Goal: Task Accomplishment & Management: Manage account settings

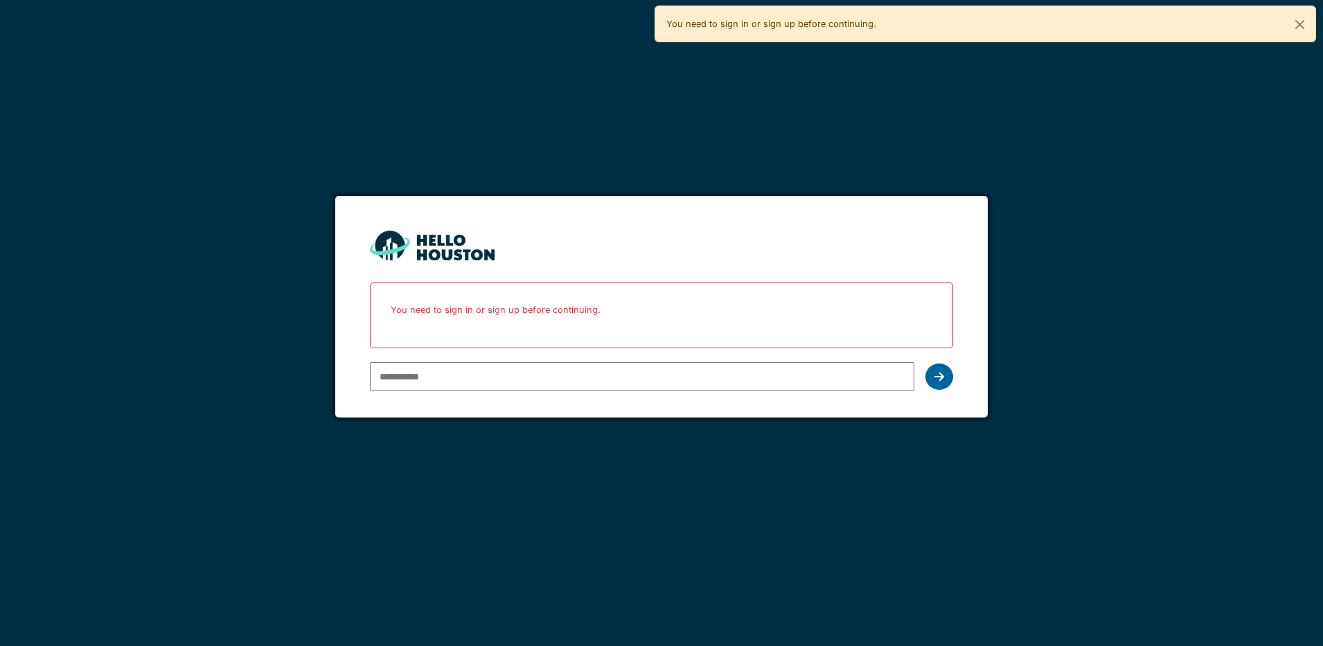
type input "**********"
click at [939, 380] on icon at bounding box center [940, 376] width 10 height 11
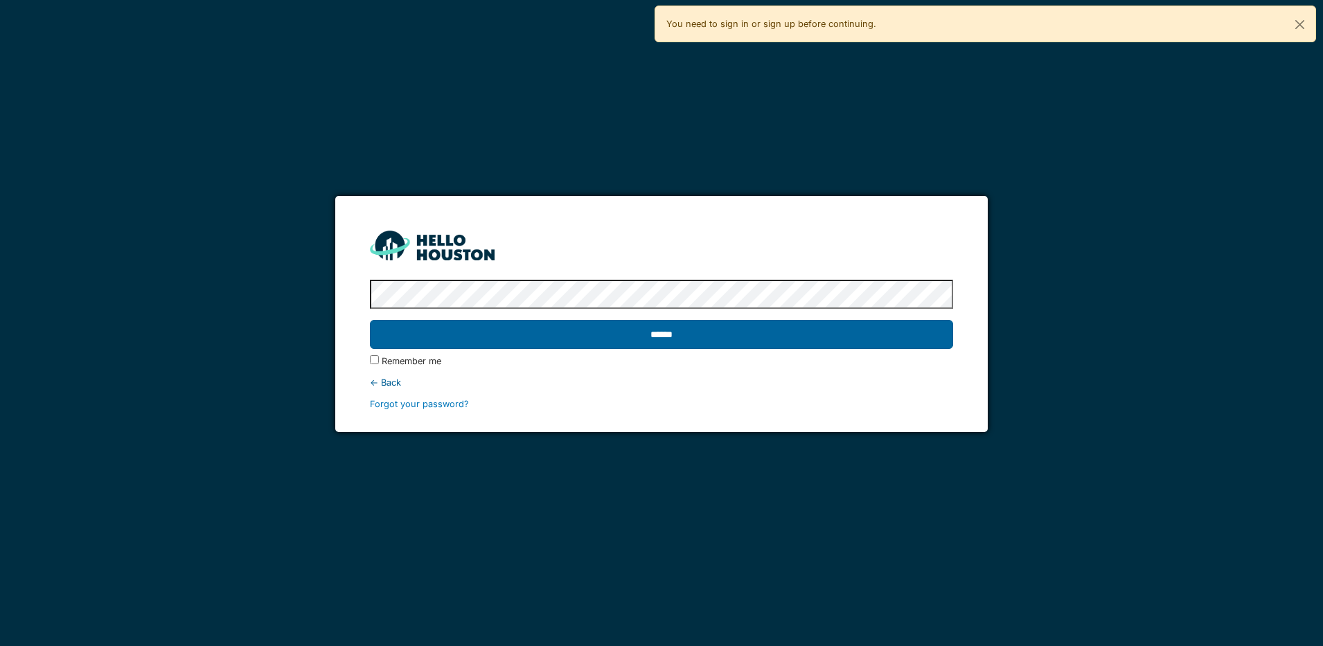
click at [759, 338] on input "******" at bounding box center [661, 334] width 583 height 29
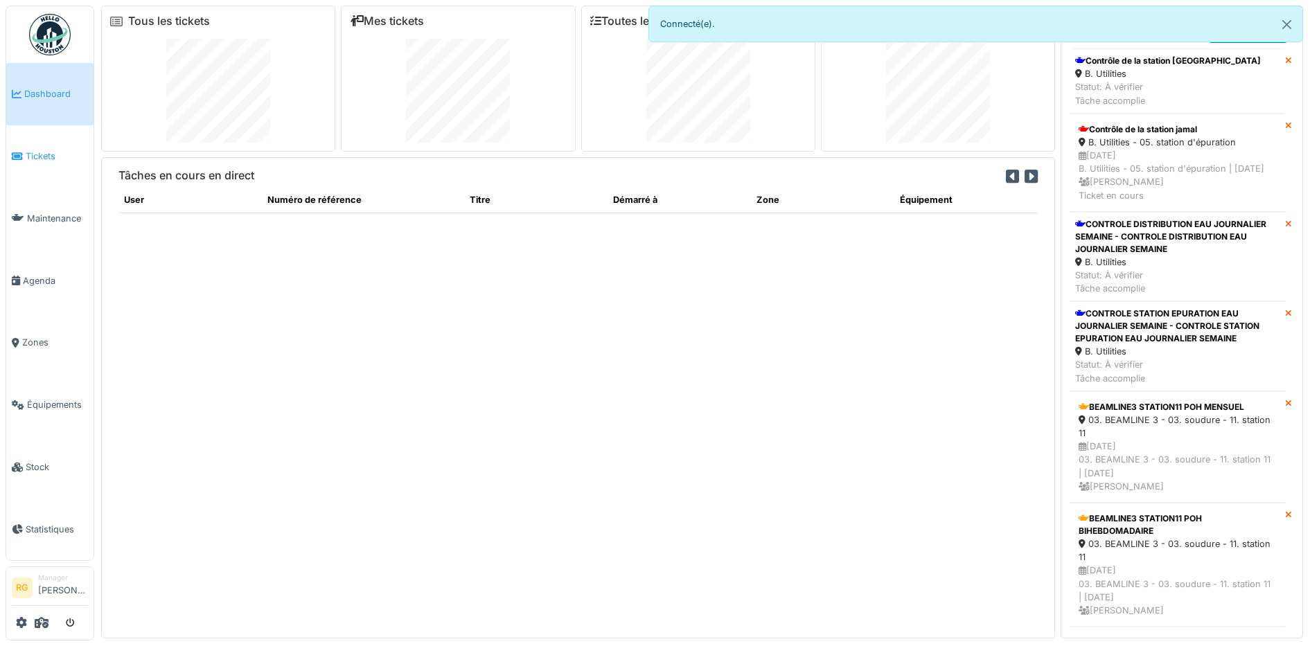
click at [43, 154] on span "Tickets" at bounding box center [57, 156] width 62 height 13
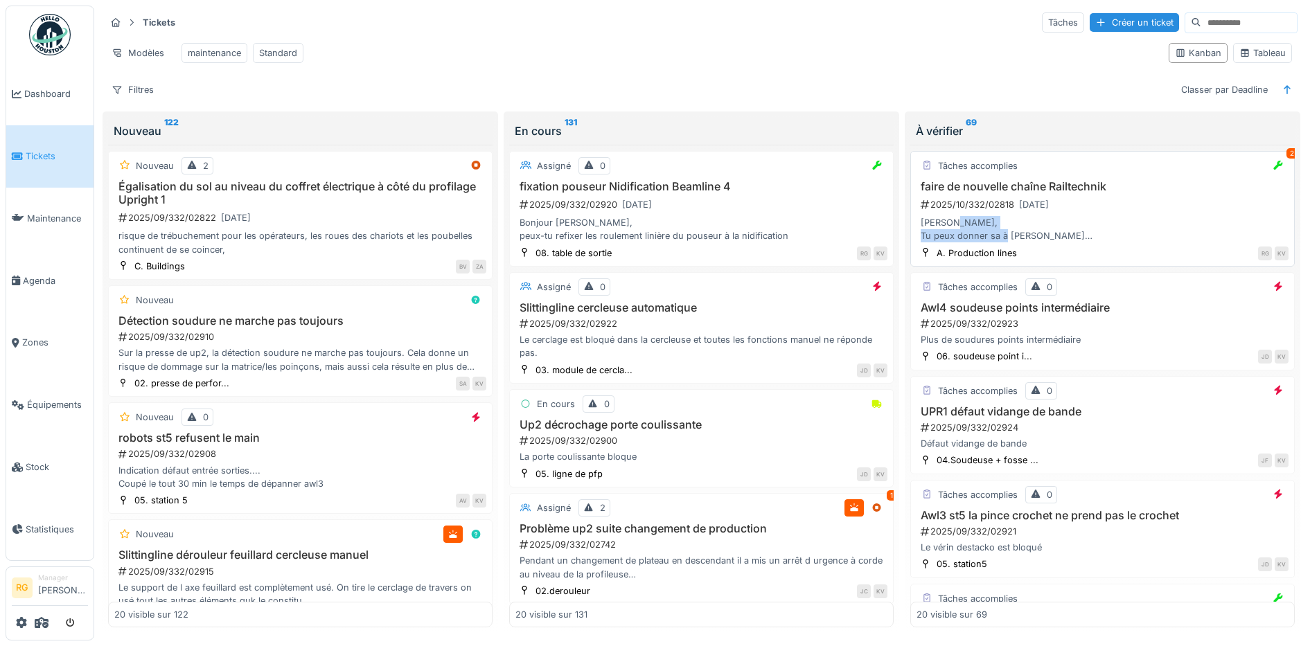
drag, startPoint x: 1108, startPoint y: 240, endPoint x: 1108, endPoint y: 249, distance: 9.0
click at [1108, 242] on div "[PERSON_NAME], Tu peux donner sa à [PERSON_NAME] couper la chaine 16B1 en des m…" at bounding box center [1103, 229] width 372 height 26
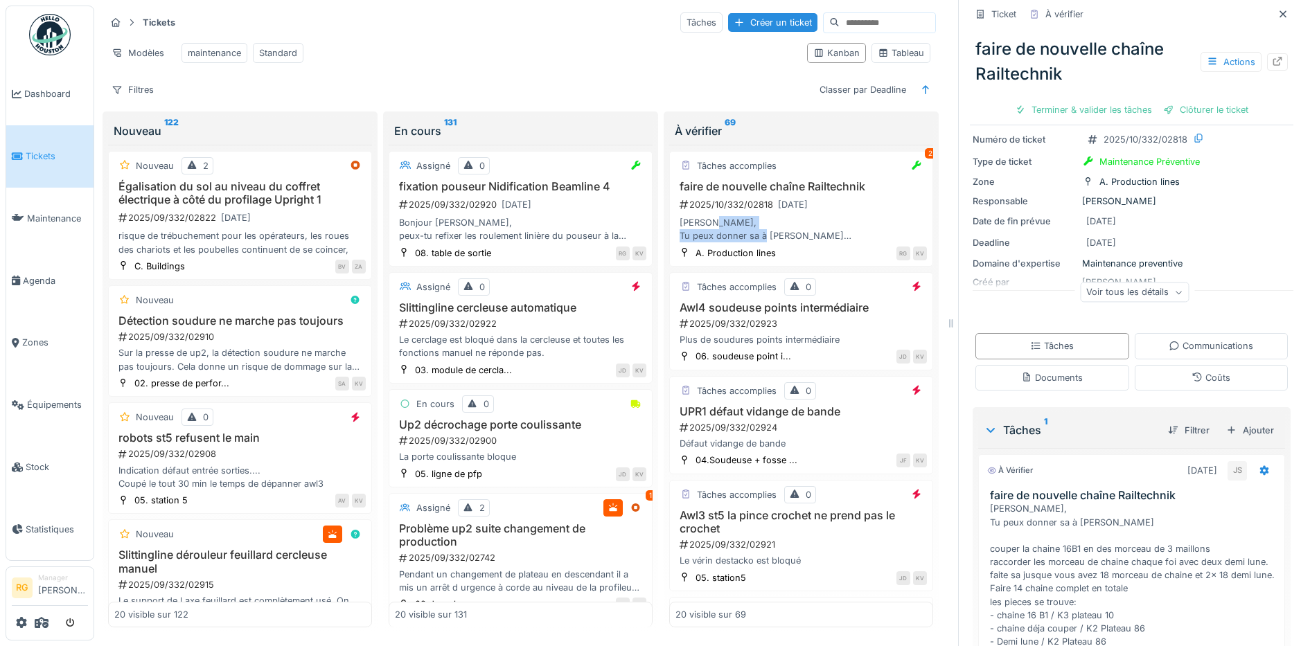
scroll to position [173, 0]
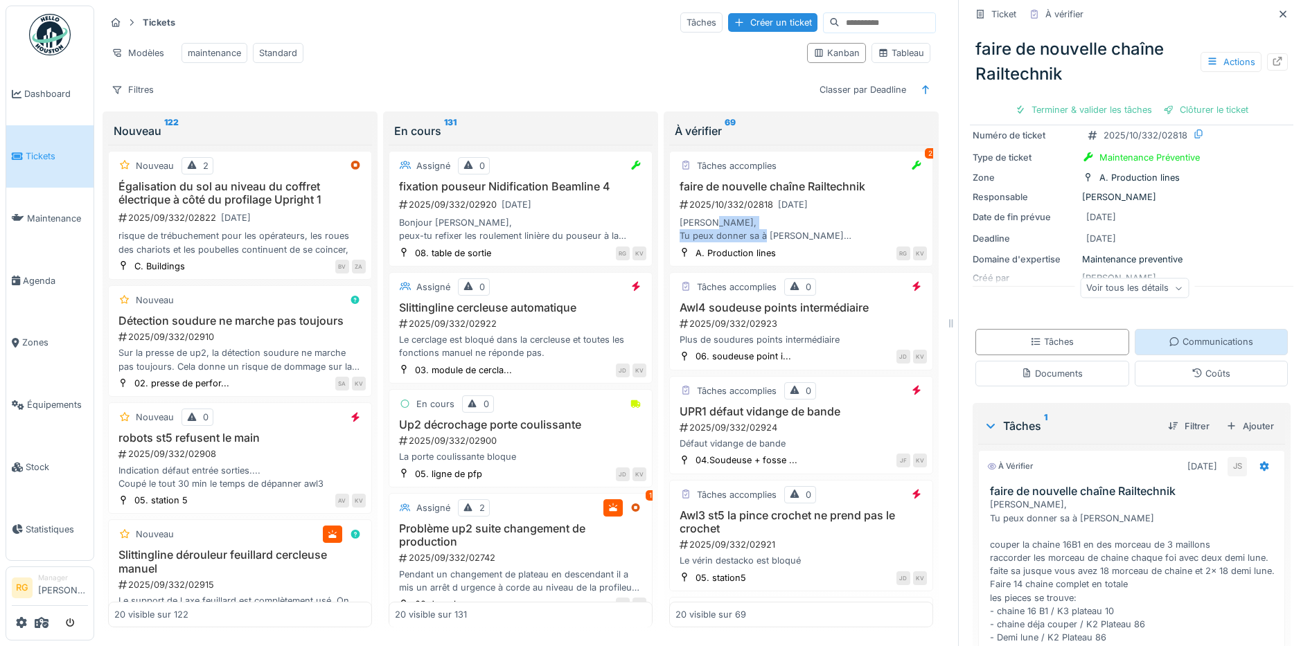
click at [1214, 341] on div "Communications" at bounding box center [1211, 341] width 85 height 13
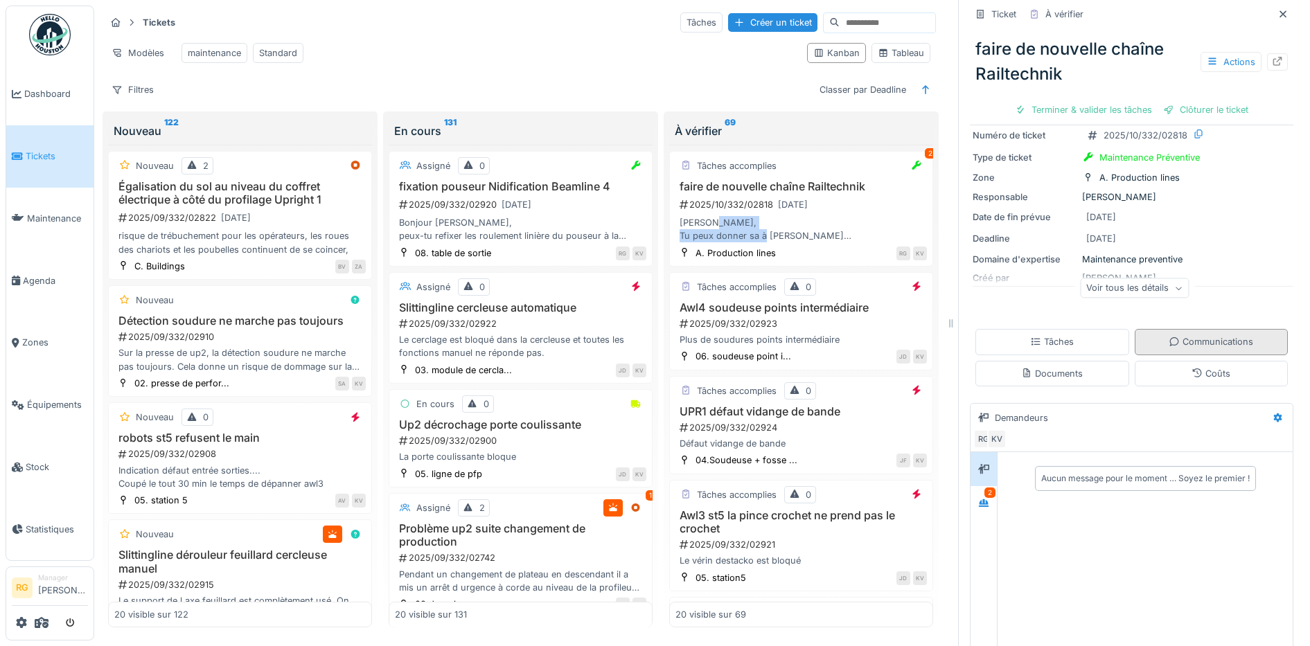
scroll to position [277, 0]
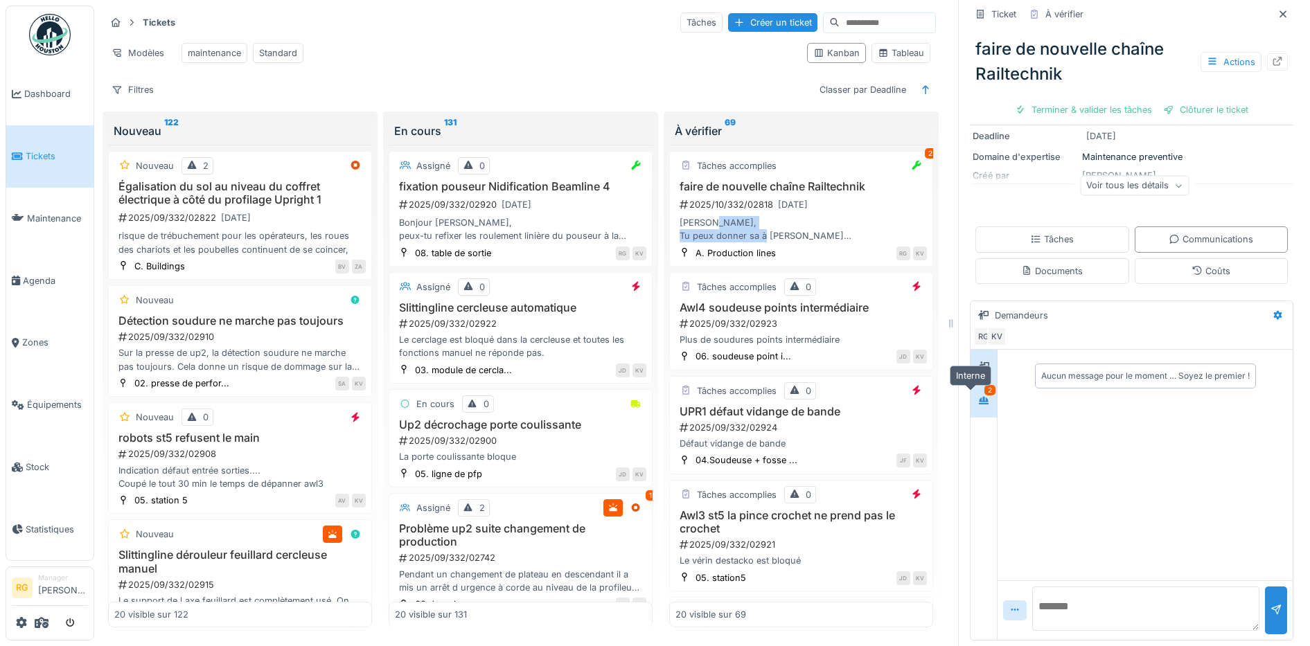
click at [978, 396] on icon at bounding box center [983, 400] width 11 height 9
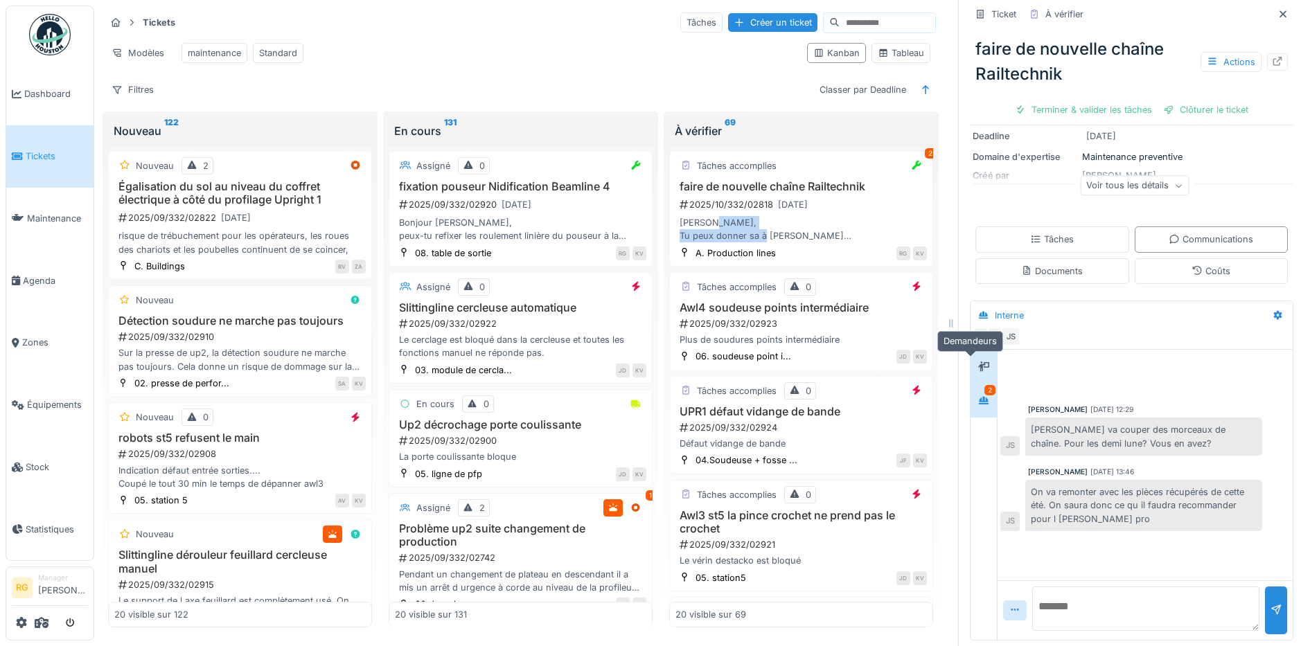
click at [978, 362] on icon at bounding box center [983, 367] width 11 height 10
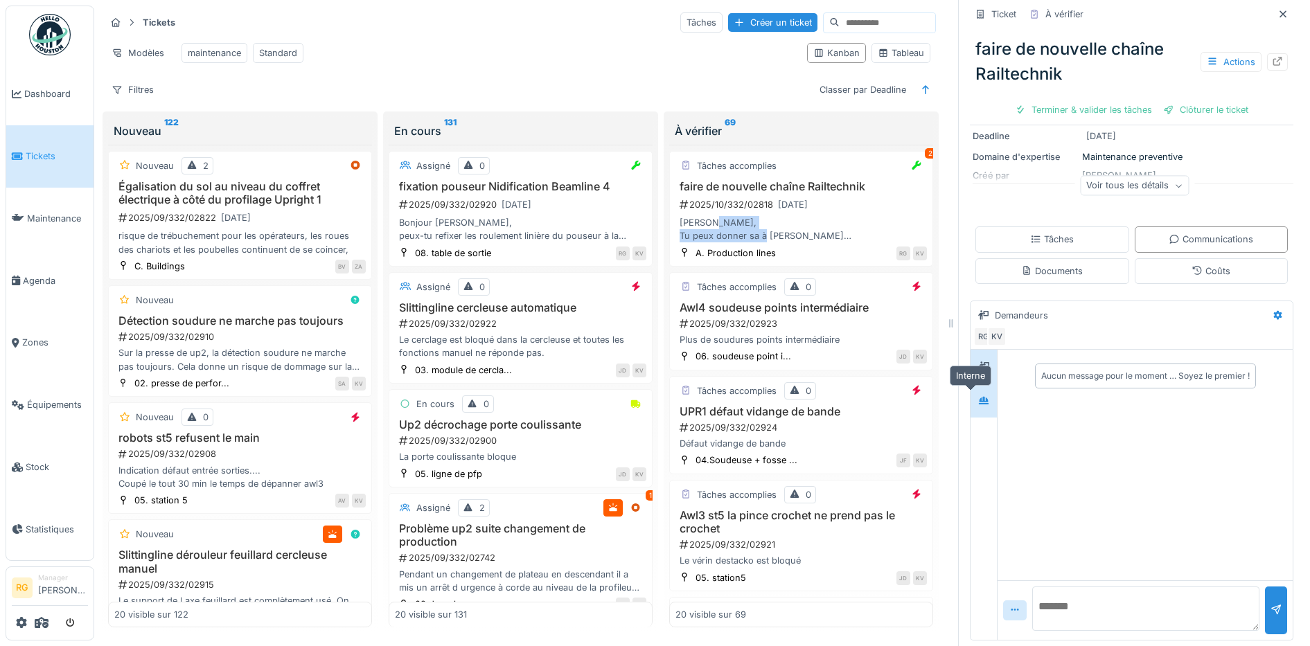
click at [978, 396] on icon at bounding box center [983, 400] width 11 height 9
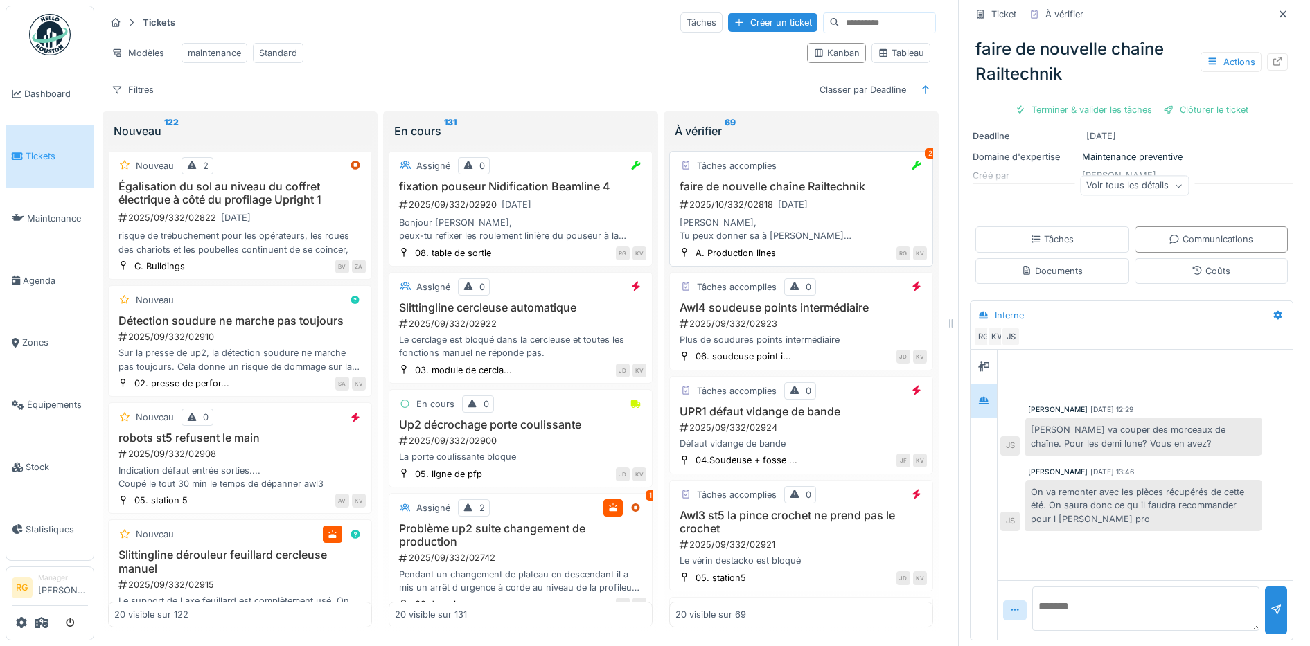
click at [835, 204] on div "2025/10/332/02818 31/10/2025" at bounding box center [802, 204] width 249 height 17
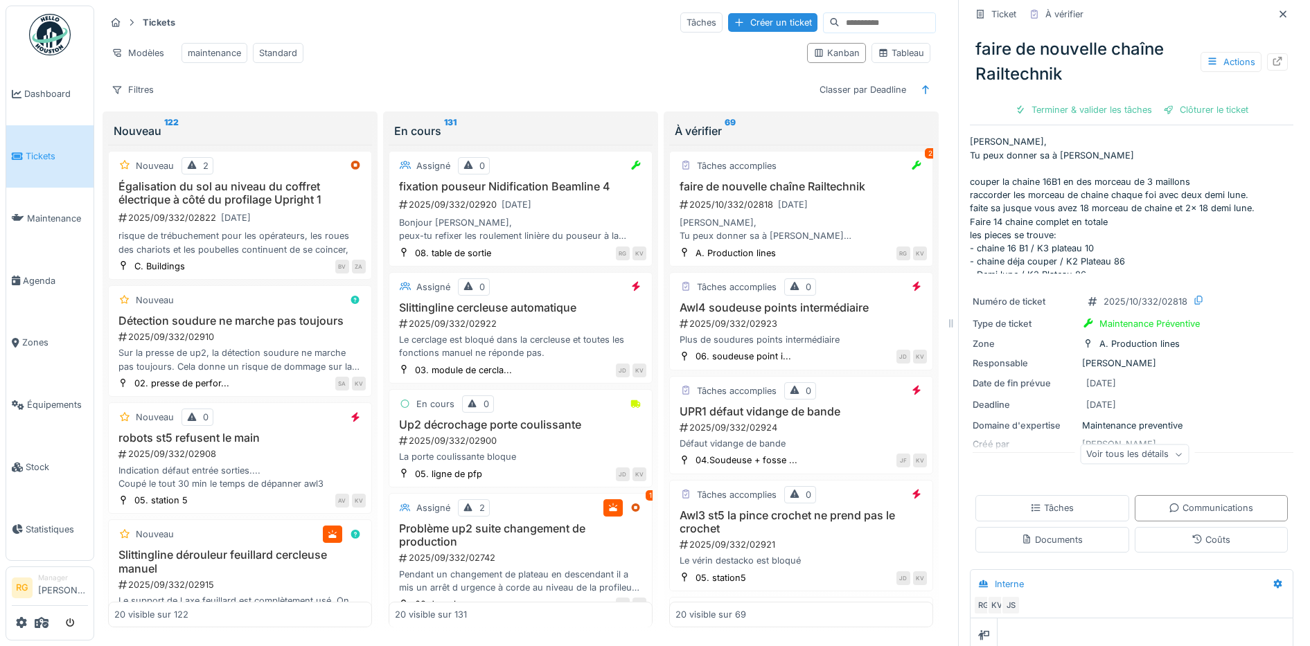
scroll to position [0, 0]
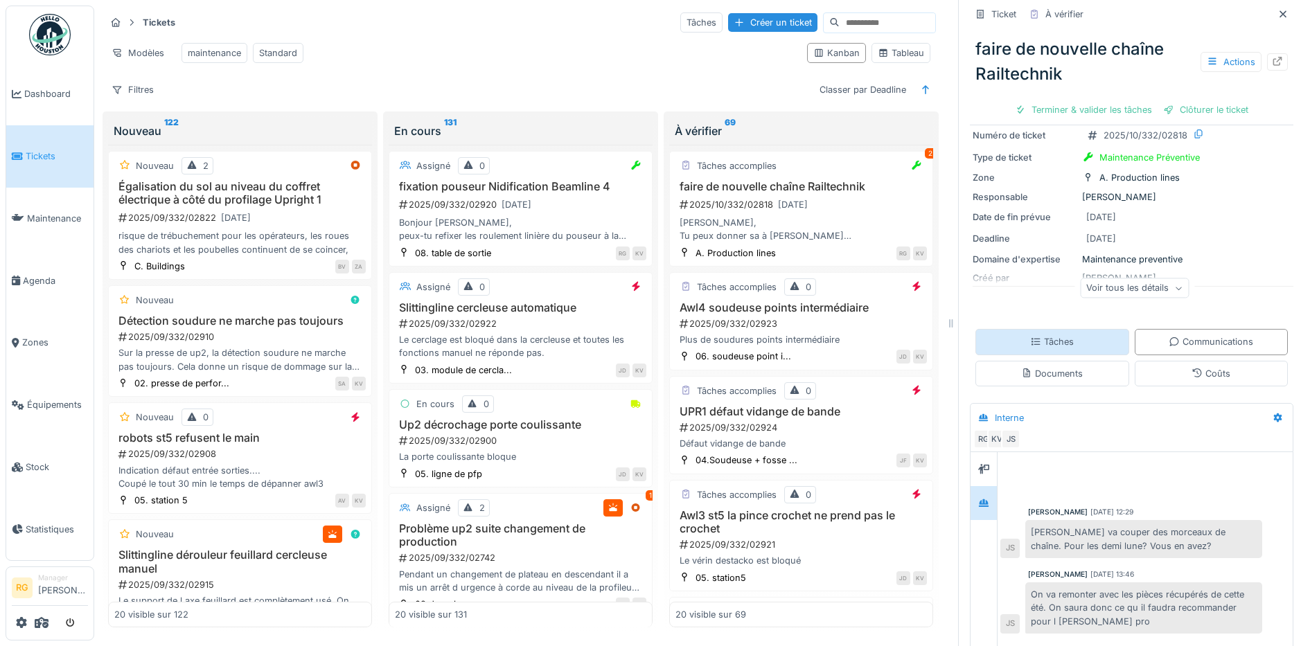
click at [1049, 335] on div "Tâches" at bounding box center [1052, 341] width 44 height 13
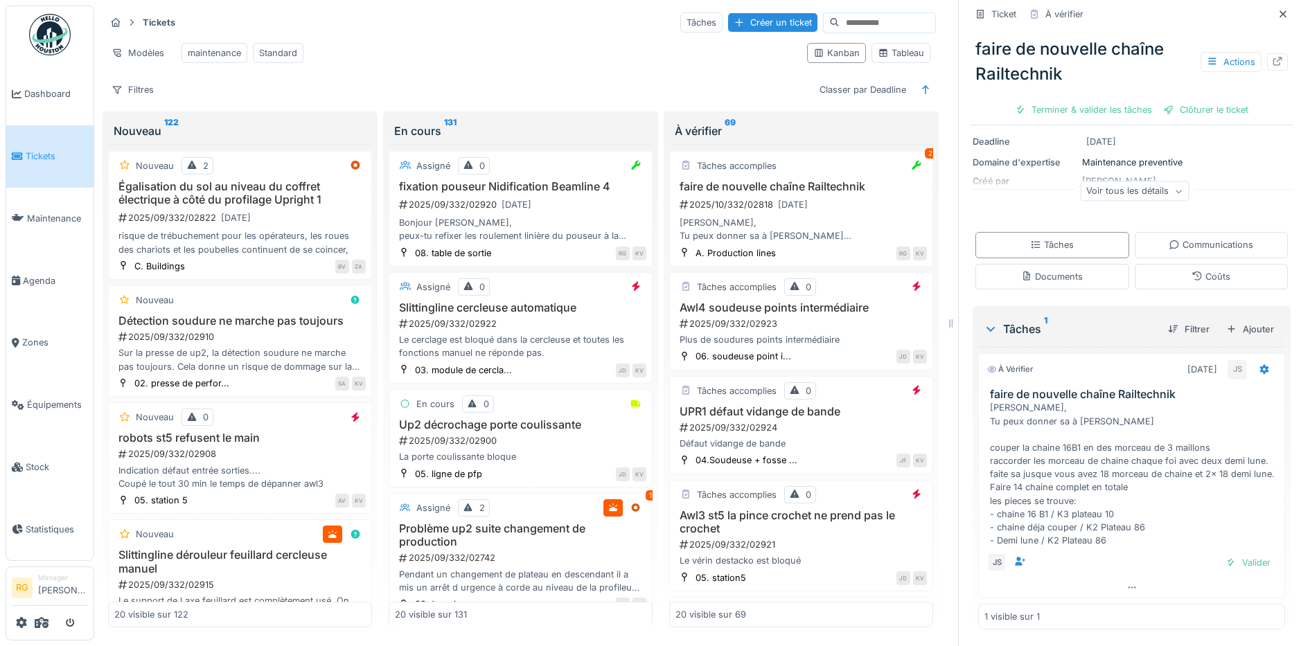
scroll to position [299, 0]
click at [1225, 554] on div "Valider" at bounding box center [1248, 563] width 56 height 19
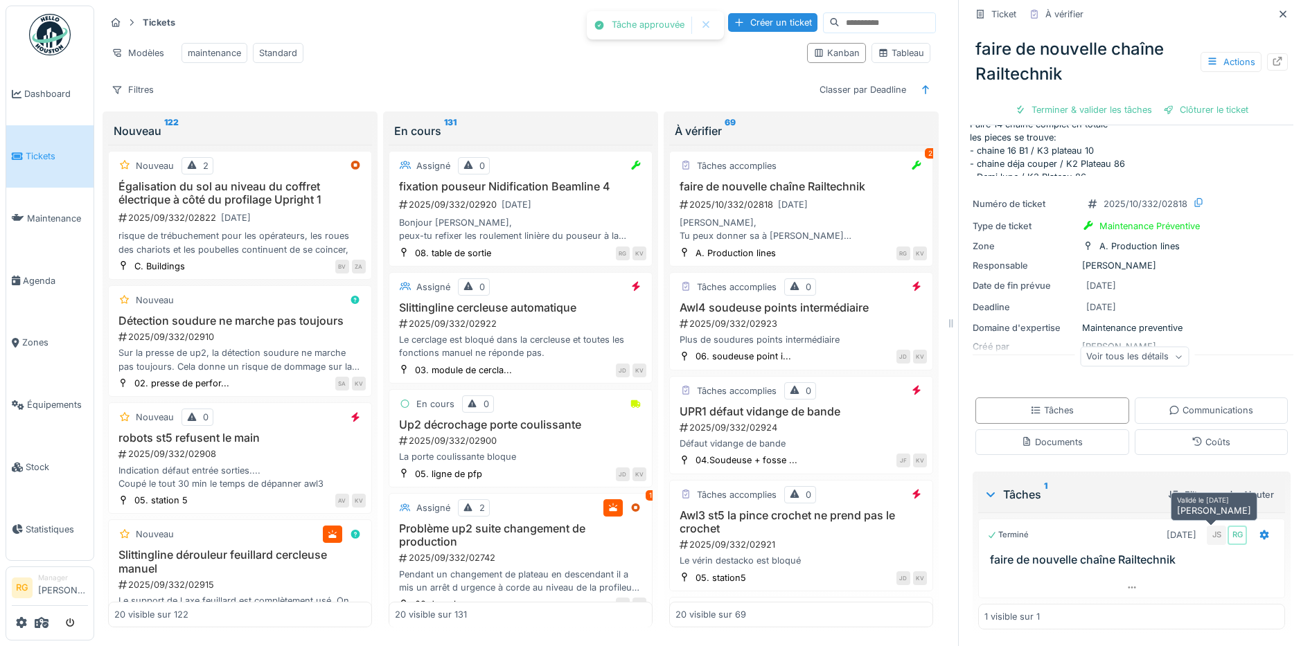
scroll to position [107, 0]
click at [811, 317] on div "2025/09/332/02923" at bounding box center [802, 323] width 249 height 13
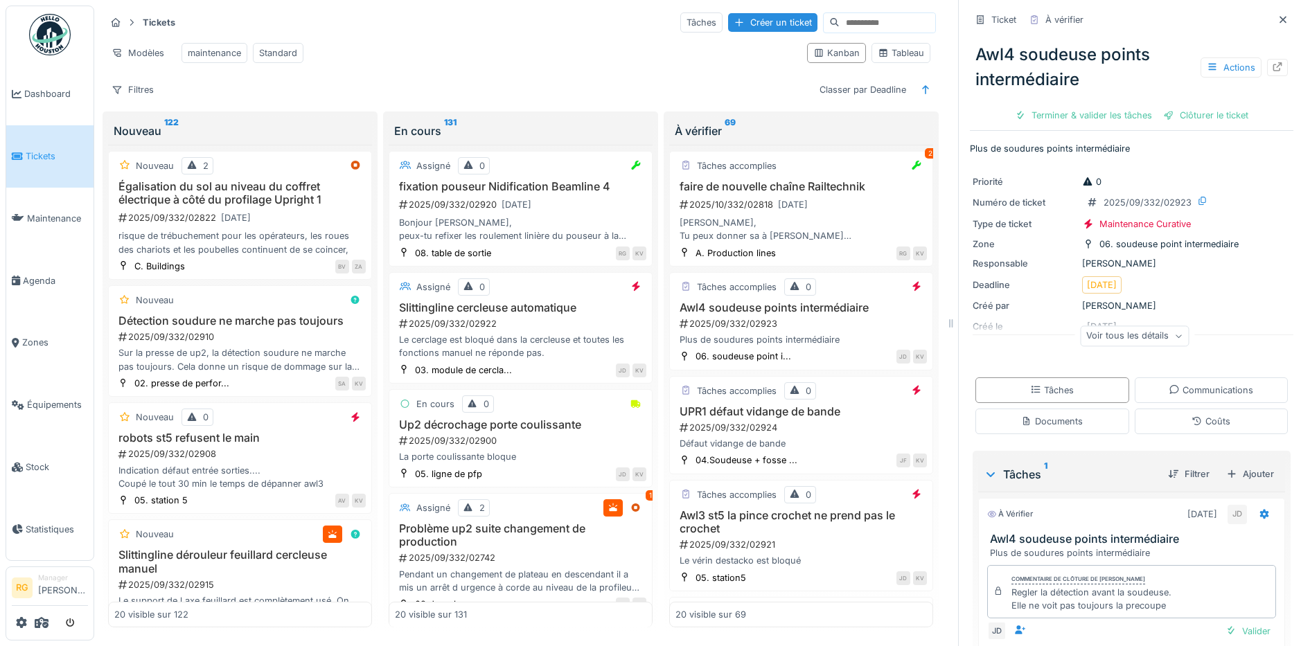
click at [1174, 333] on icon at bounding box center [1178, 336] width 8 height 7
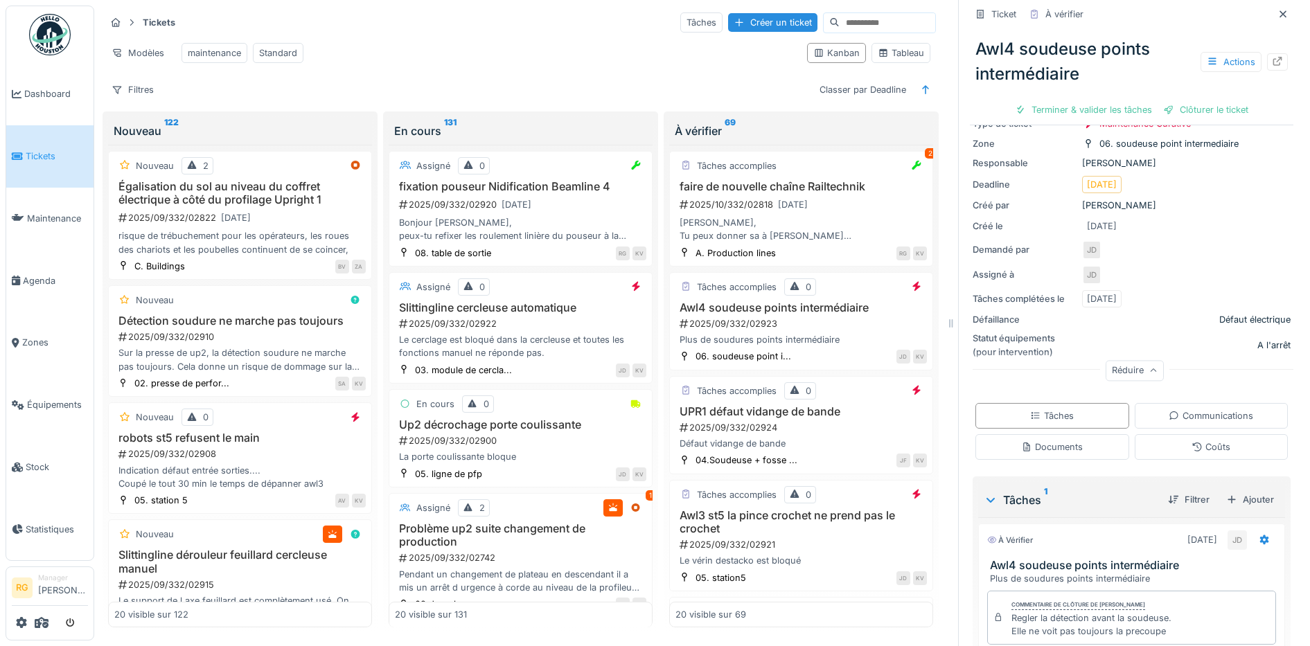
scroll to position [195, 0]
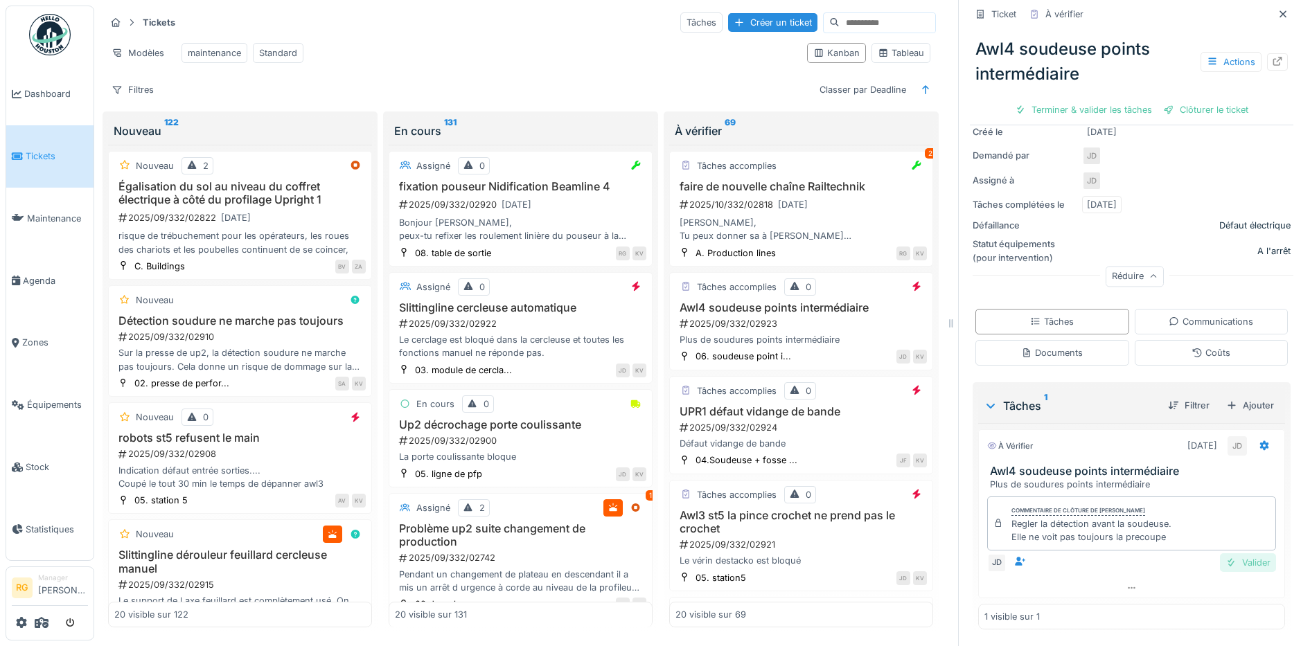
click at [1238, 554] on div "Valider" at bounding box center [1248, 563] width 56 height 19
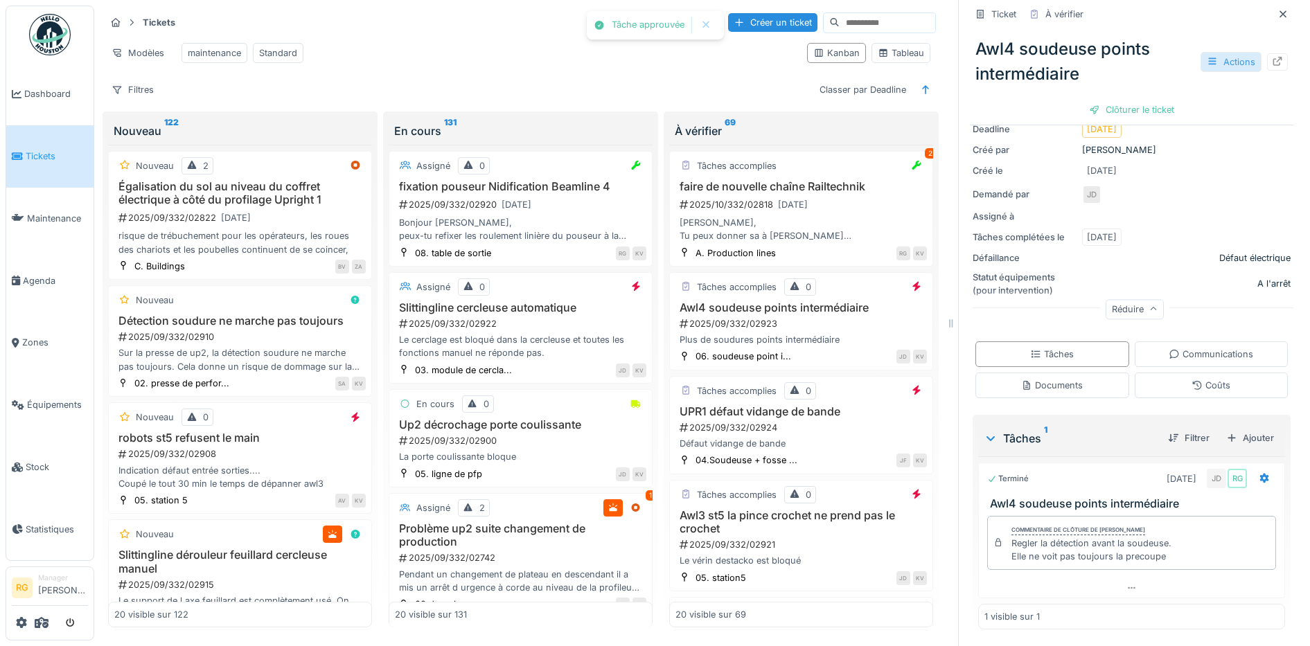
scroll to position [156, 0]
click at [1123, 100] on div "Clôturer le ticket" at bounding box center [1131, 109] width 96 height 19
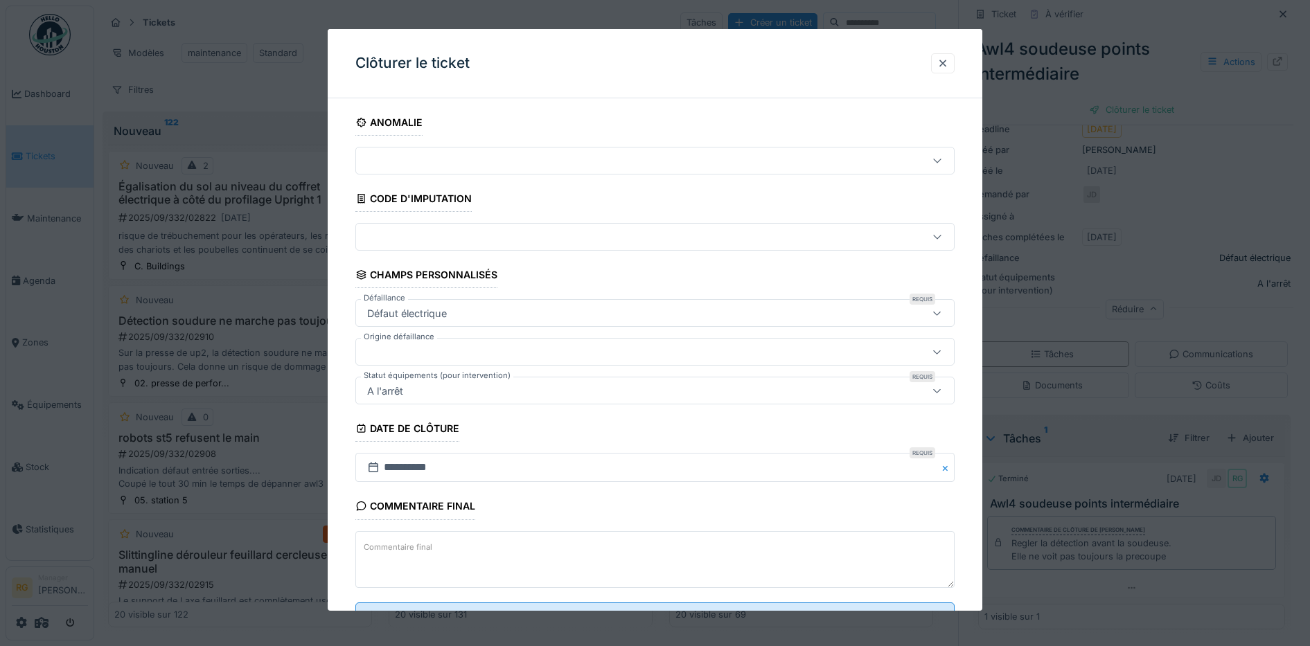
click at [446, 547] on textarea "Commentaire final" at bounding box center [655, 559] width 600 height 57
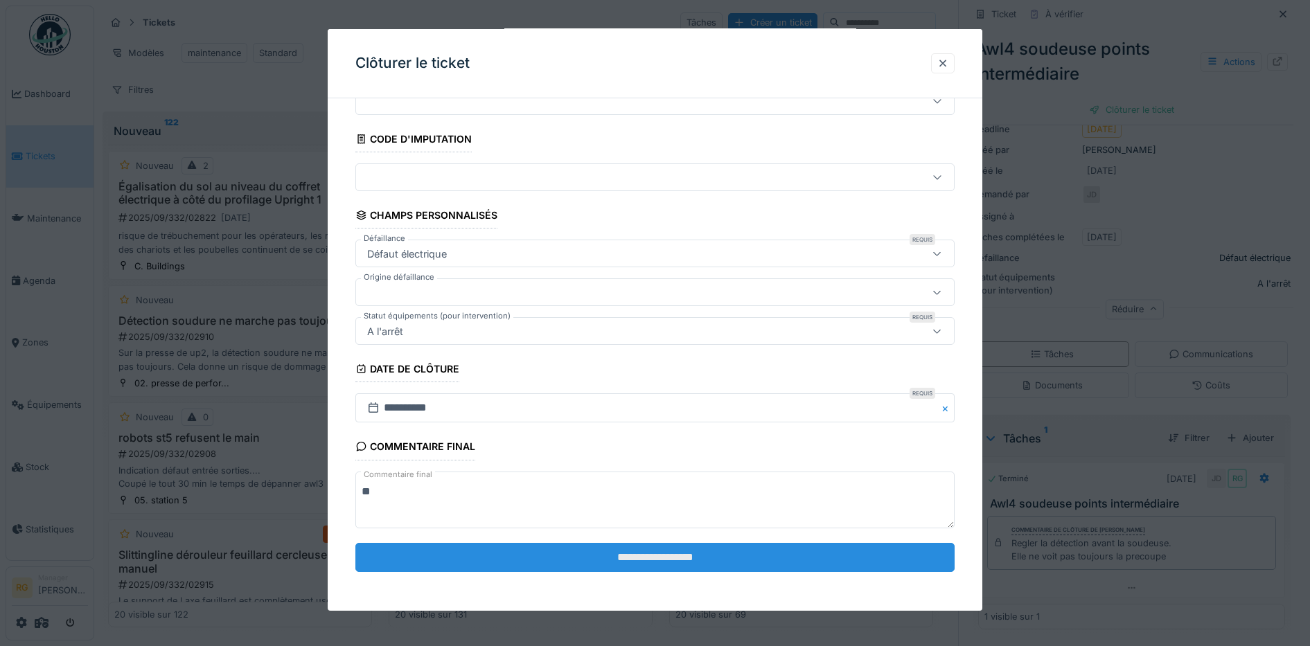
type textarea "**"
click at [623, 555] on input "**********" at bounding box center [655, 557] width 600 height 29
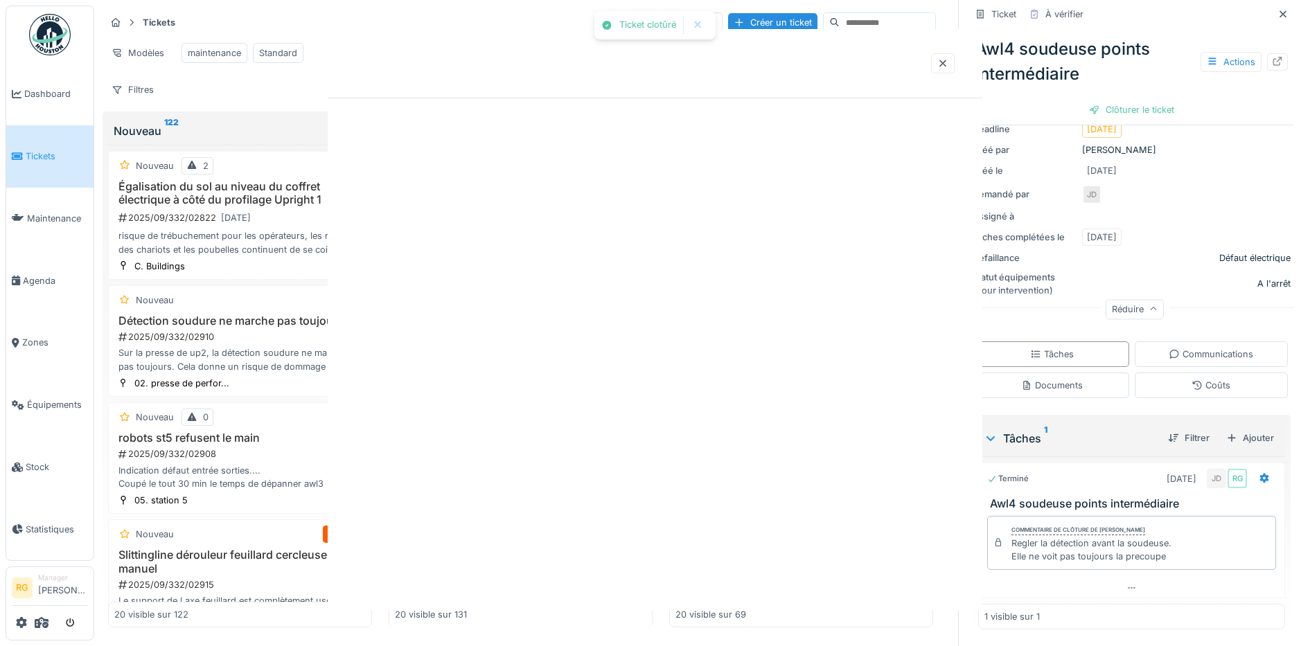
scroll to position [0, 0]
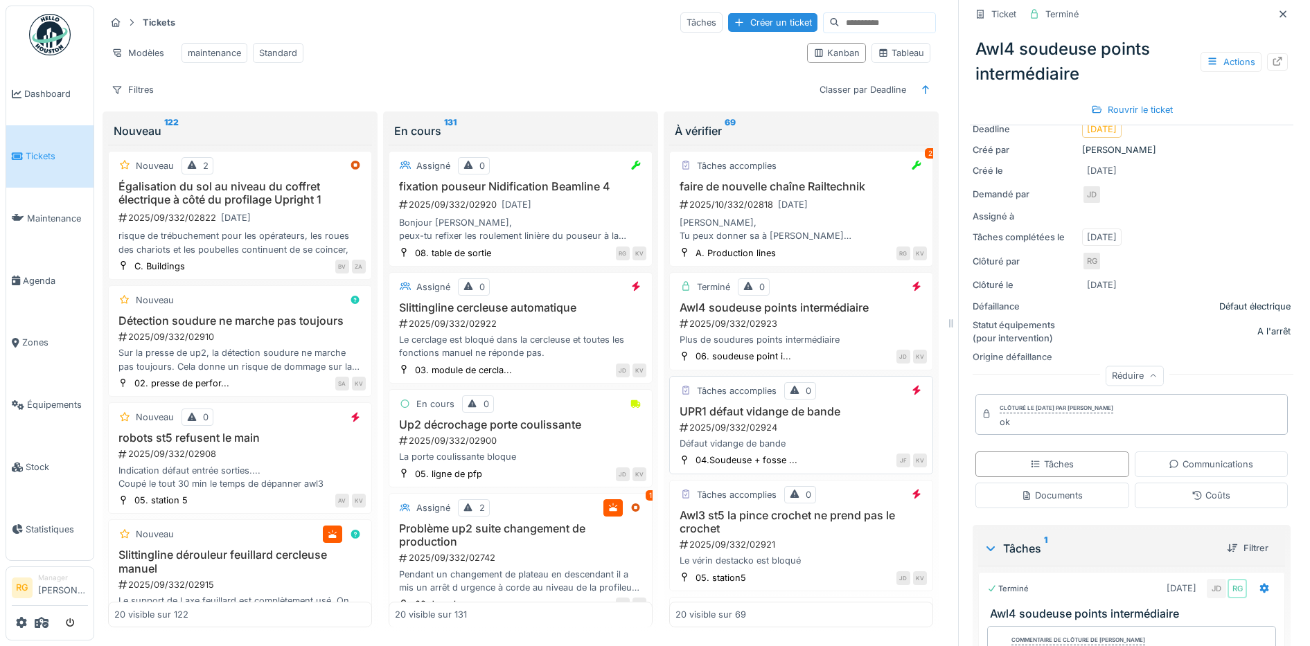
click at [809, 436] on div "UPR1 défaut vidange de bande 2025/09/332/02924 Défaut vidange de bande" at bounding box center [800, 428] width 251 height 46
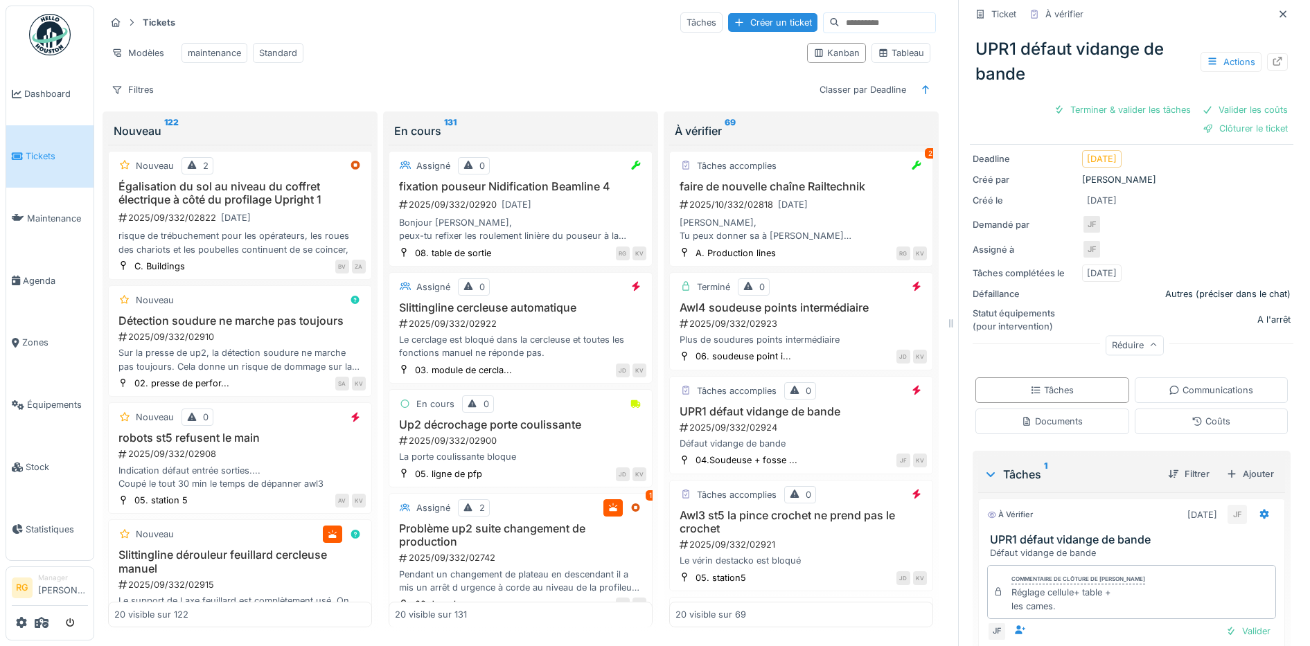
scroll to position [214, 0]
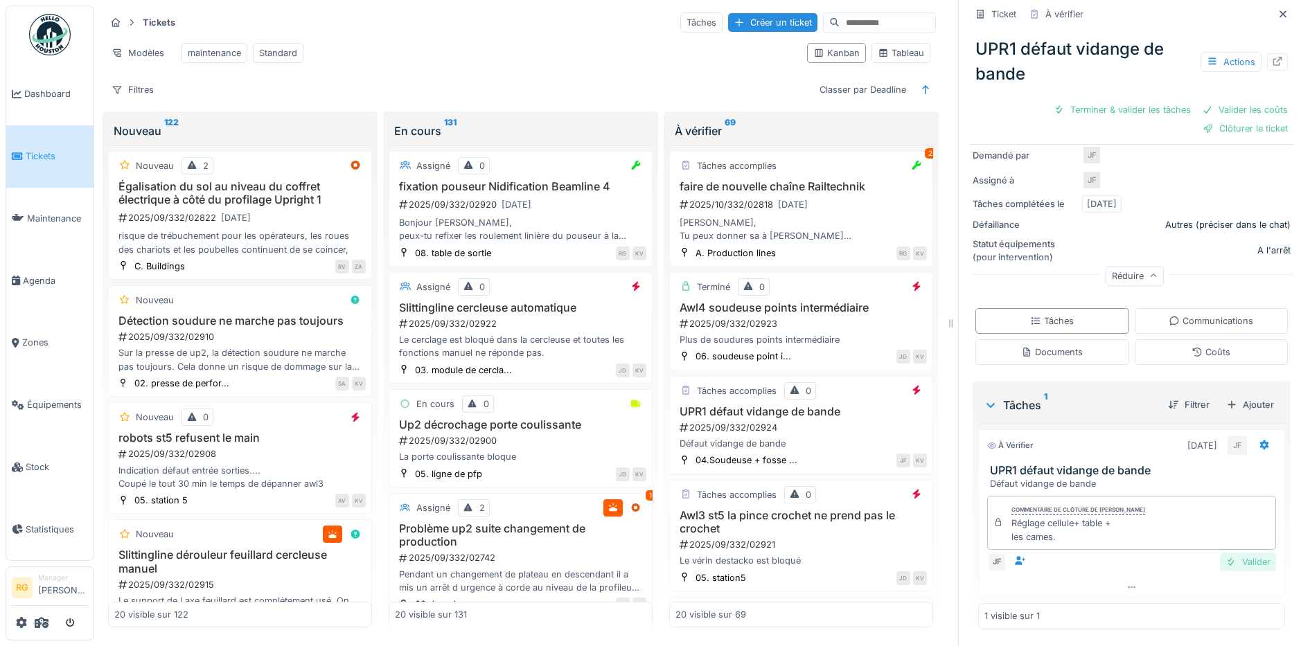
click at [1232, 553] on div "Valider" at bounding box center [1248, 562] width 56 height 19
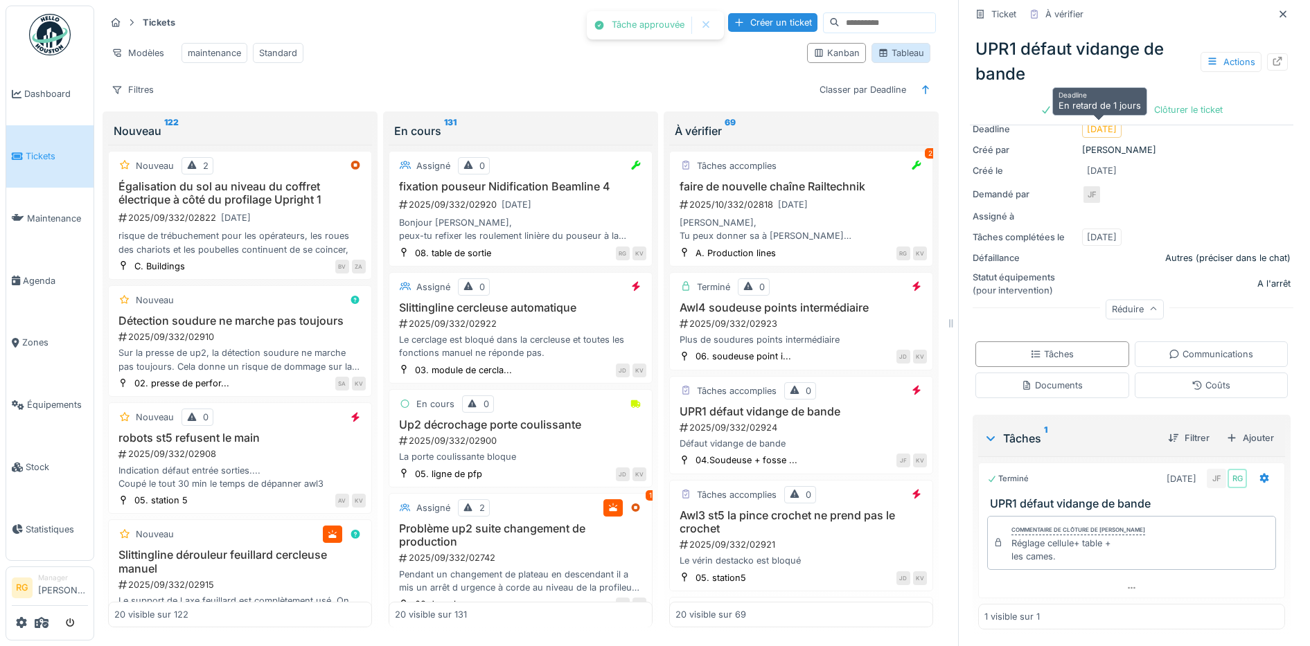
scroll to position [156, 0]
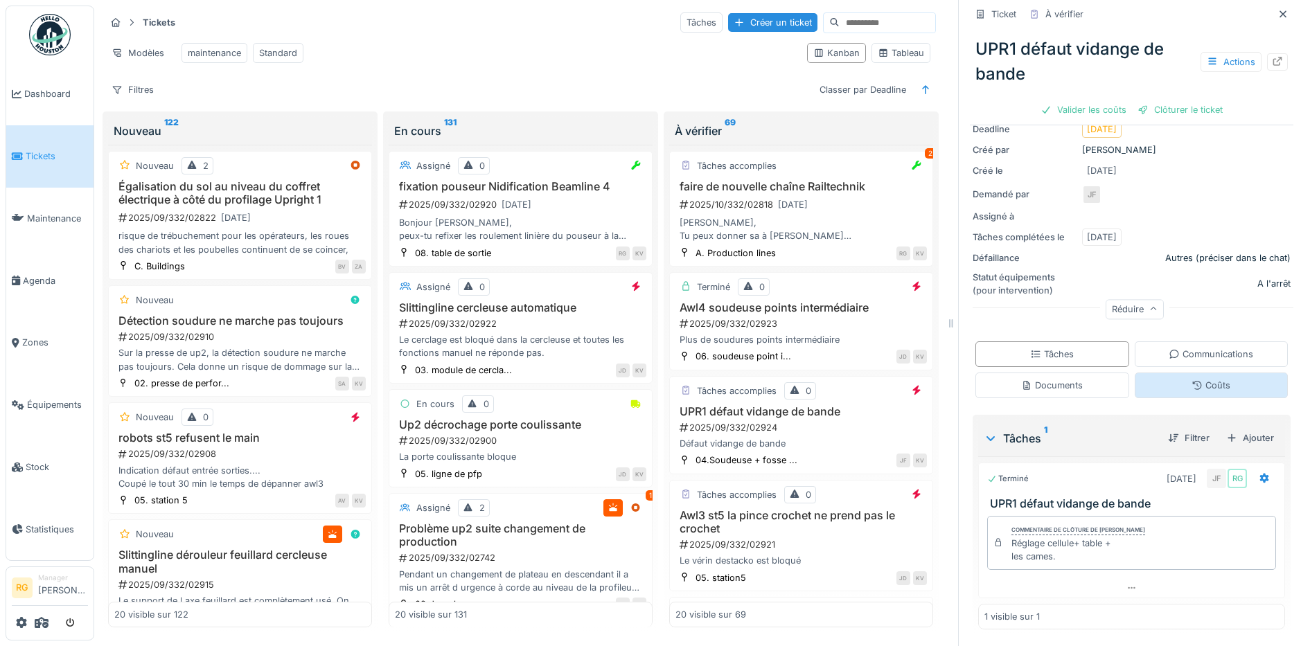
click at [1201, 379] on div "Coûts" at bounding box center [1212, 386] width 154 height 26
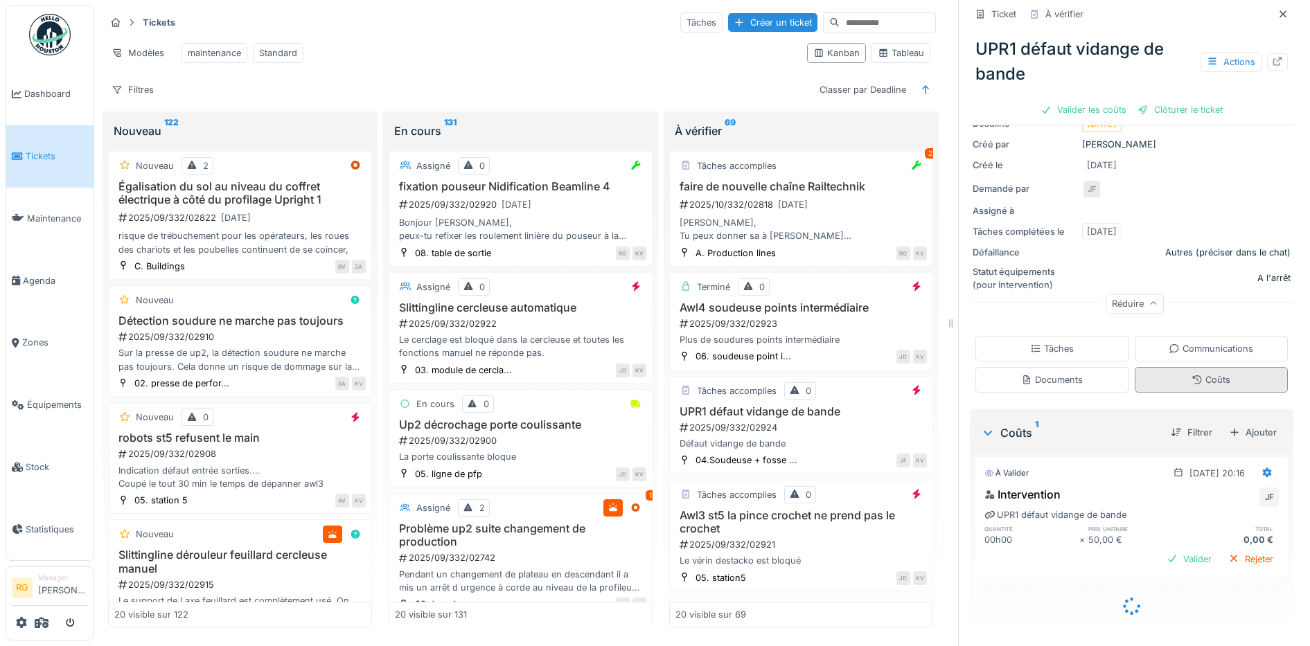
scroll to position [145, 0]
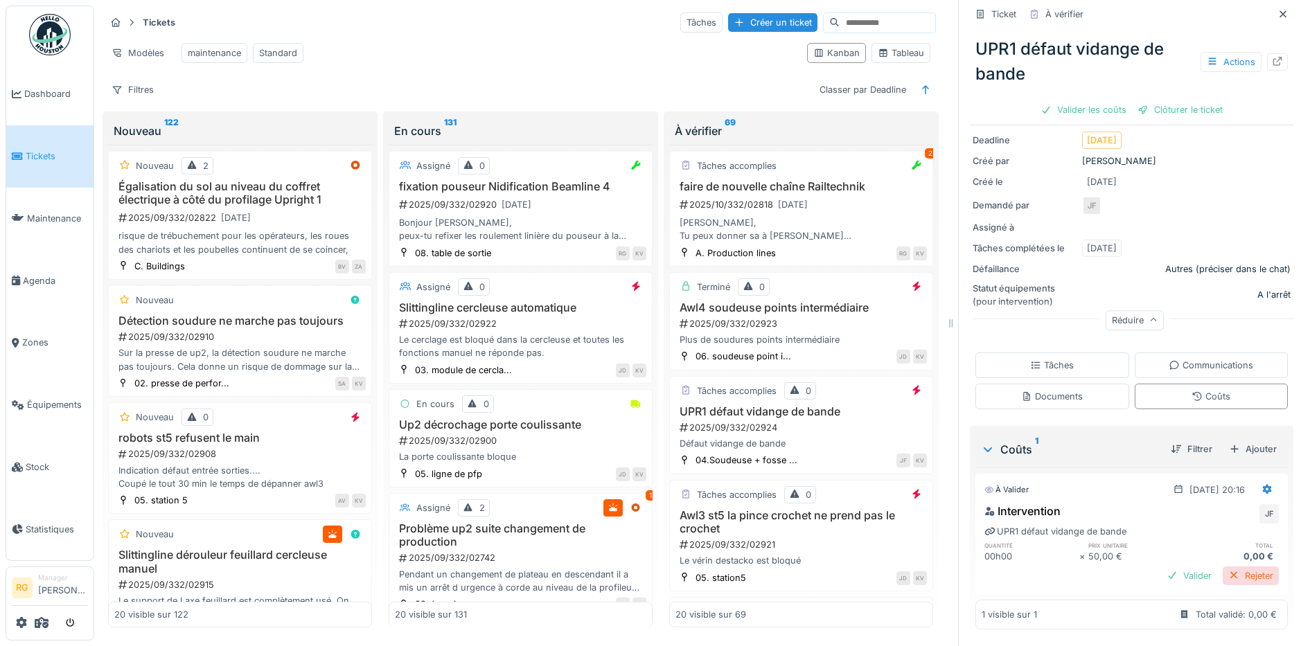
click at [1238, 567] on div "Rejeter" at bounding box center [1251, 576] width 56 height 19
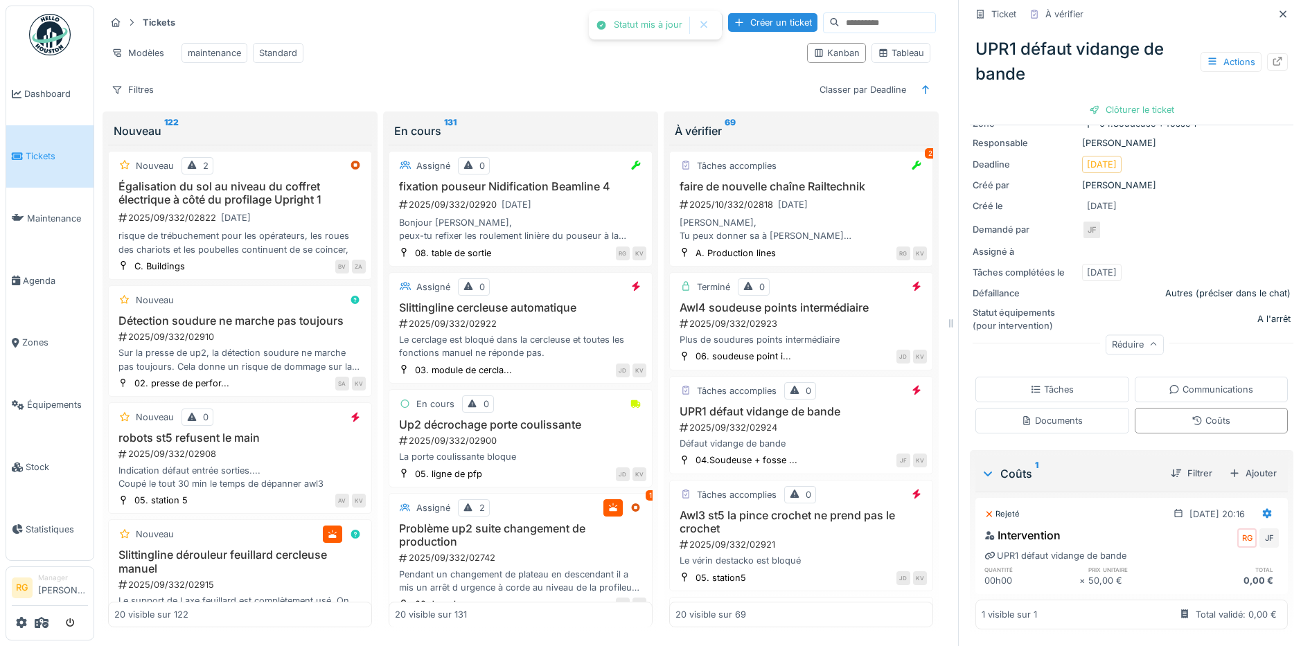
scroll to position [121, 0]
click at [1113, 100] on div "Clôturer le ticket" at bounding box center [1131, 109] width 96 height 19
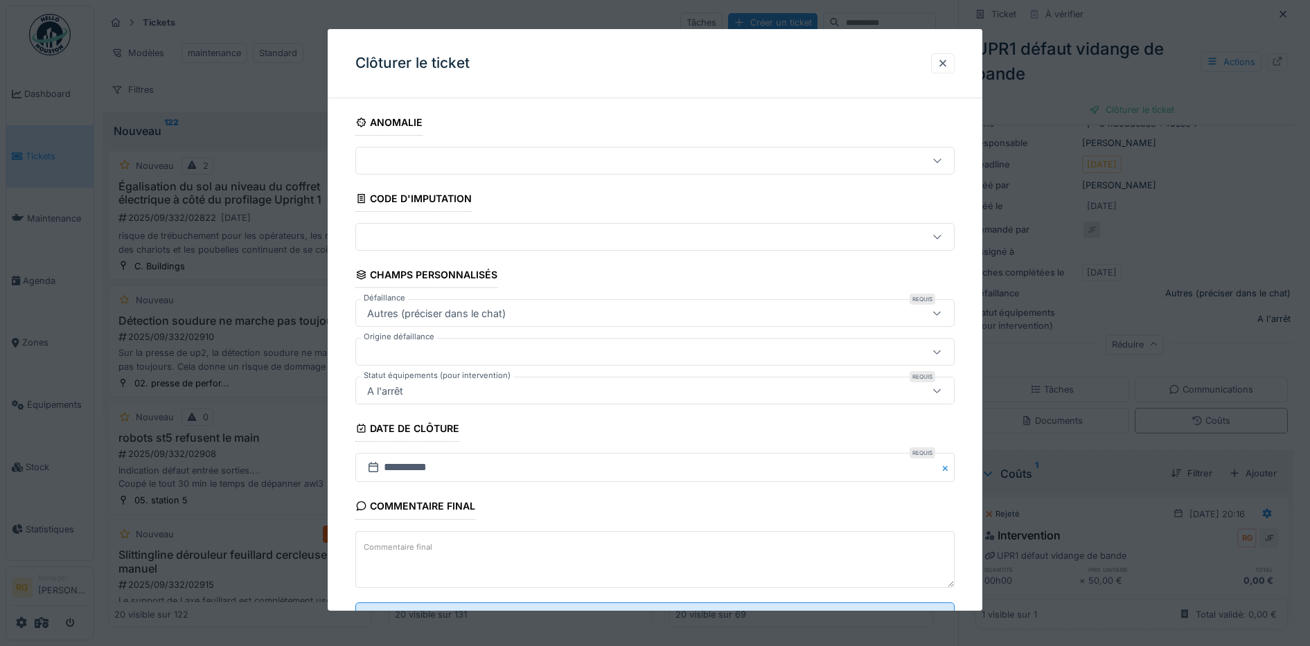
click at [482, 553] on textarea "Commentaire final" at bounding box center [655, 559] width 600 height 57
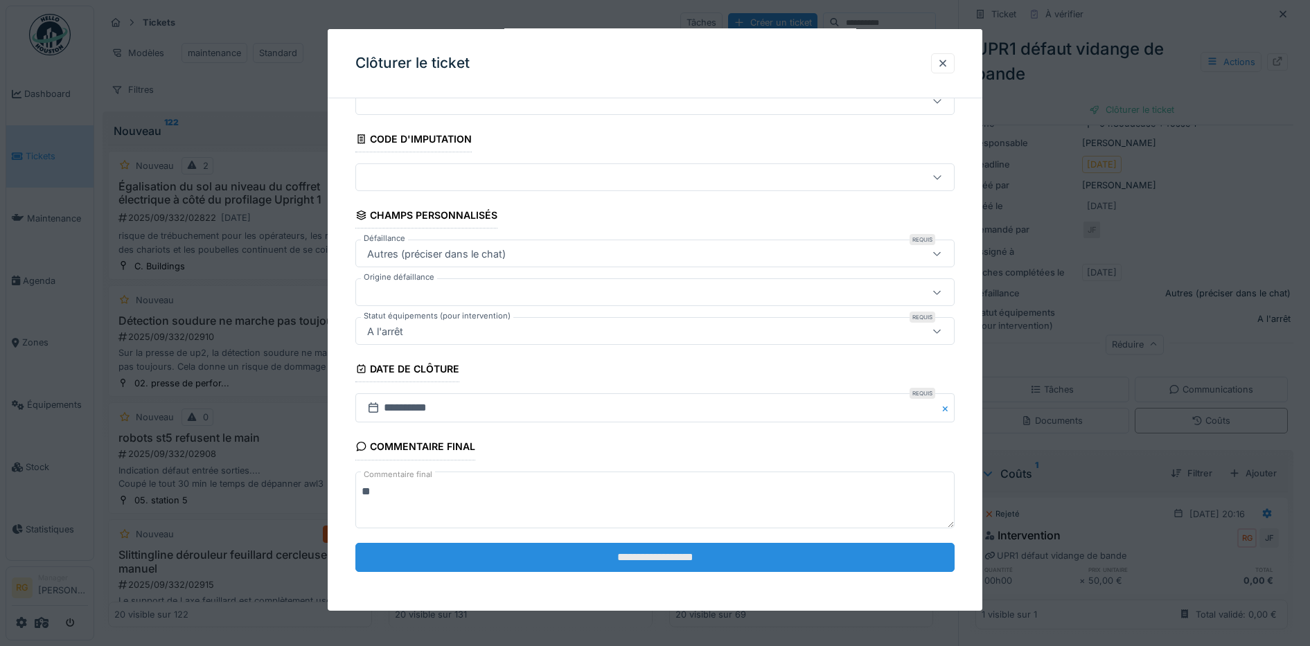
type textarea "**"
click at [637, 558] on input "**********" at bounding box center [655, 557] width 600 height 29
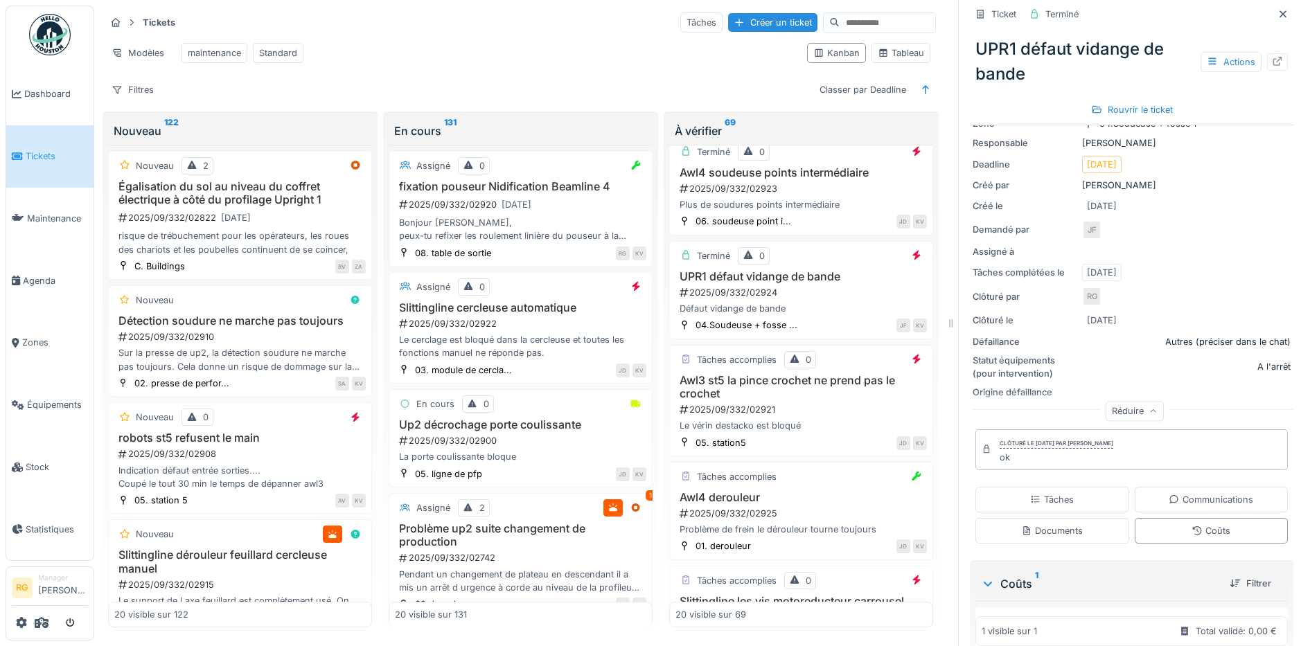
scroll to position [173, 0]
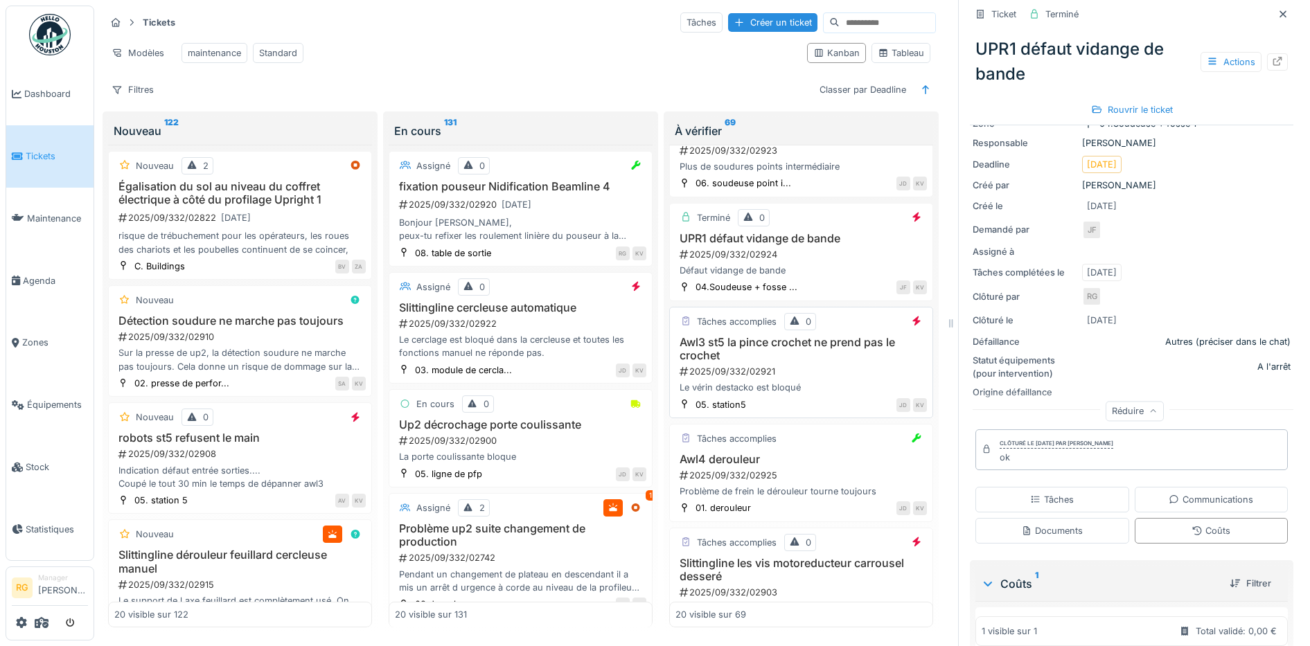
click at [788, 362] on div "Awl3 st5 la pince crochet ne prend pas le crochet 2025/09/332/02921 Le vérin de…" at bounding box center [800, 365] width 251 height 59
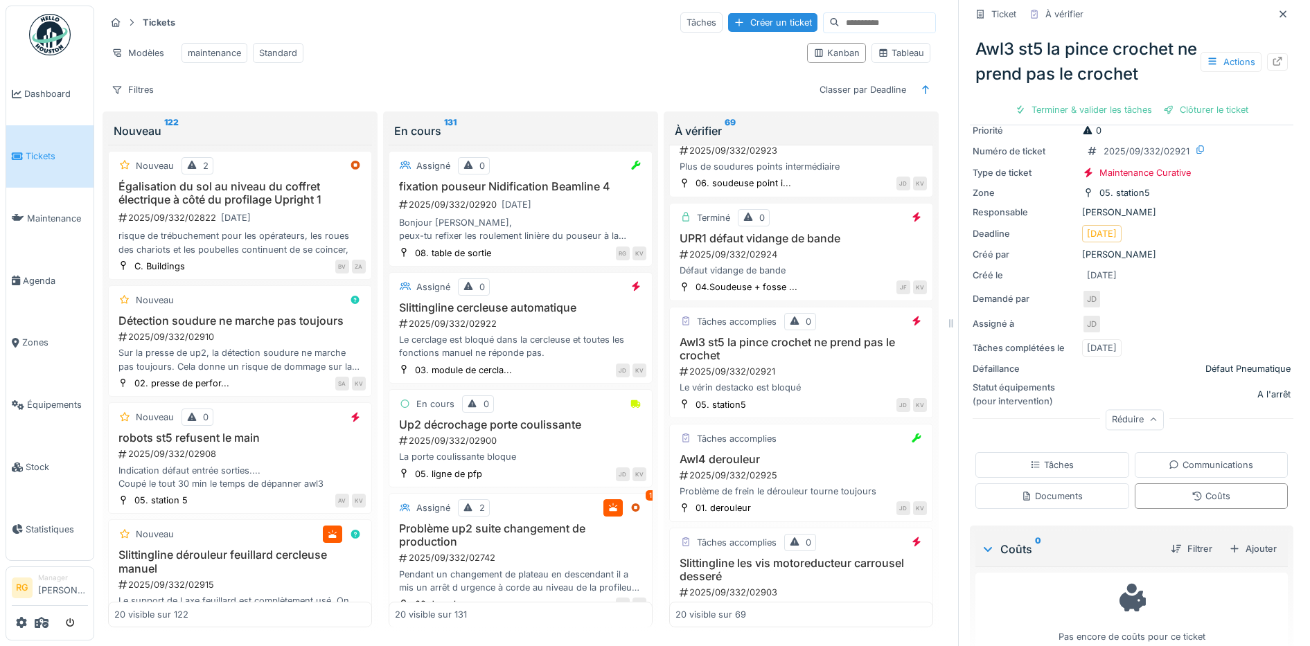
scroll to position [77, 0]
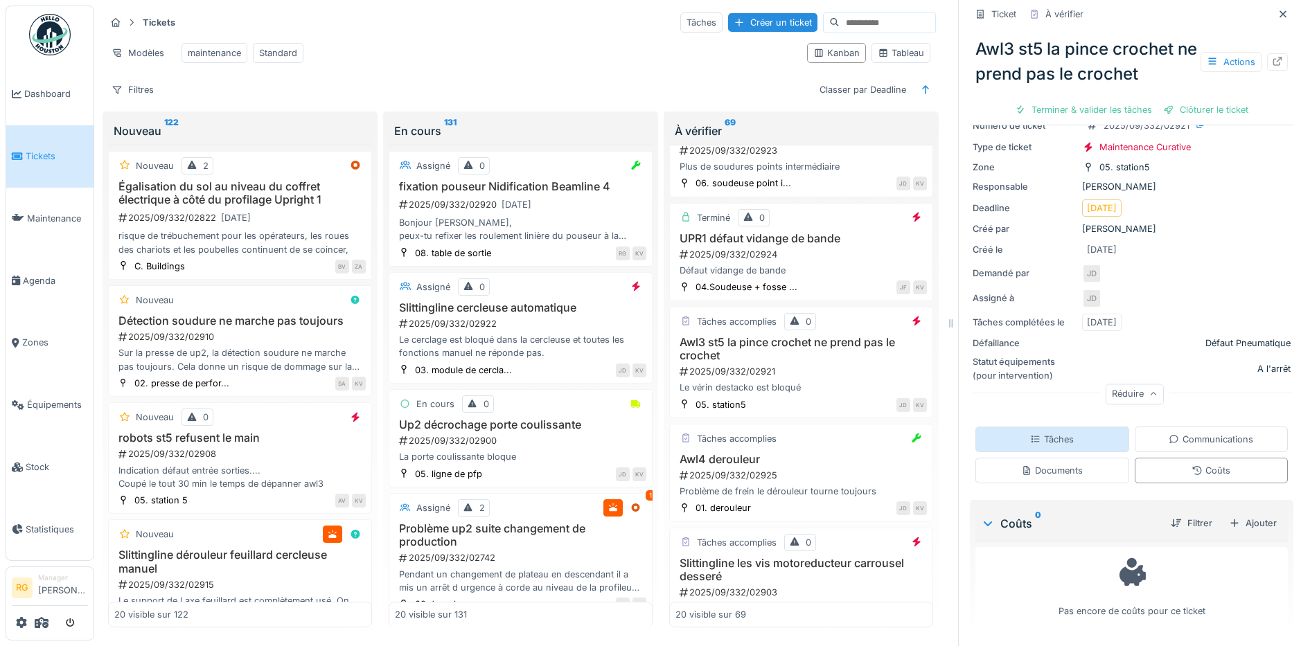
click at [1061, 427] on div "Tâches" at bounding box center [1052, 440] width 154 height 26
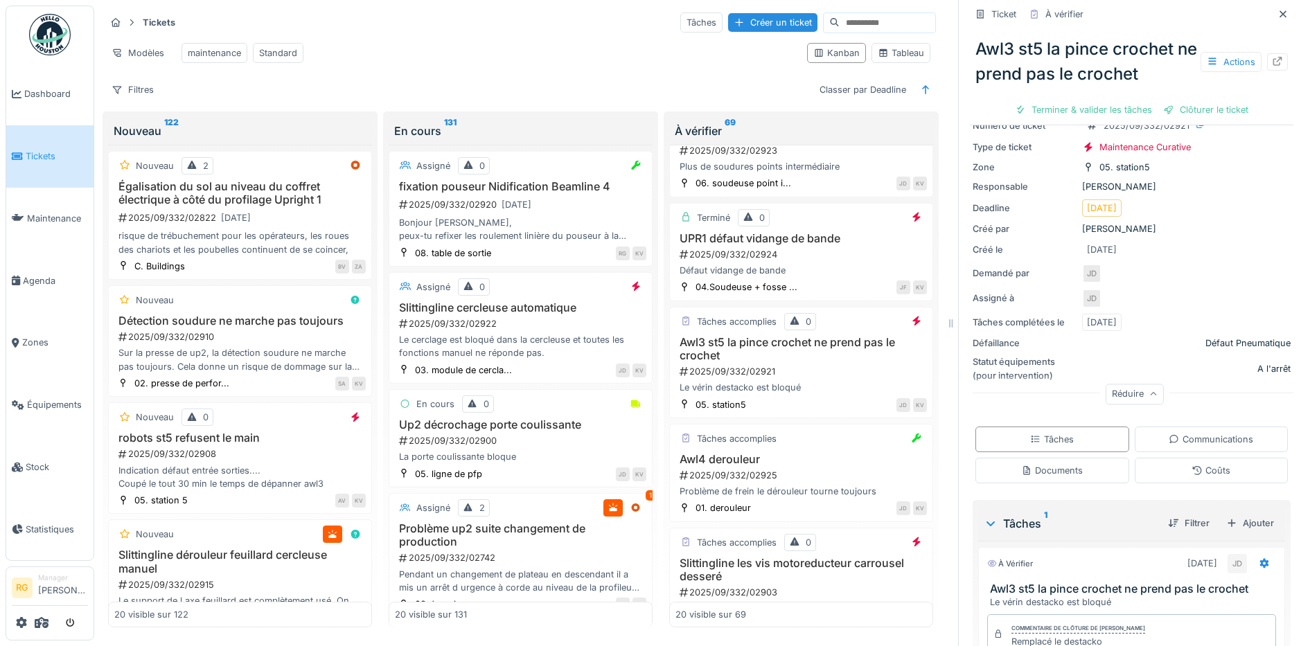
scroll to position [181, 0]
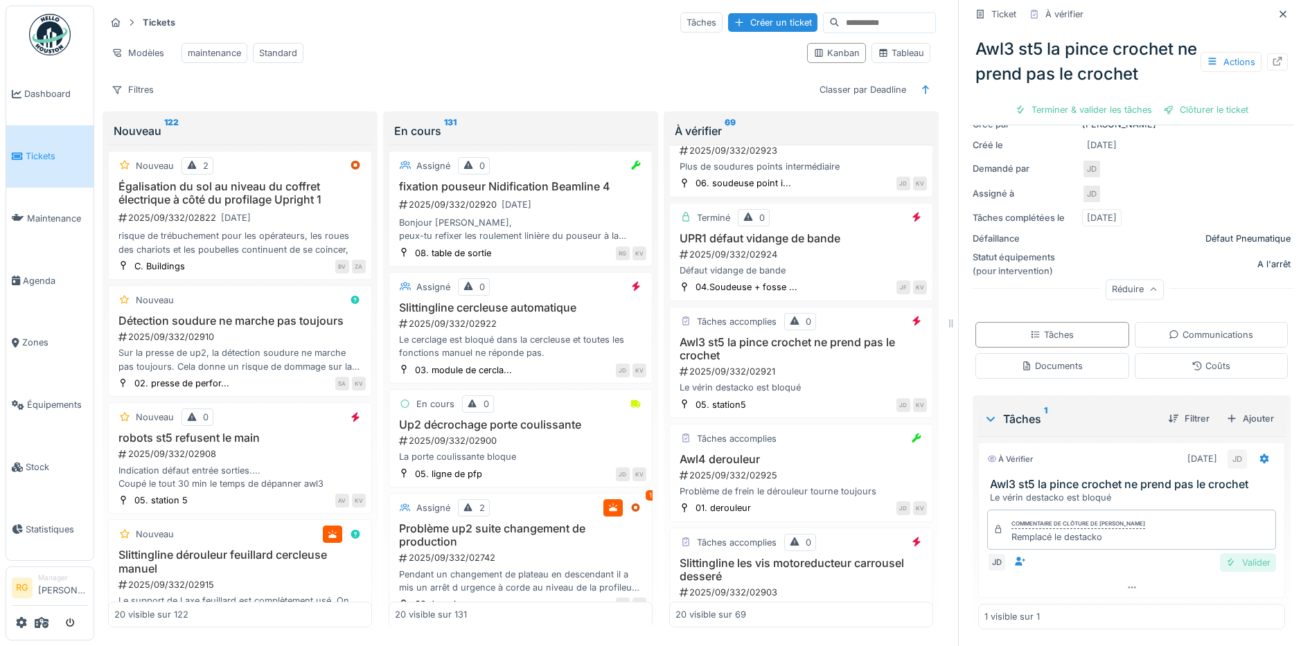
click at [1221, 554] on div "Valider" at bounding box center [1248, 563] width 56 height 19
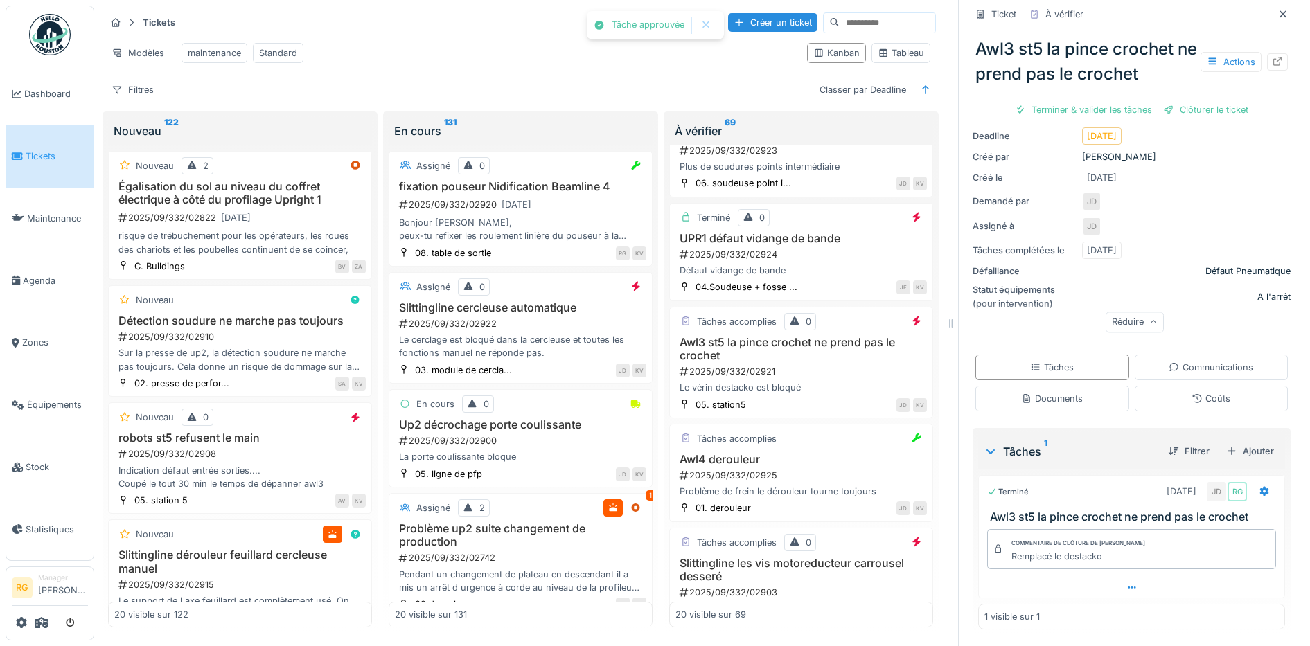
scroll to position [143, 0]
click at [1119, 100] on div "Clôturer le ticket" at bounding box center [1131, 109] width 96 height 19
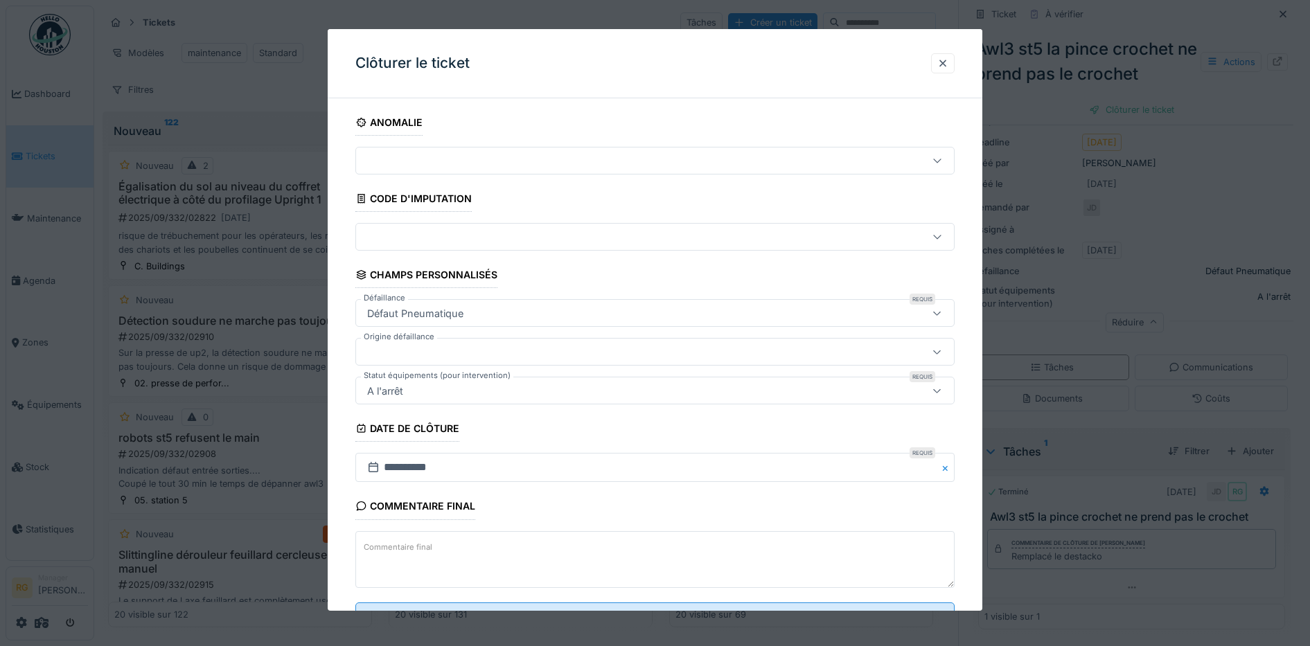
click at [535, 559] on textarea "Commentaire final" at bounding box center [655, 559] width 600 height 57
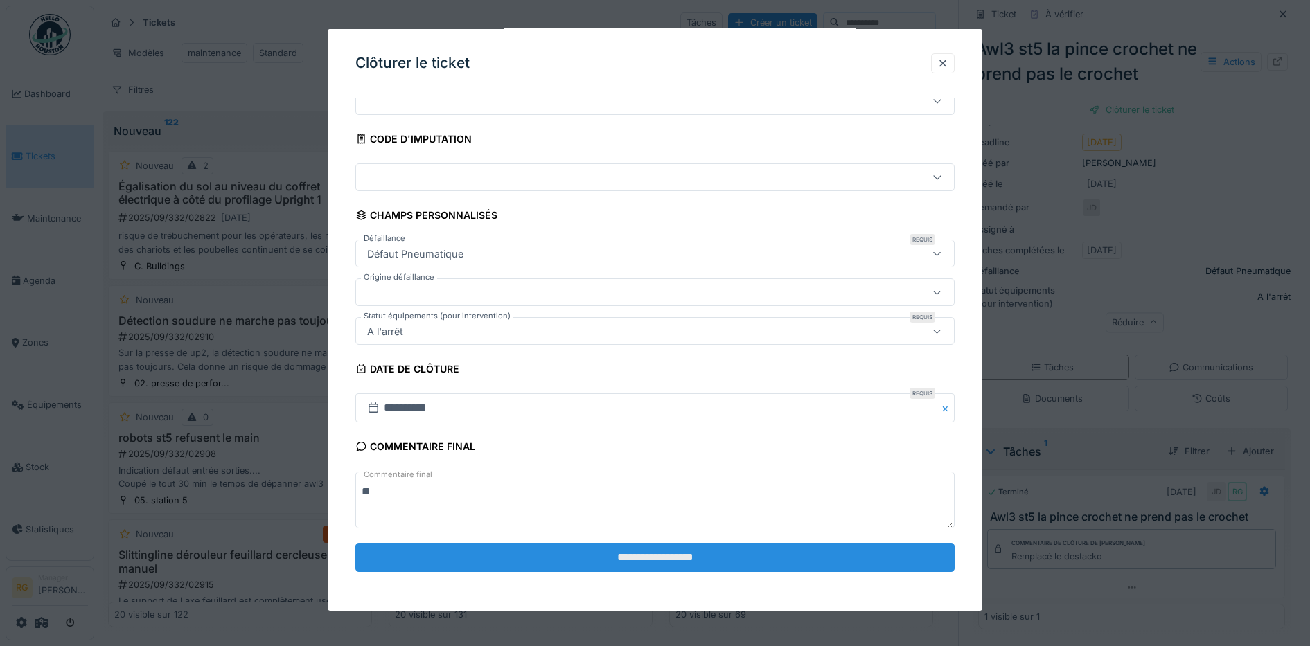
type textarea "**"
click at [621, 559] on input "**********" at bounding box center [655, 557] width 600 height 29
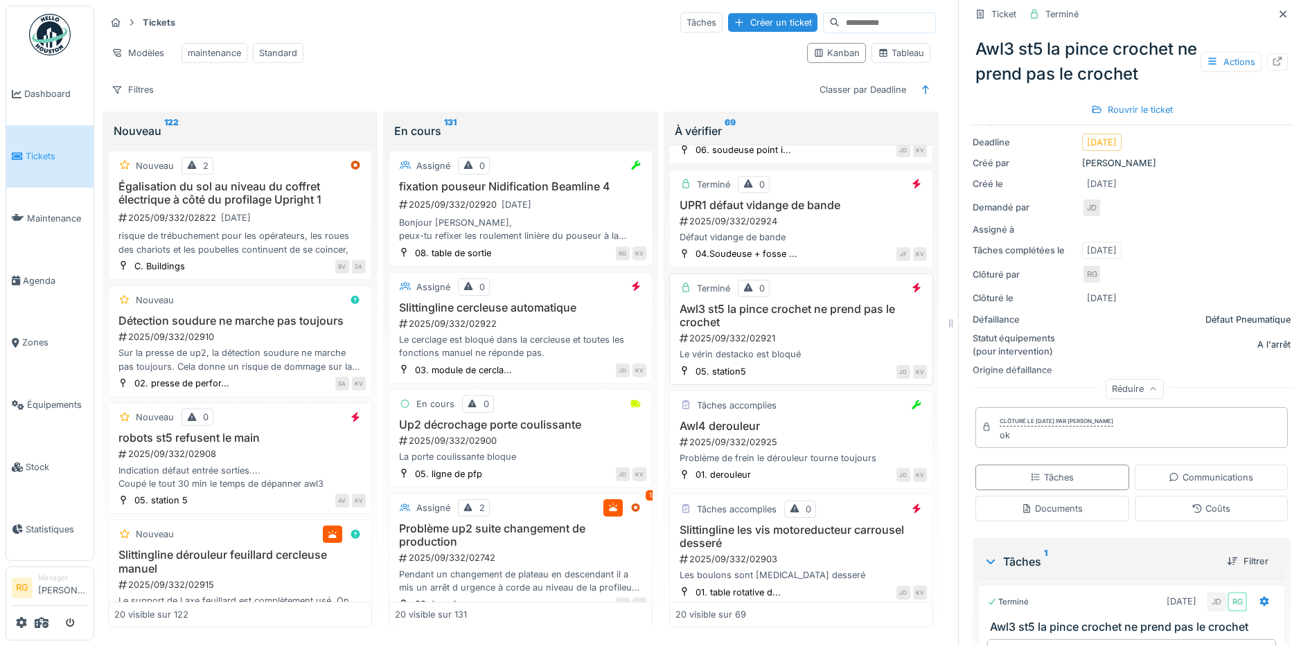
scroll to position [260, 0]
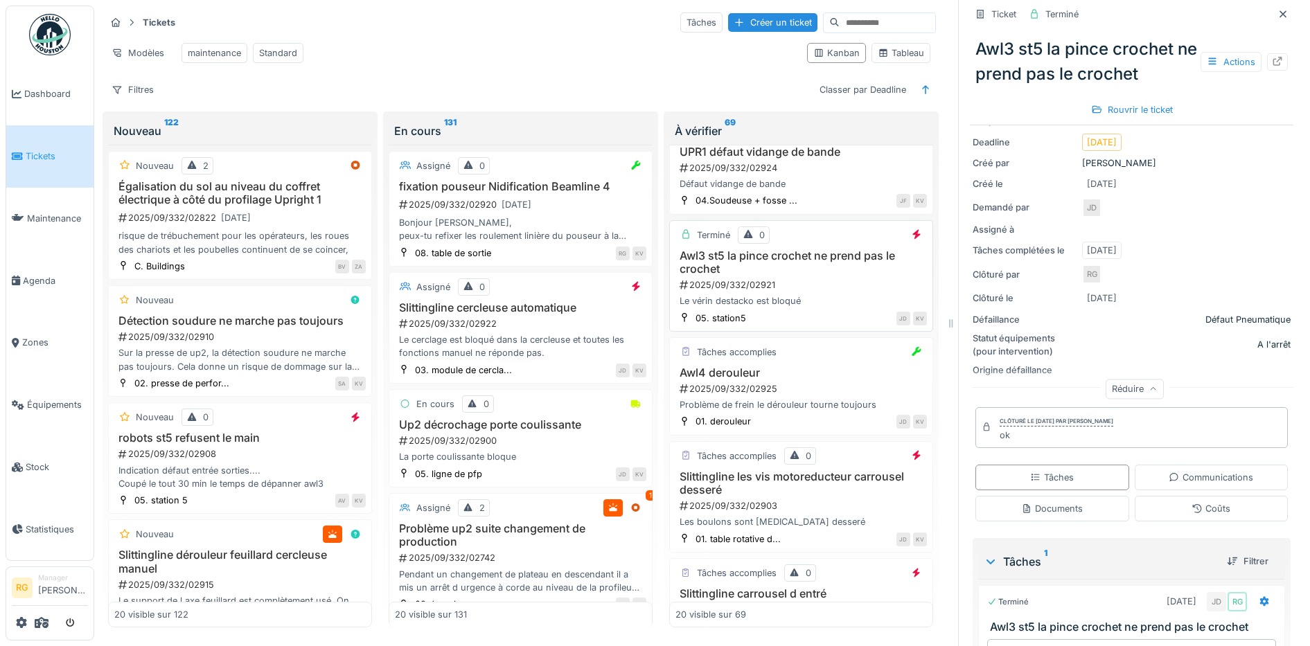
click at [808, 283] on div "2025/09/332/02921" at bounding box center [802, 284] width 249 height 13
click at [814, 374] on h3 "Awl4 derouleur" at bounding box center [800, 372] width 251 height 13
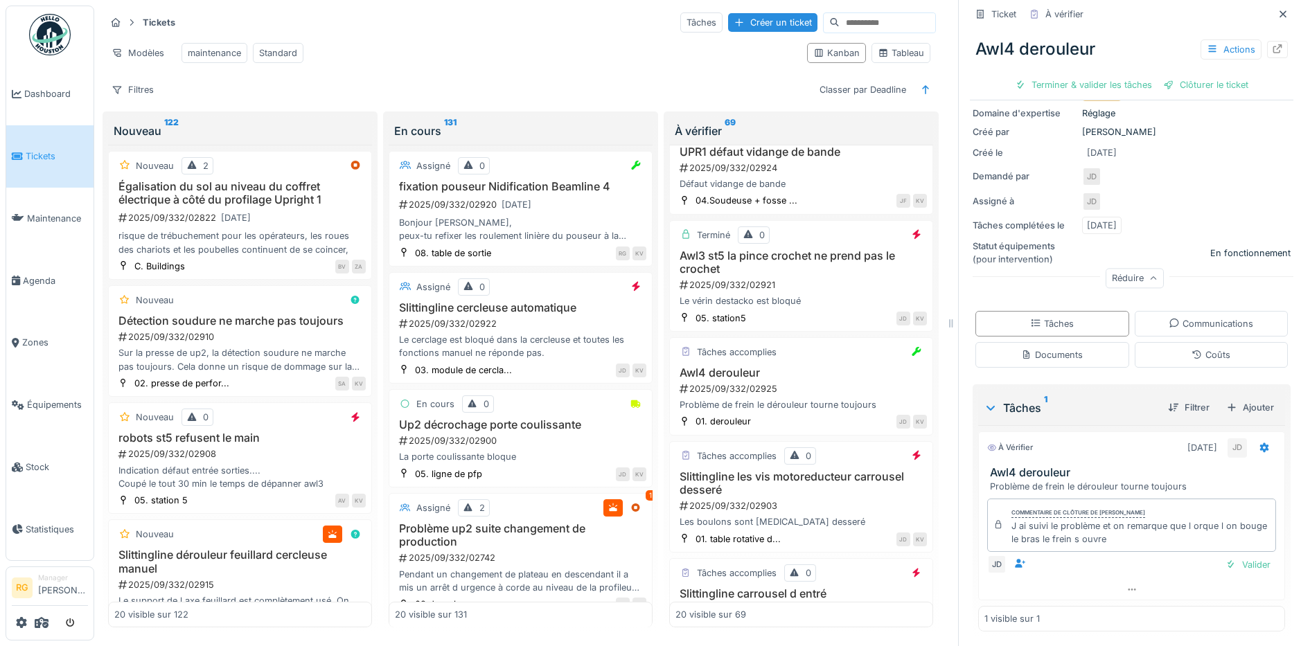
scroll to position [151, 0]
click at [1225, 554] on div "Valider" at bounding box center [1248, 563] width 56 height 19
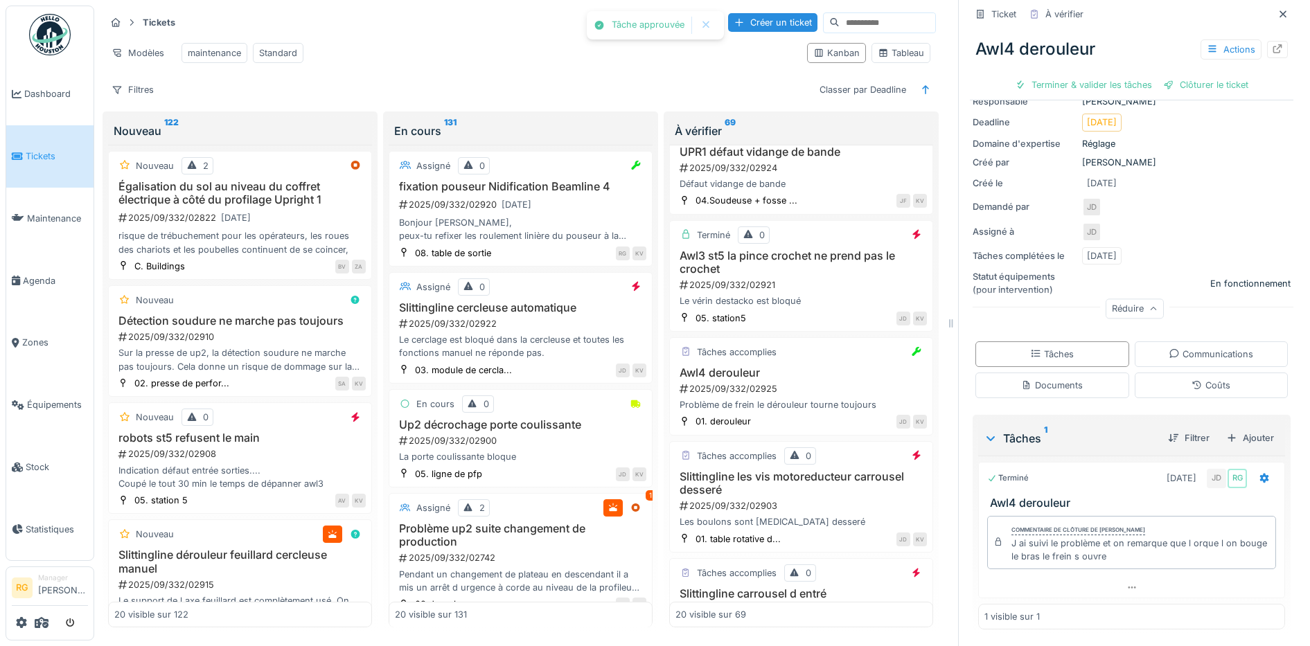
scroll to position [112, 0]
click at [1128, 76] on div "Clôturer le ticket" at bounding box center [1131, 85] width 96 height 19
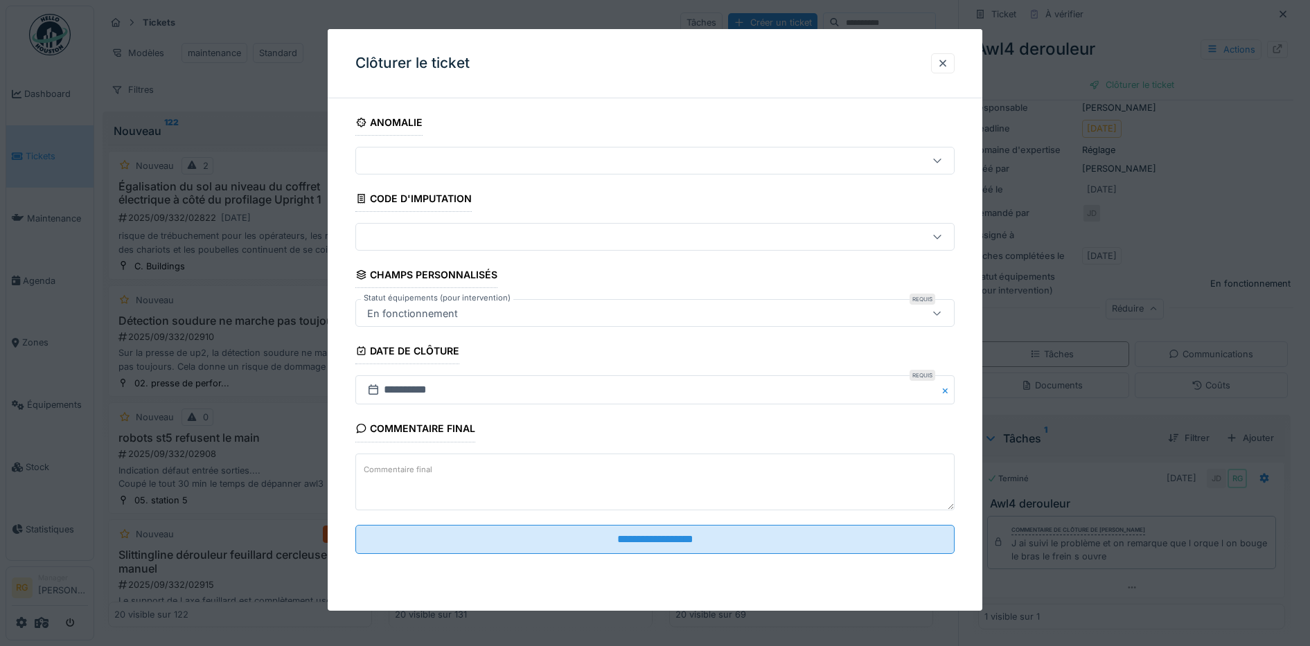
click at [436, 469] on textarea "Commentaire final" at bounding box center [655, 482] width 600 height 57
type textarea "*"
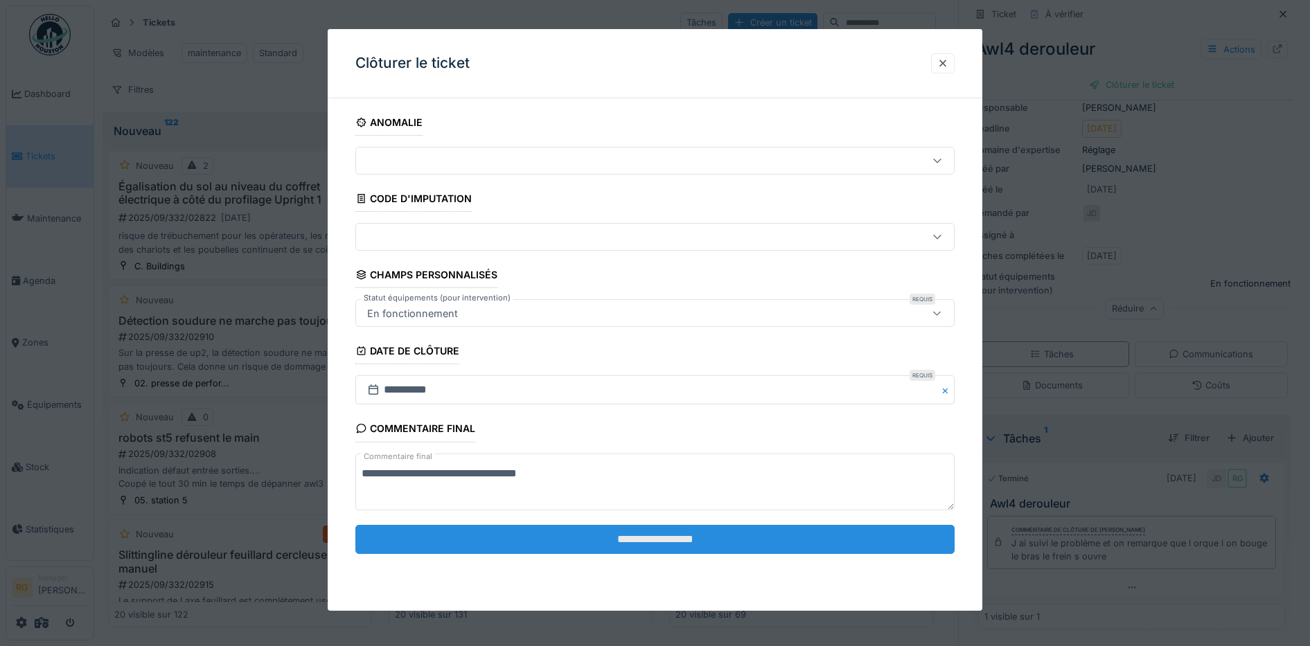
type textarea "**********"
click at [656, 542] on input "**********" at bounding box center [655, 539] width 600 height 29
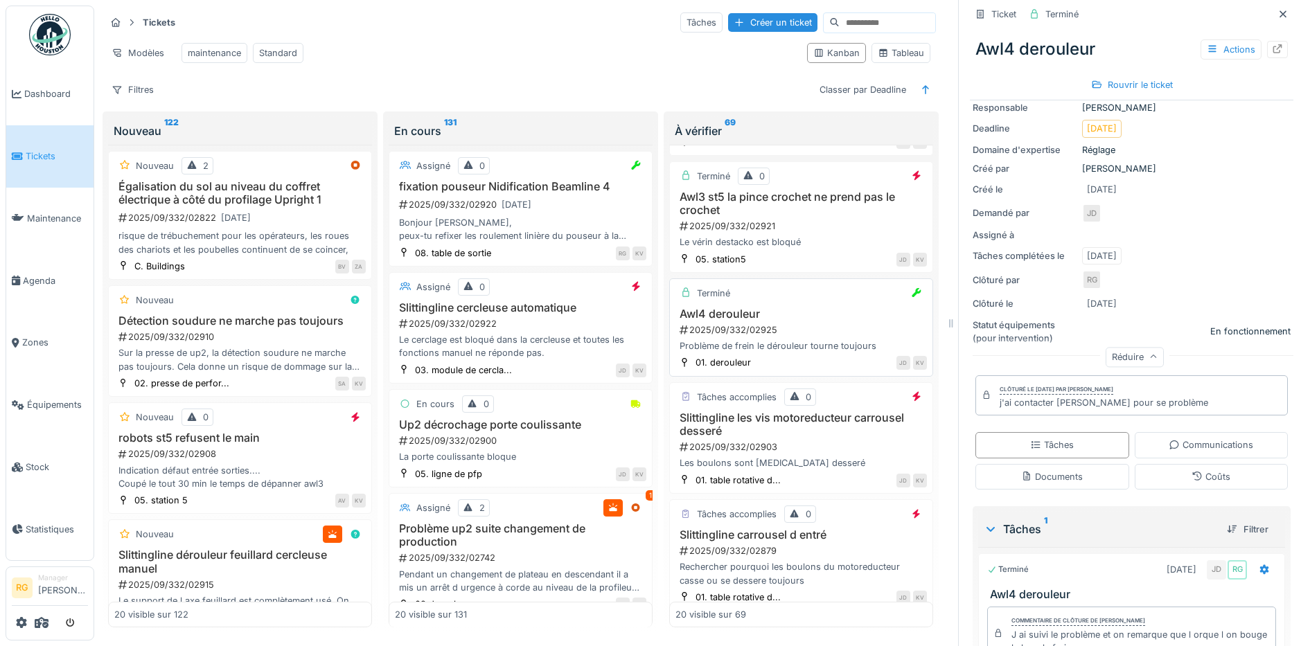
scroll to position [346, 0]
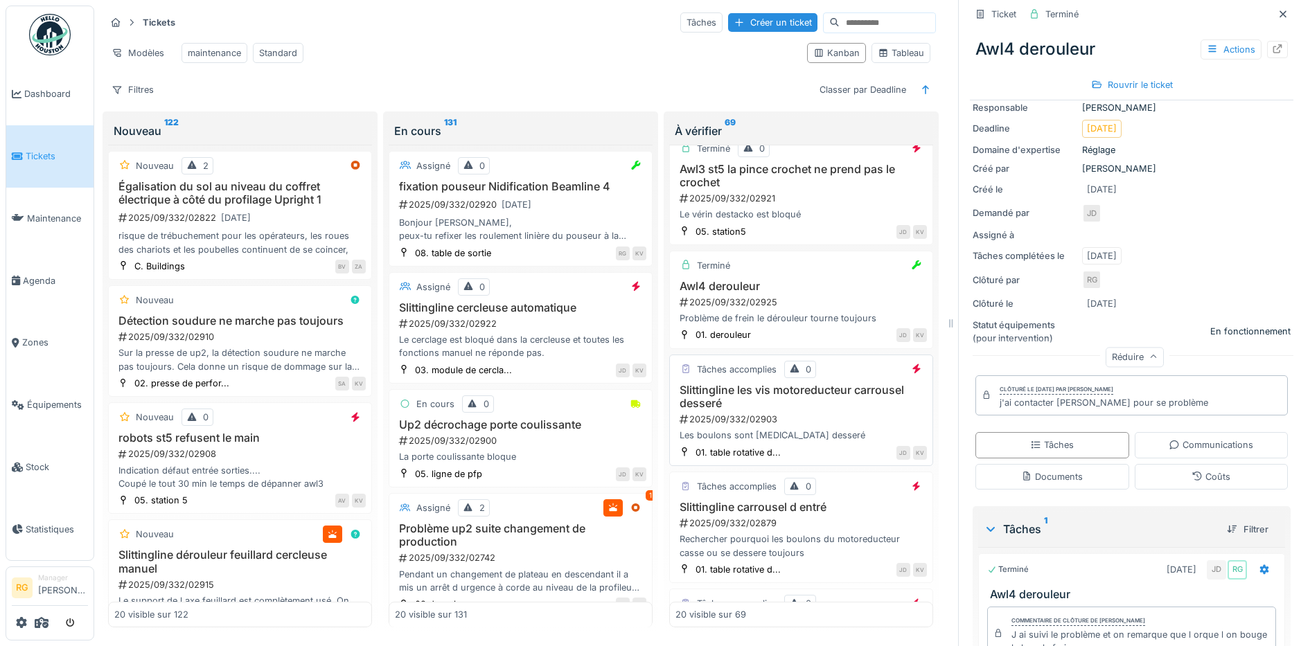
click at [806, 409] on h3 "Slittingline les vis motoreducteur carrousel desseré" at bounding box center [800, 397] width 251 height 26
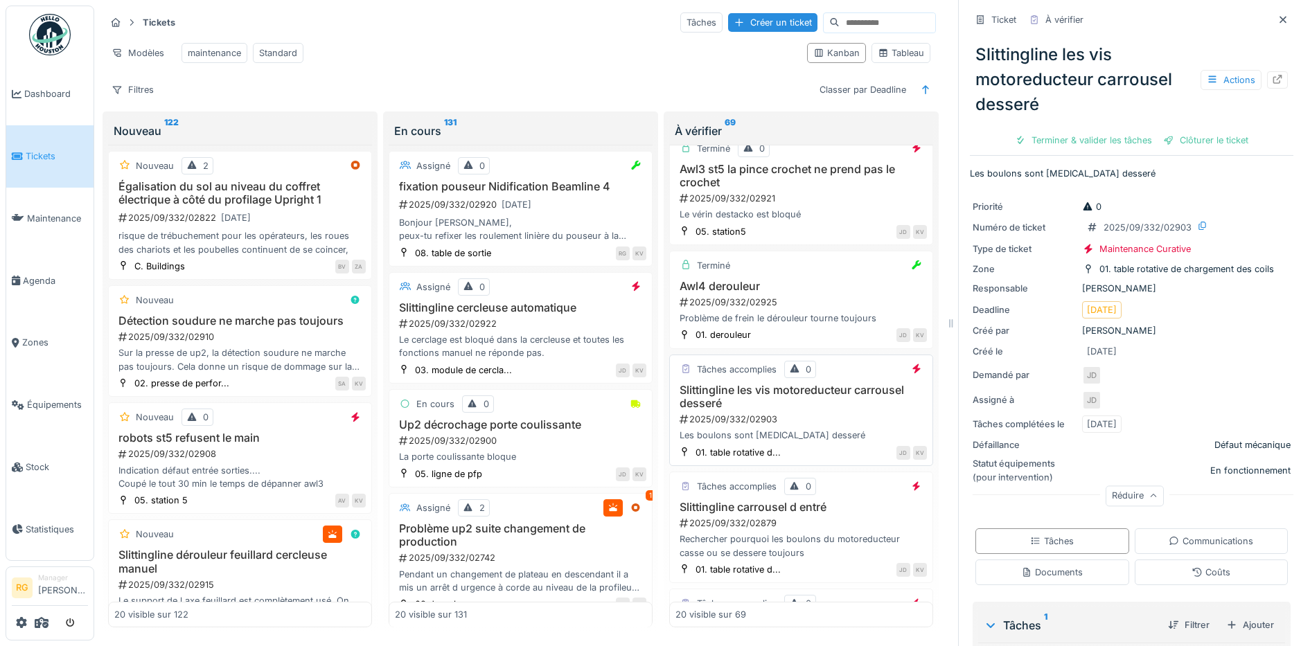
click at [827, 413] on div "2025/09/332/02903" at bounding box center [802, 419] width 249 height 13
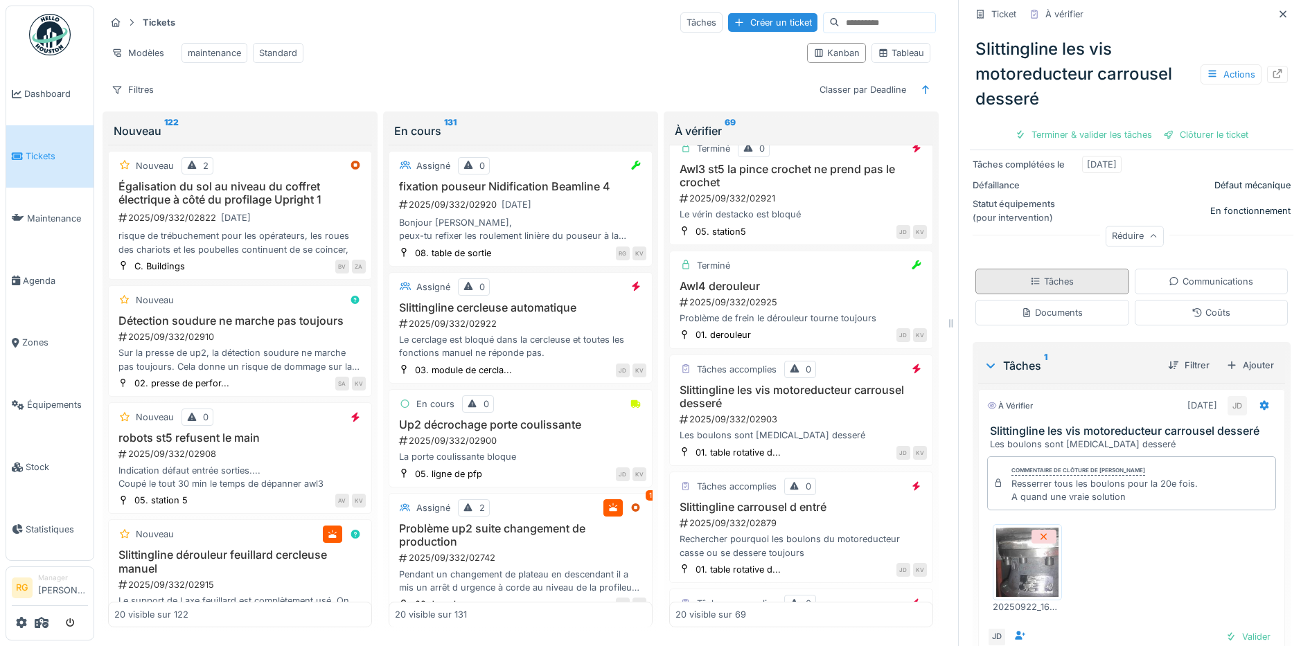
click at [1052, 275] on div "Tâches" at bounding box center [1052, 281] width 44 height 13
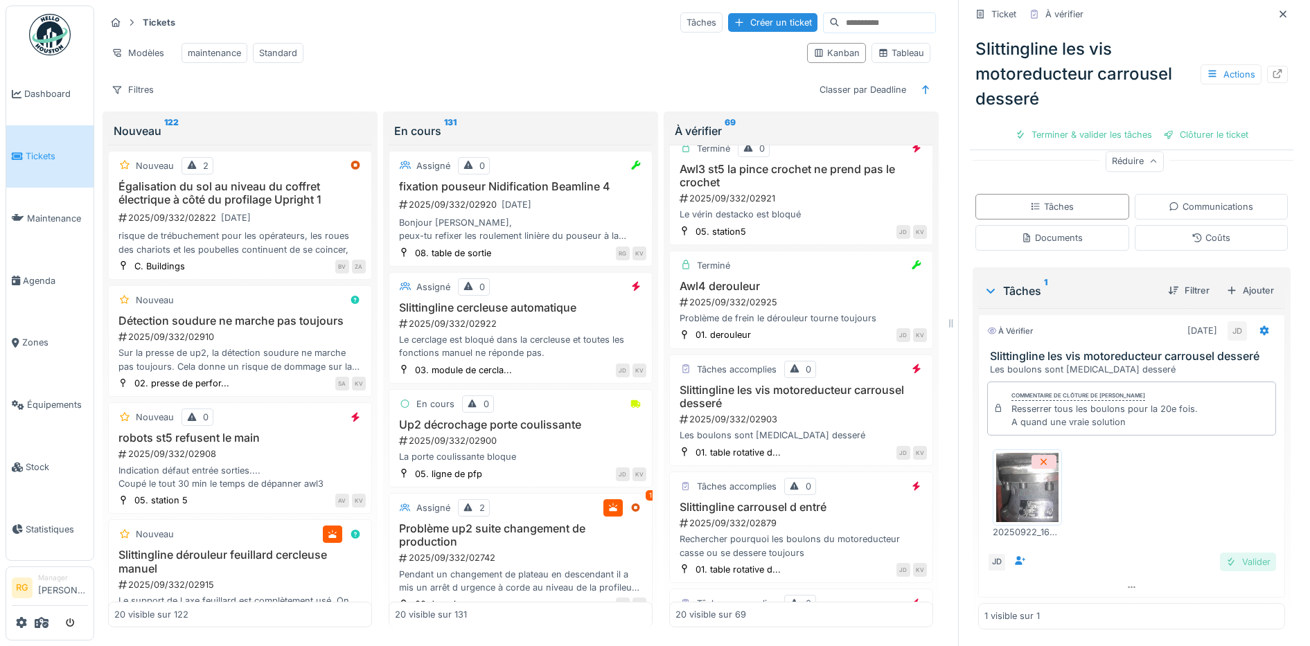
click at [1224, 553] on div "Valider" at bounding box center [1248, 562] width 56 height 19
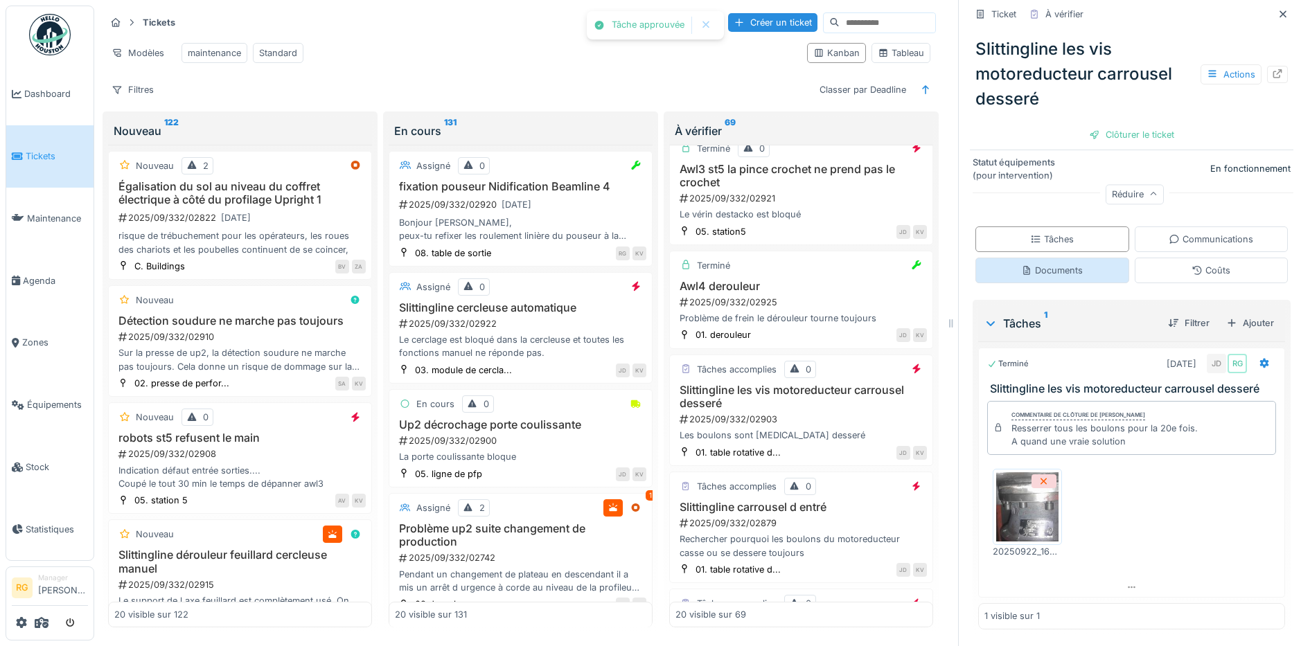
scroll to position [296, 0]
click at [1236, 314] on div "Ajouter" at bounding box center [1250, 323] width 59 height 19
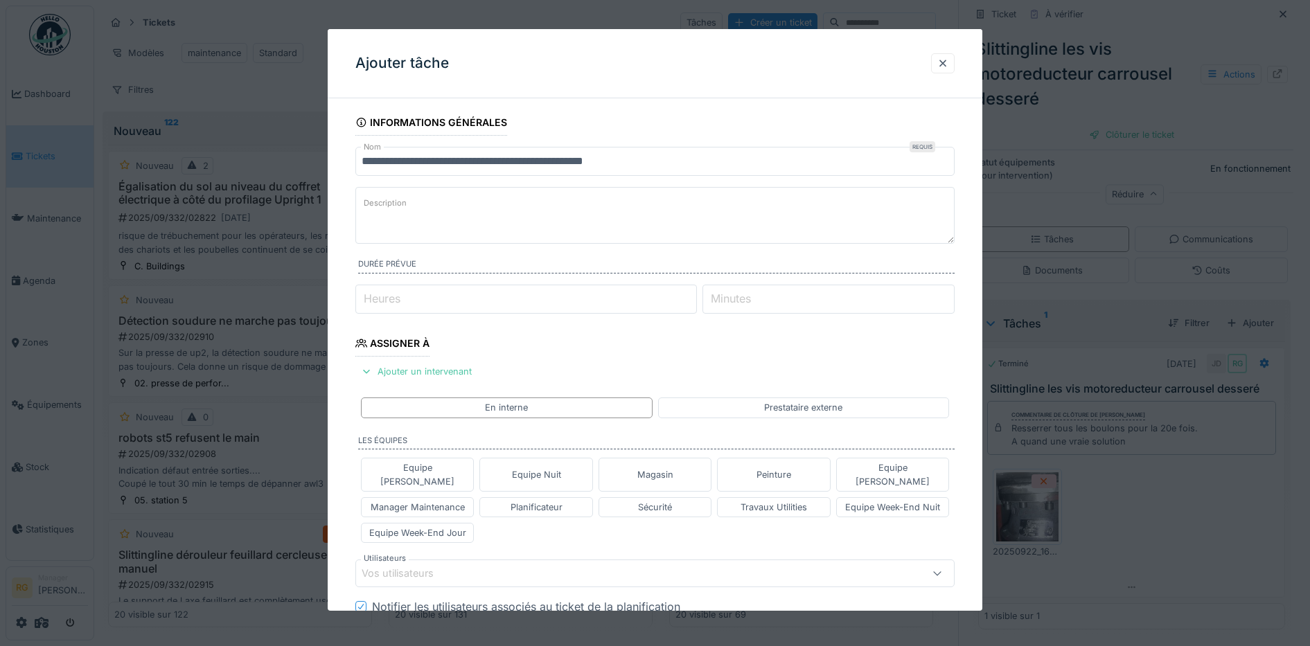
click at [388, 211] on label "Description" at bounding box center [385, 203] width 48 height 17
click at [388, 211] on textarea "Description" at bounding box center [655, 215] width 600 height 57
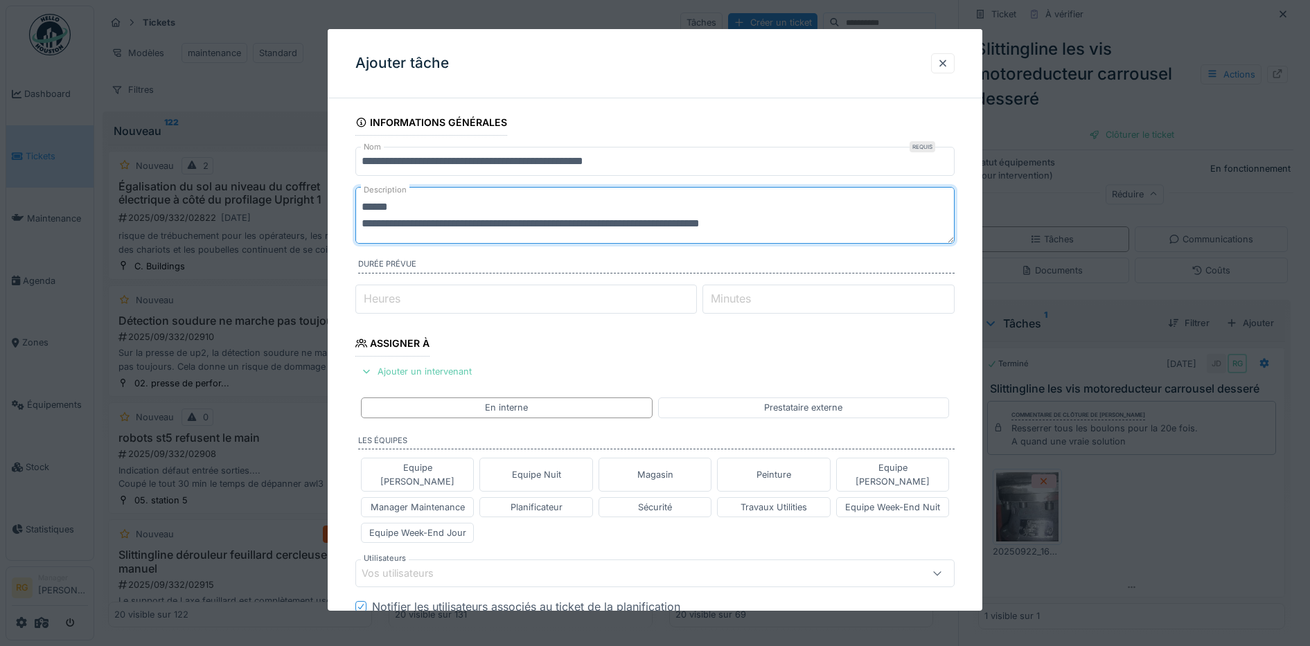
type textarea "**********"
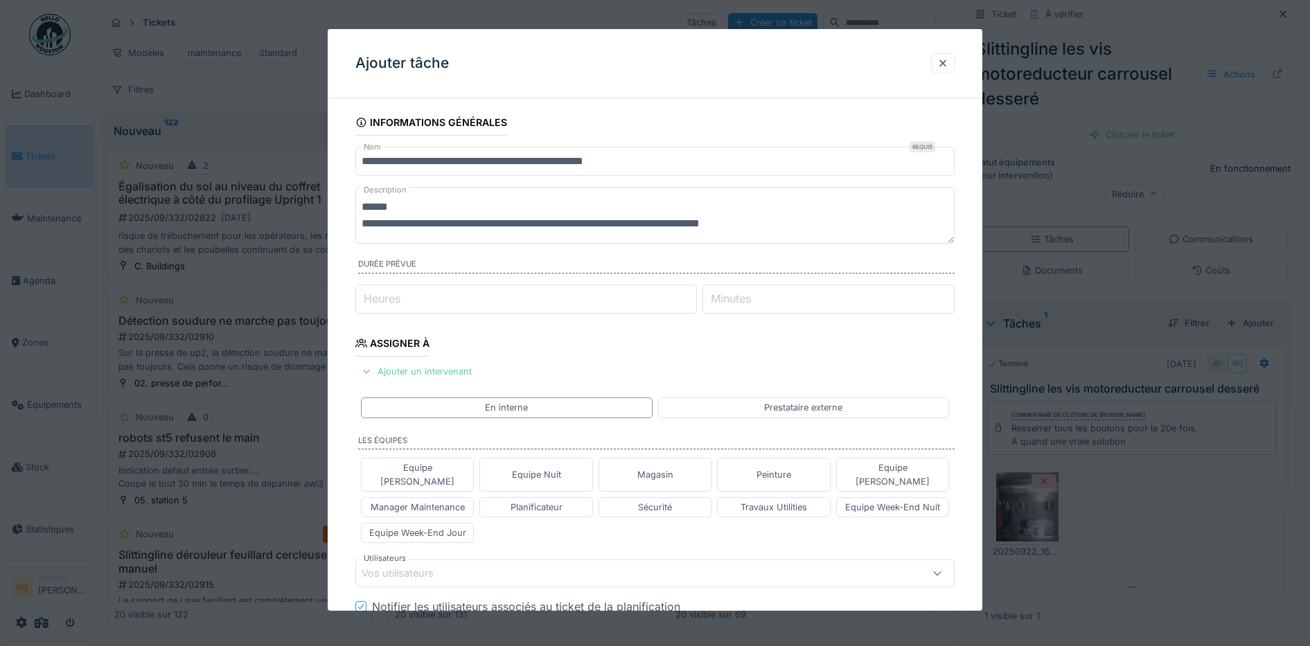
click at [461, 374] on div "Ajouter un intervenant" at bounding box center [416, 371] width 122 height 19
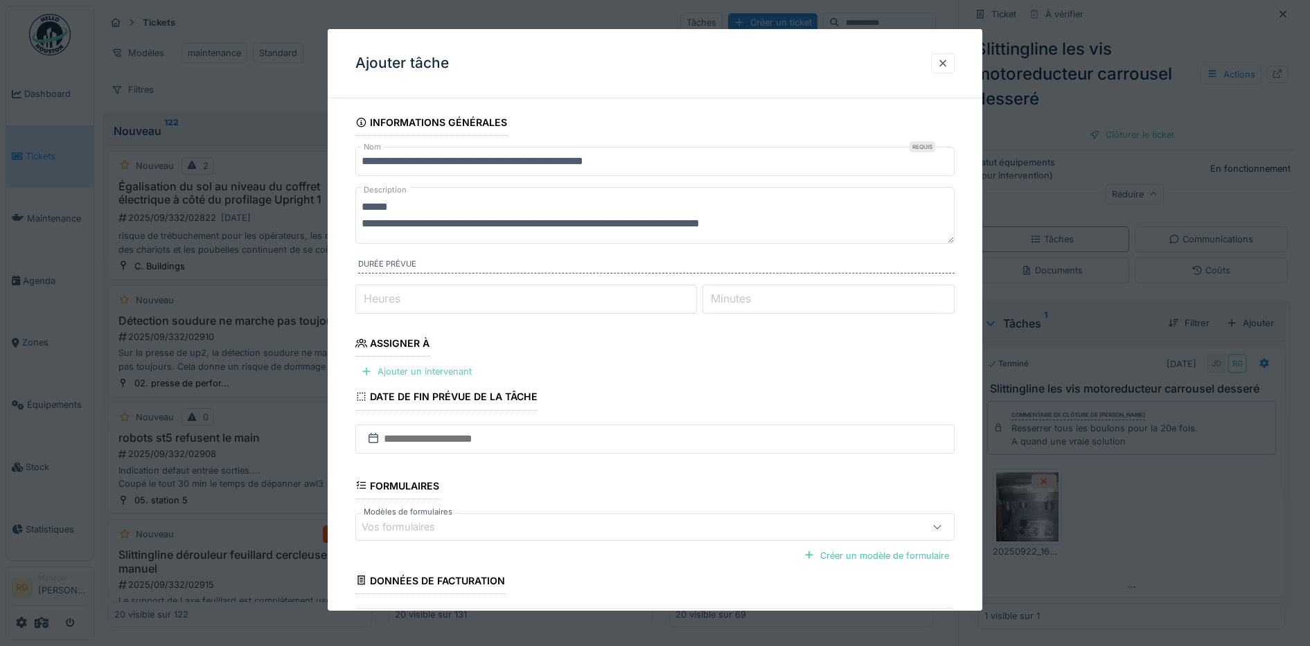
click at [441, 371] on div "Ajouter un intervenant" at bounding box center [416, 371] width 122 height 19
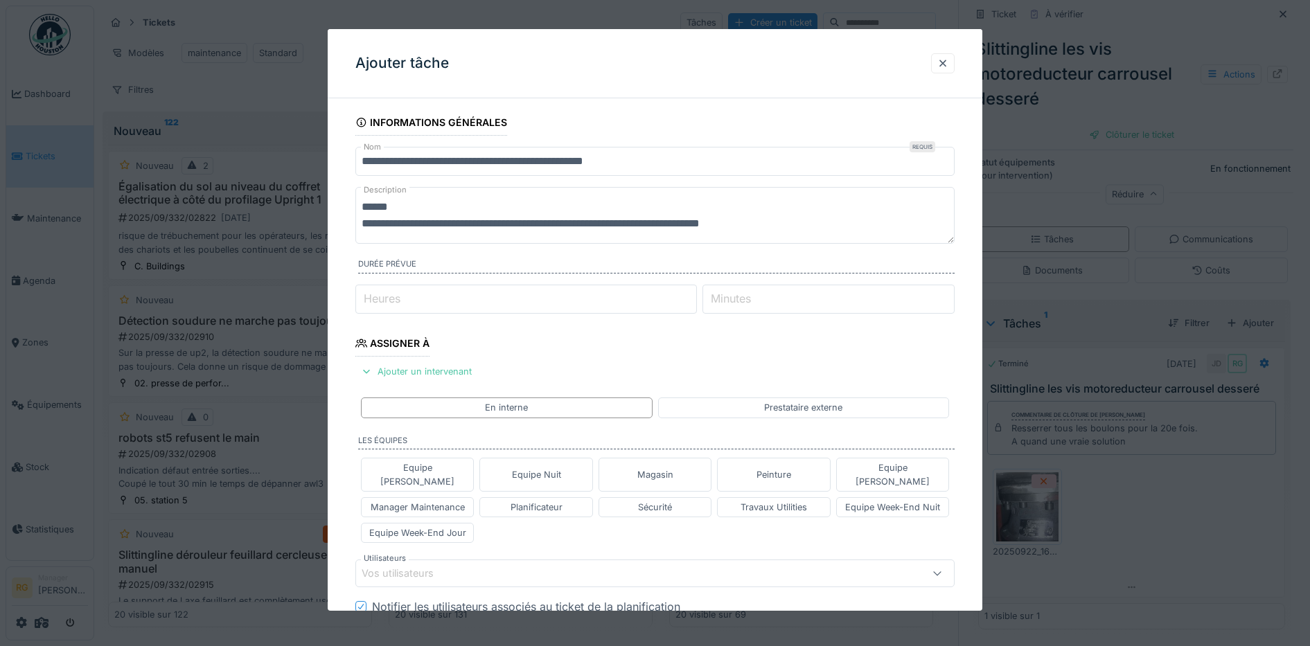
click at [439, 566] on div "Vos utilisateurs" at bounding box center [407, 573] width 91 height 15
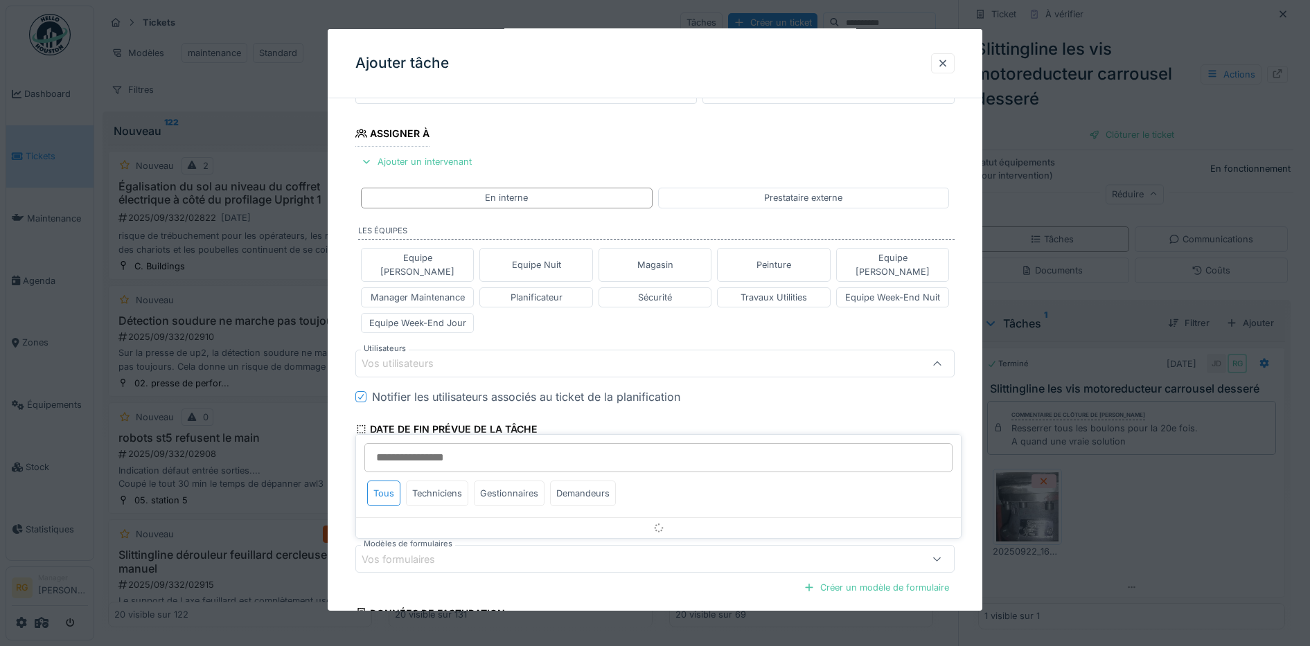
scroll to position [240, 0]
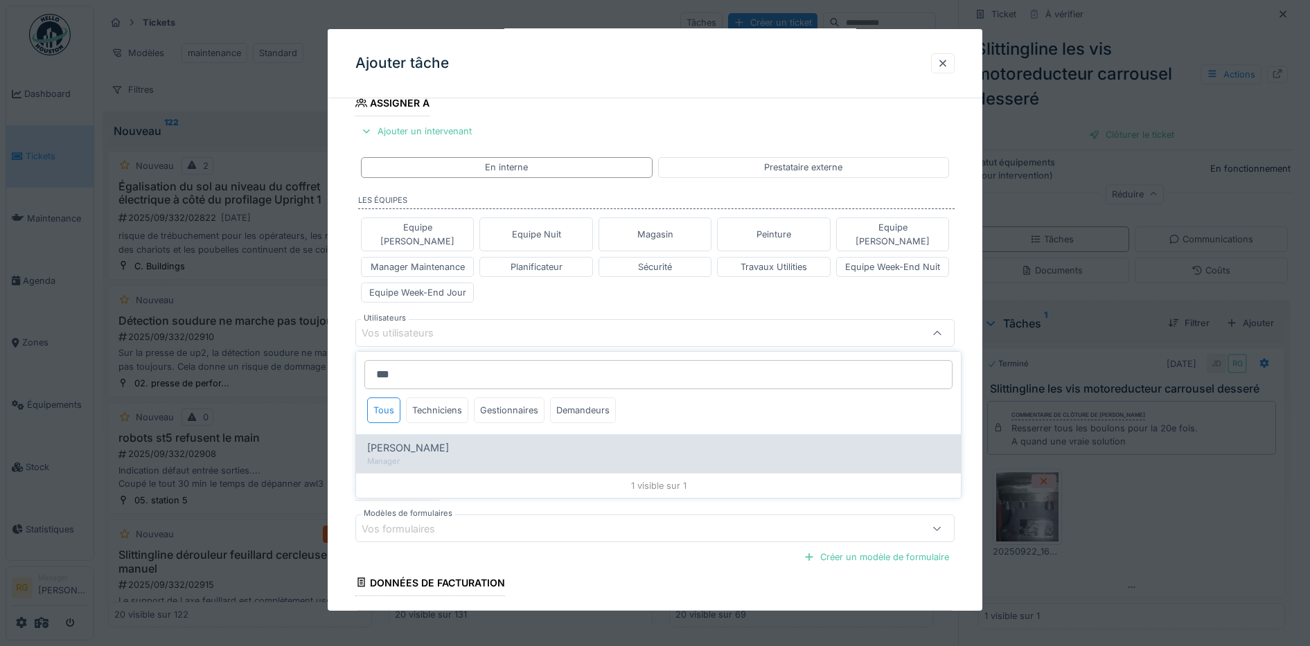
type input "***"
click at [424, 441] on span "Kjell Vanassche" at bounding box center [408, 448] width 82 height 15
type input "*****"
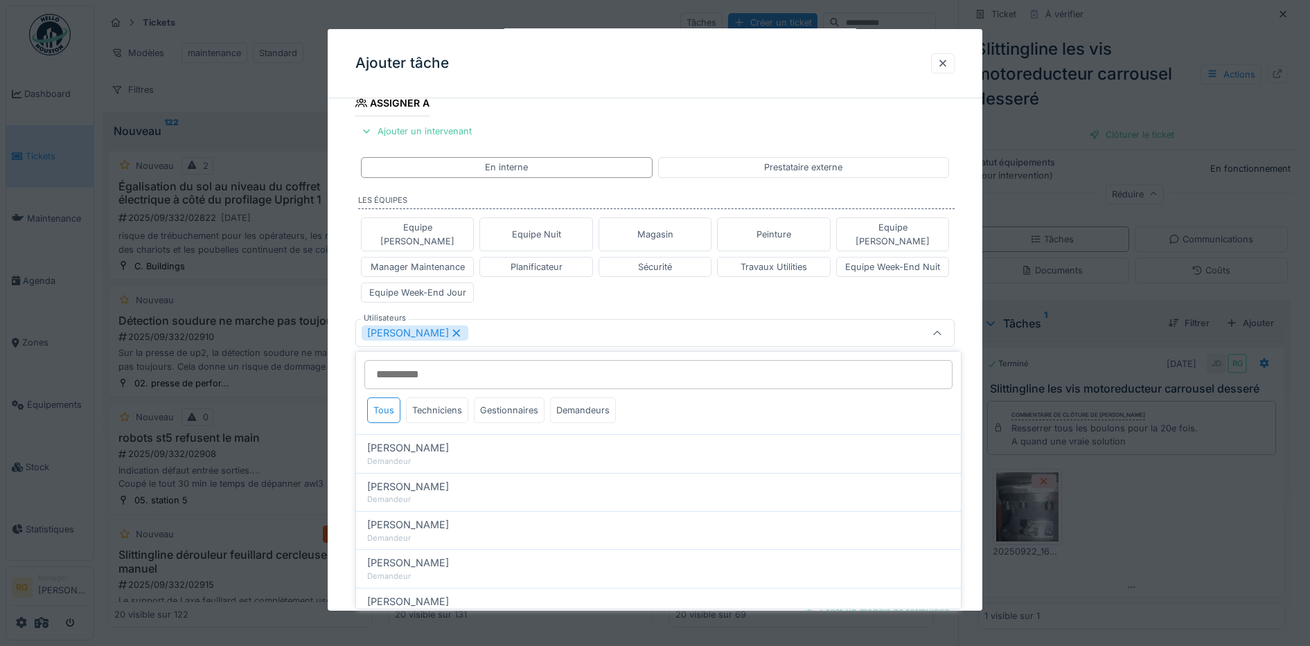
click at [714, 294] on div "Equipe Anthony Equipe Nuit Magasin Peinture Equipe Jean-Claude Manager Maintena…" at bounding box center [655, 260] width 600 height 96
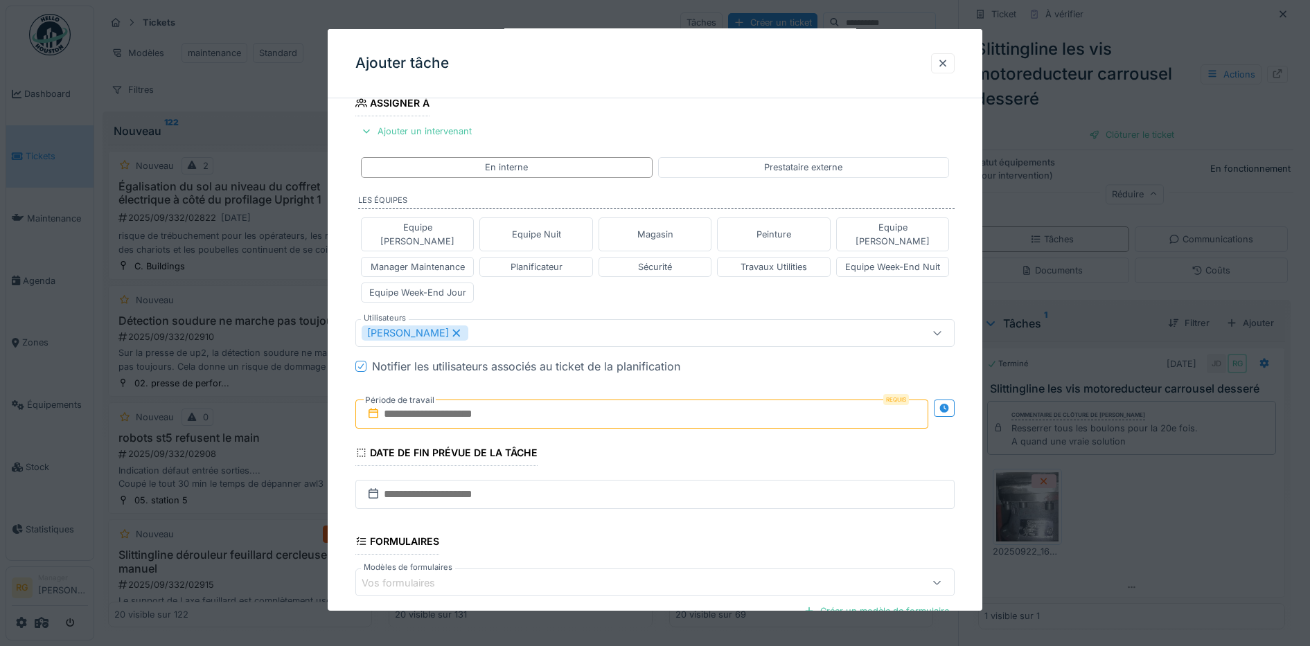
click at [465, 402] on input "text" at bounding box center [642, 414] width 574 height 29
click at [695, 442] on h2 "septembre 2025" at bounding box center [645, 448] width 166 height 12
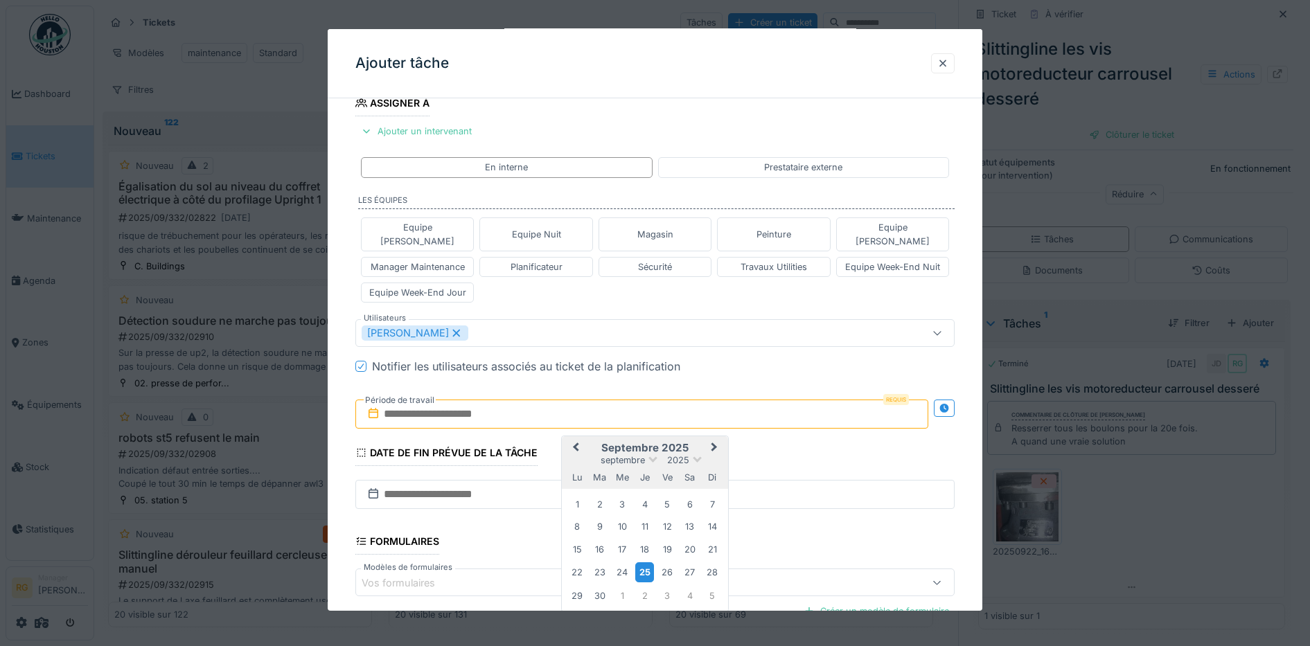
click at [647, 563] on div "25" at bounding box center [644, 573] width 19 height 20
click at [666, 587] on div "3" at bounding box center [667, 596] width 19 height 19
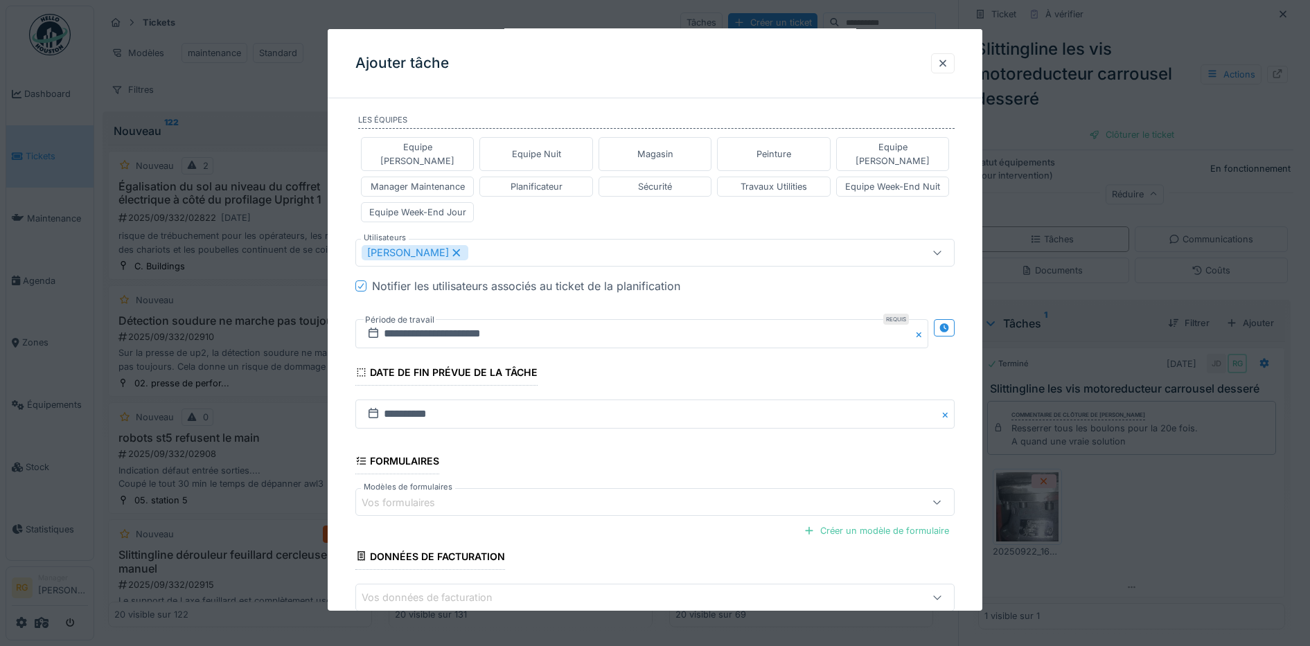
scroll to position [387, 0]
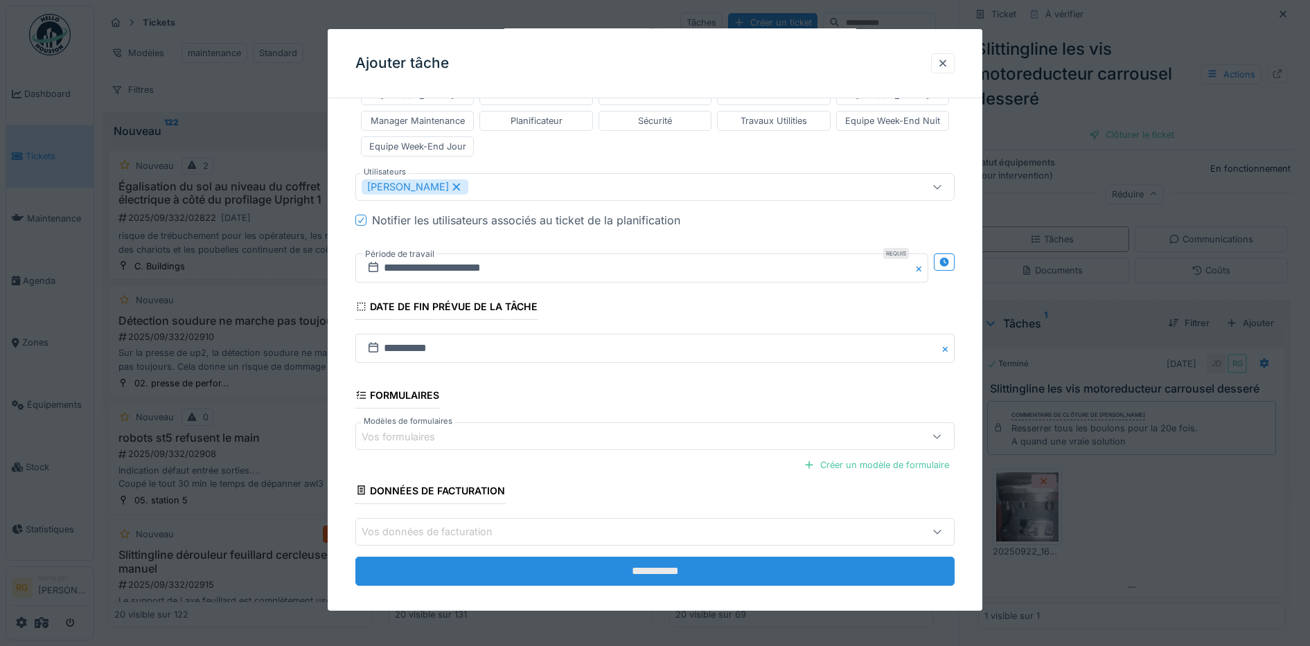
click at [578, 561] on input "**********" at bounding box center [655, 571] width 600 height 29
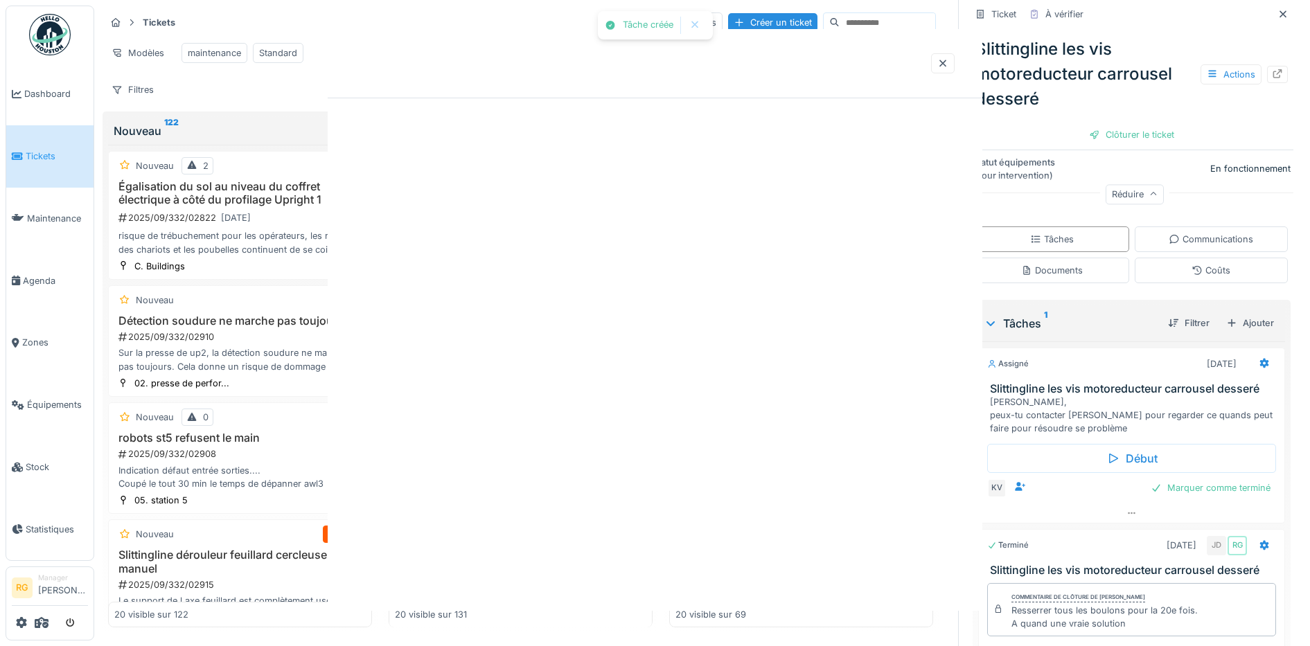
scroll to position [0, 0]
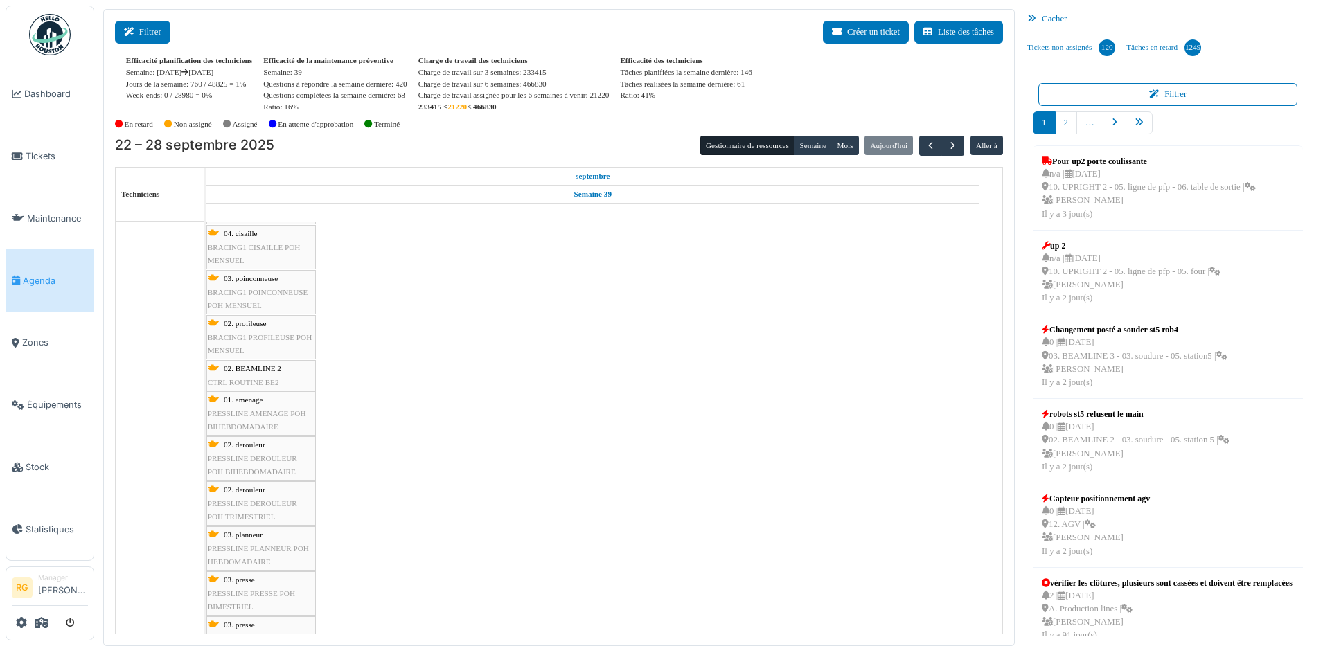
click at [159, 28] on button "Filtrer" at bounding box center [142, 32] width 55 height 23
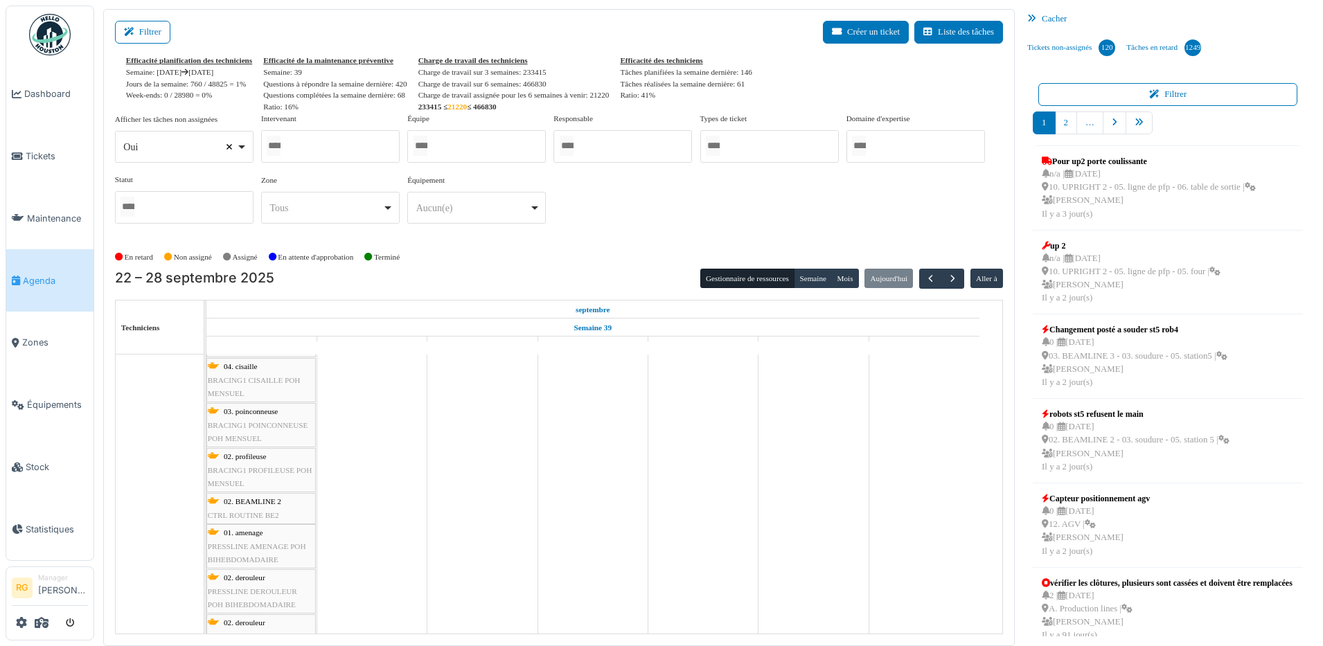
select select
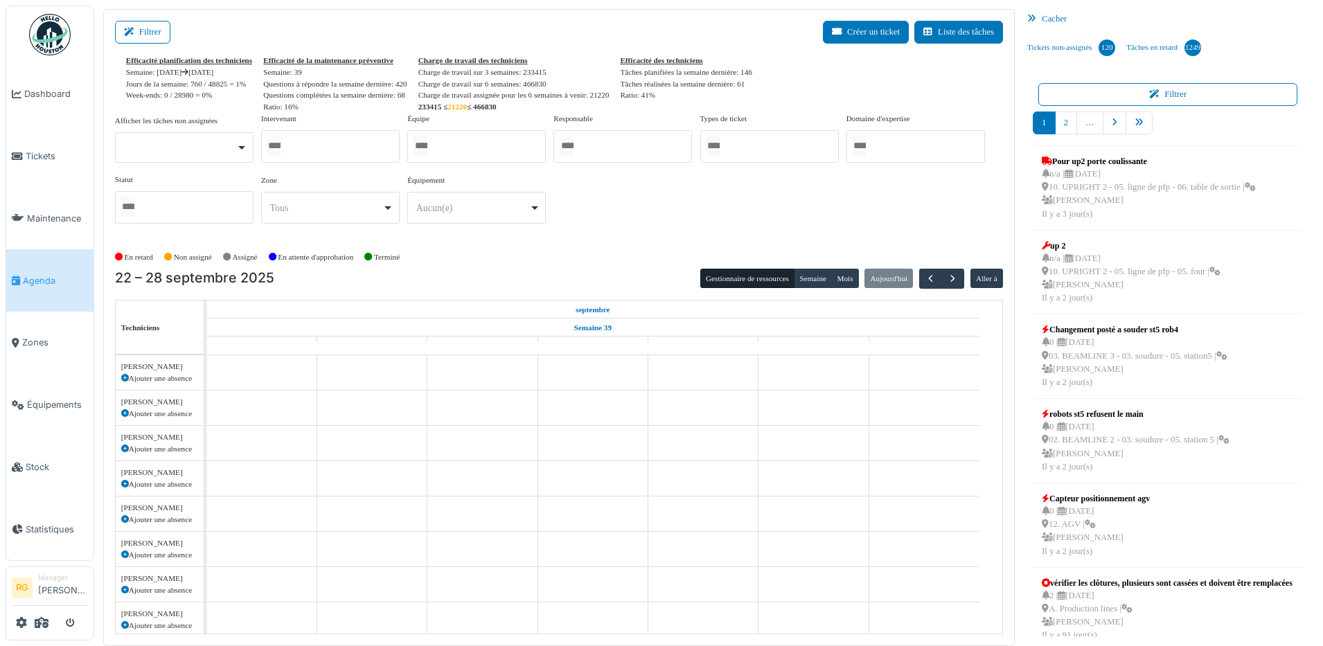
click at [350, 150] on div at bounding box center [330, 146] width 139 height 33
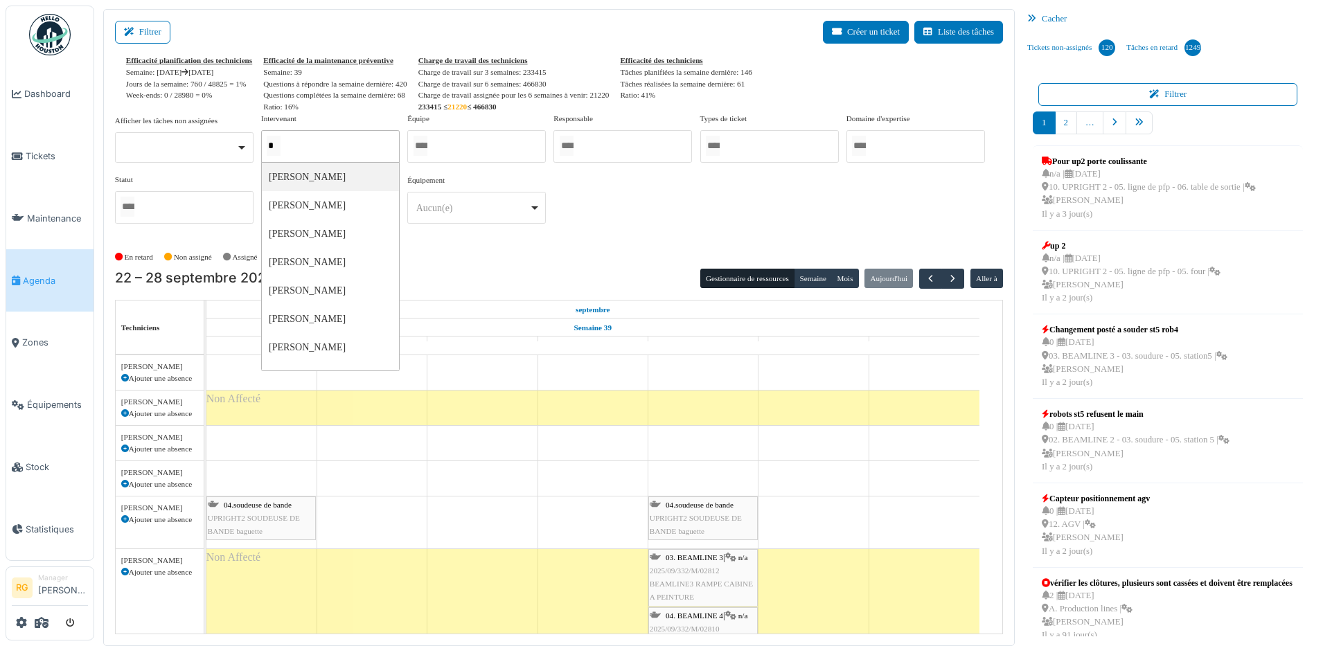
type input "**"
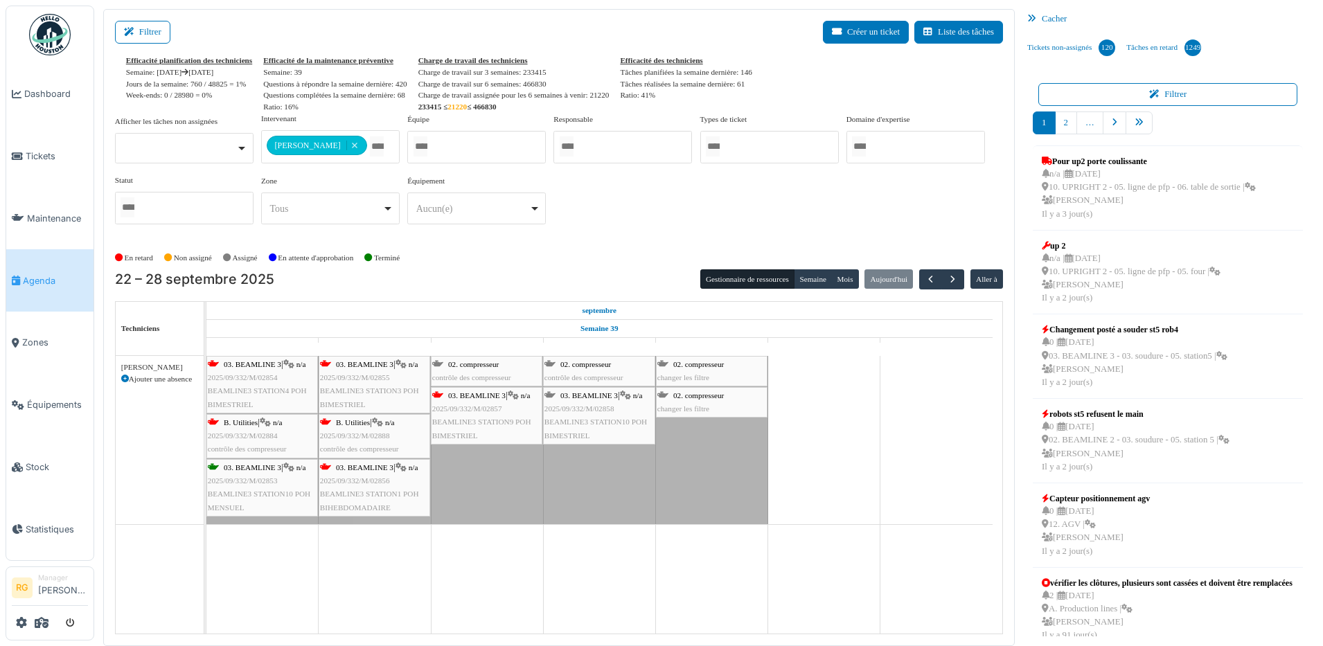
drag, startPoint x: 467, startPoint y: 263, endPoint x: 461, endPoint y: 255, distance: 9.8
click at [467, 262] on div "En retard Non assigné Assigné En attente d'approbation Terminé" at bounding box center [559, 258] width 888 height 23
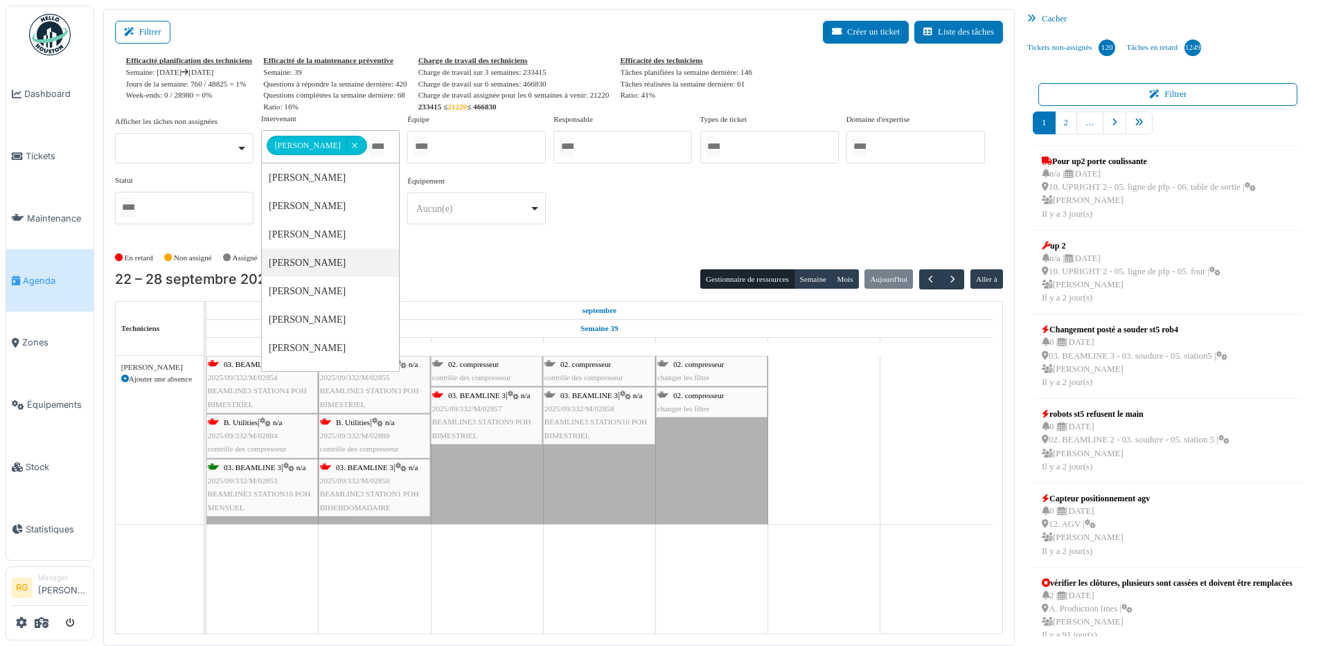
click at [370, 144] on input "Tous" at bounding box center [377, 146] width 14 height 20
type input "**"
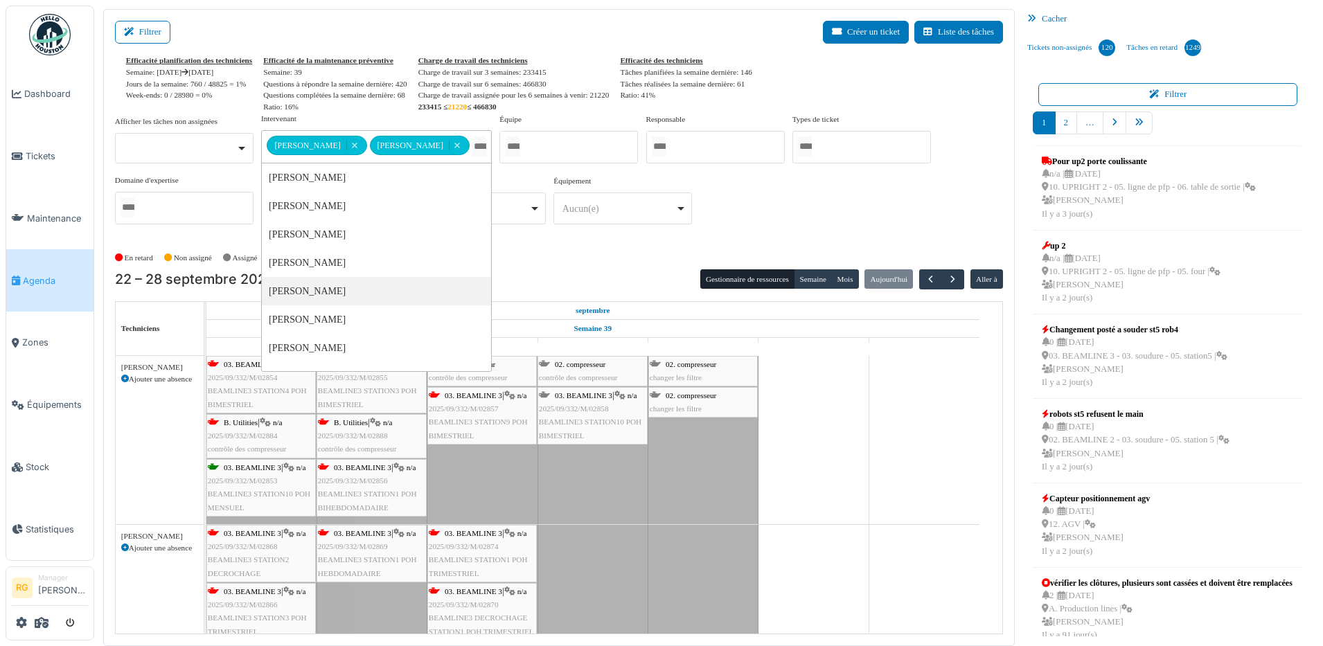
click at [576, 254] on div "En retard Non assigné Assigné En attente d'approbation Terminé" at bounding box center [559, 258] width 888 height 23
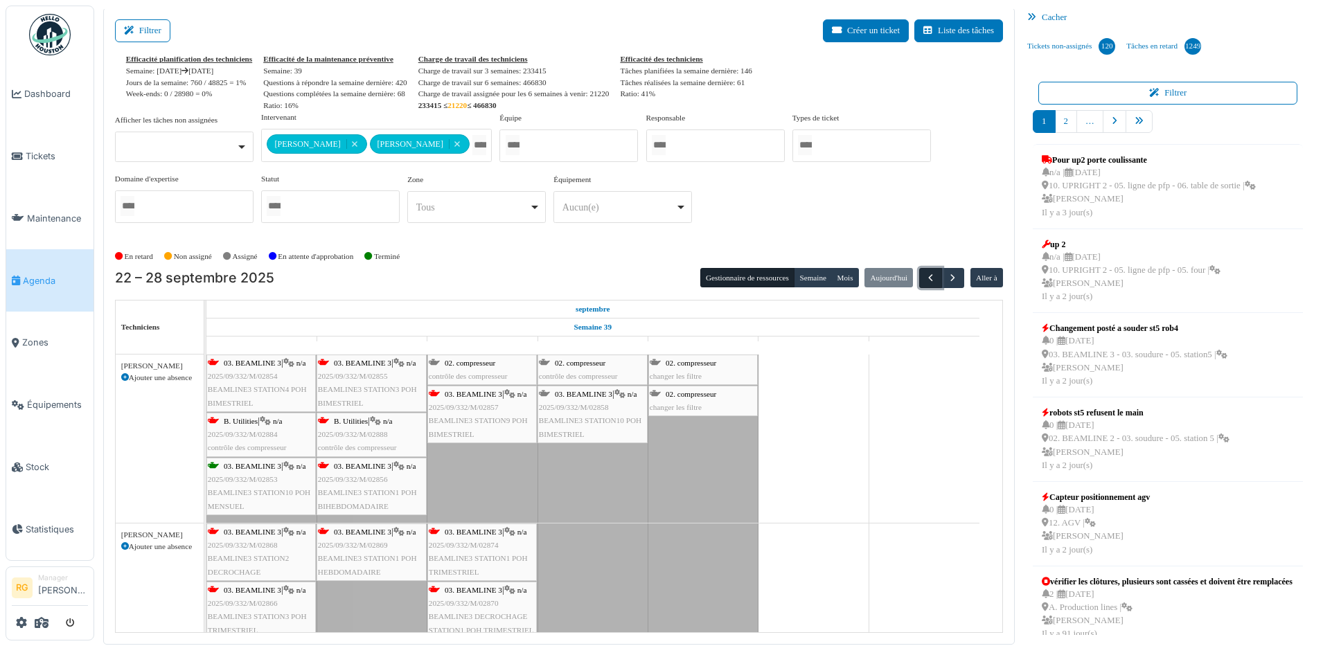
click at [925, 277] on span "button" at bounding box center [931, 278] width 12 height 12
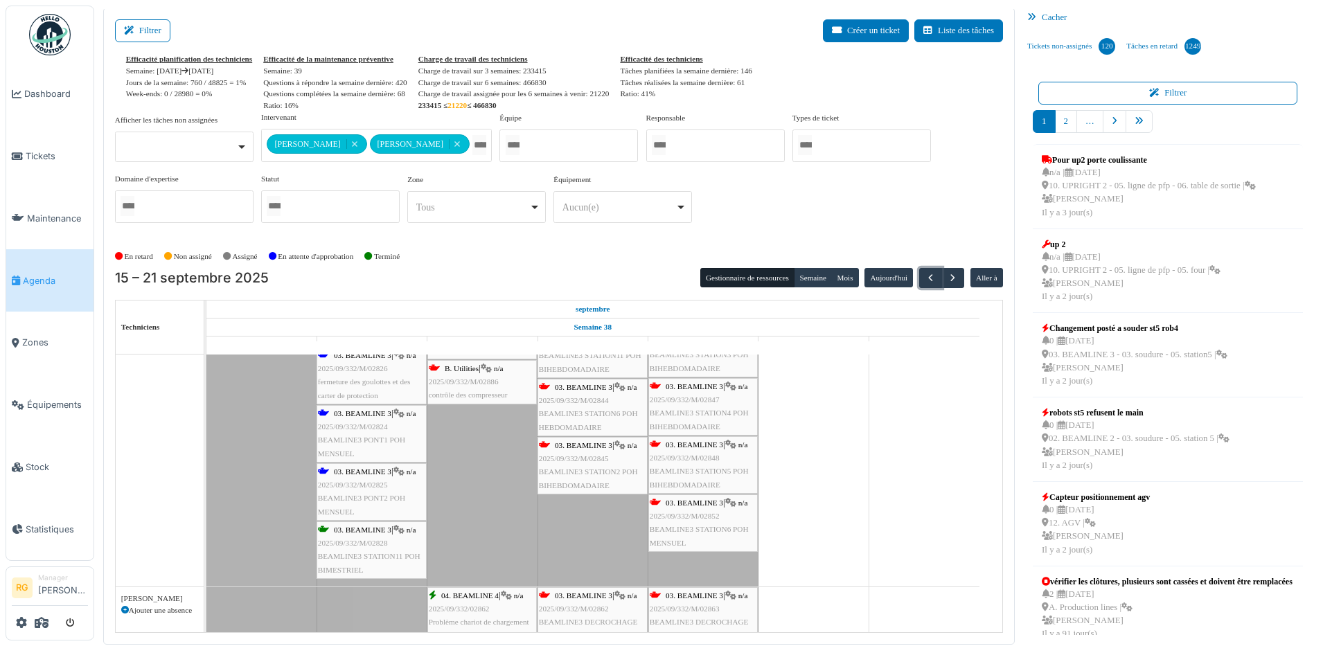
scroll to position [173, 0]
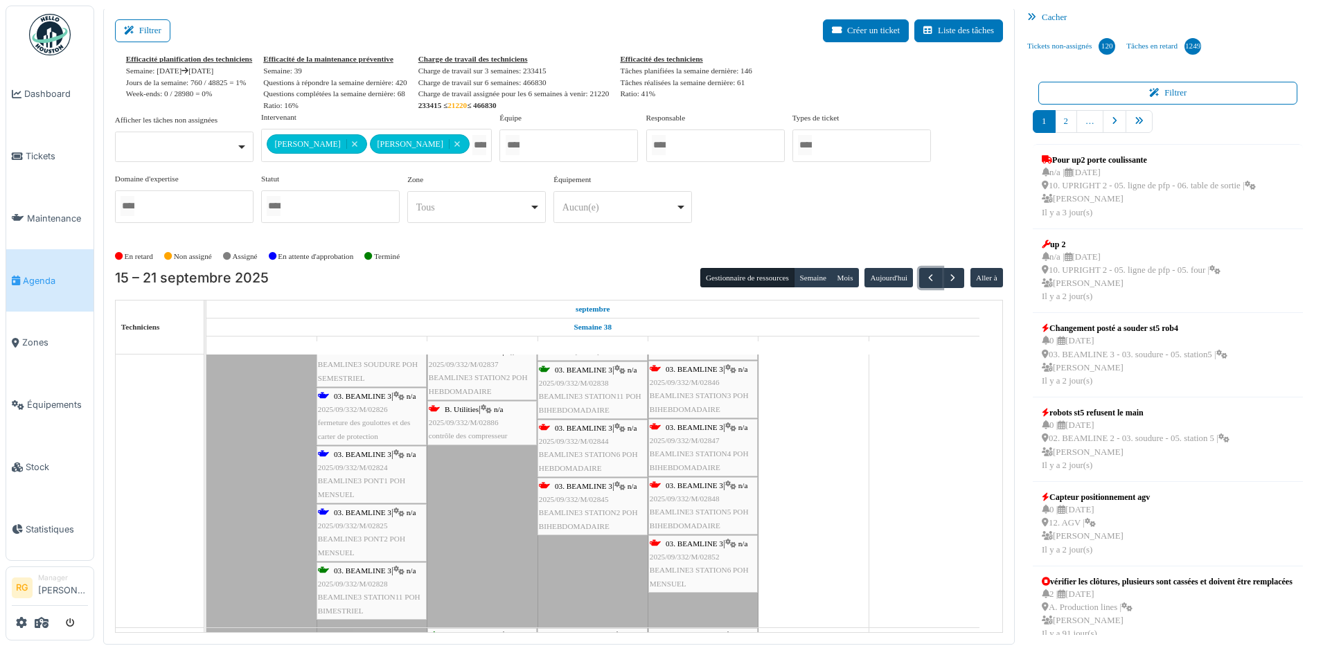
click at [361, 470] on span "2025/09/332/M/02824" at bounding box center [353, 467] width 70 height 8
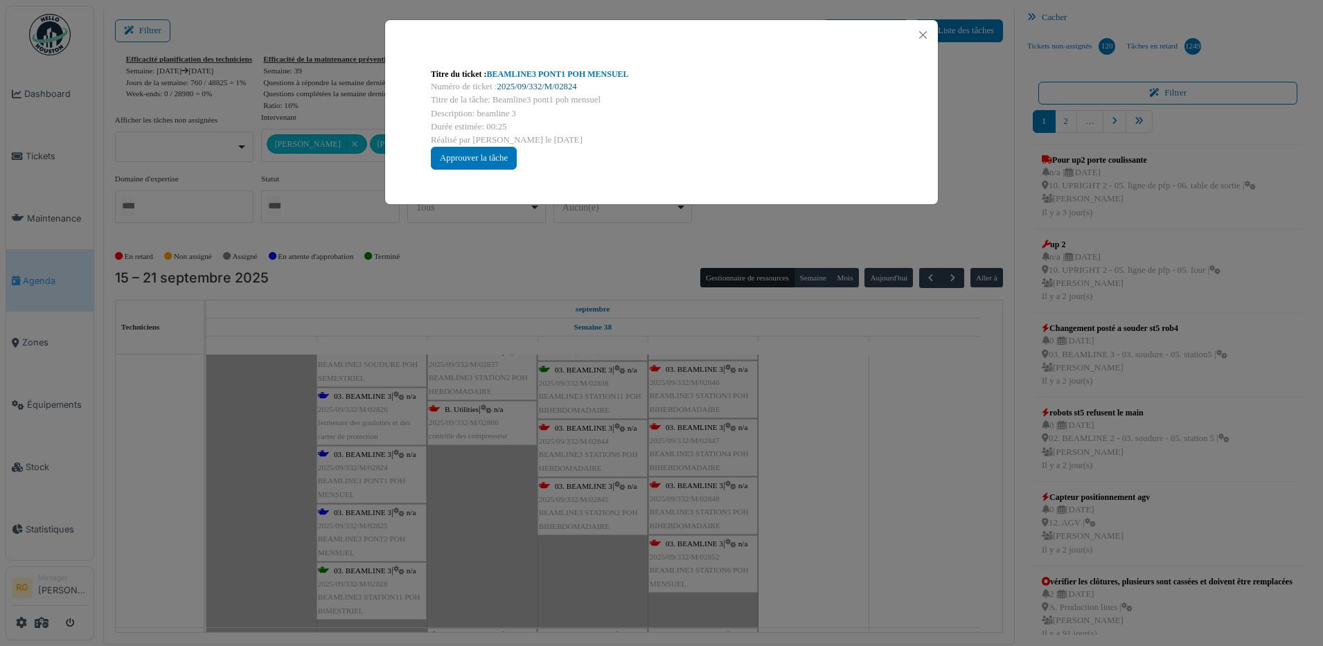
click at [534, 86] on link "2025/09/332/M/02824" at bounding box center [537, 87] width 80 height 10
click at [490, 153] on div "Approuver la tâche" at bounding box center [474, 158] width 86 height 23
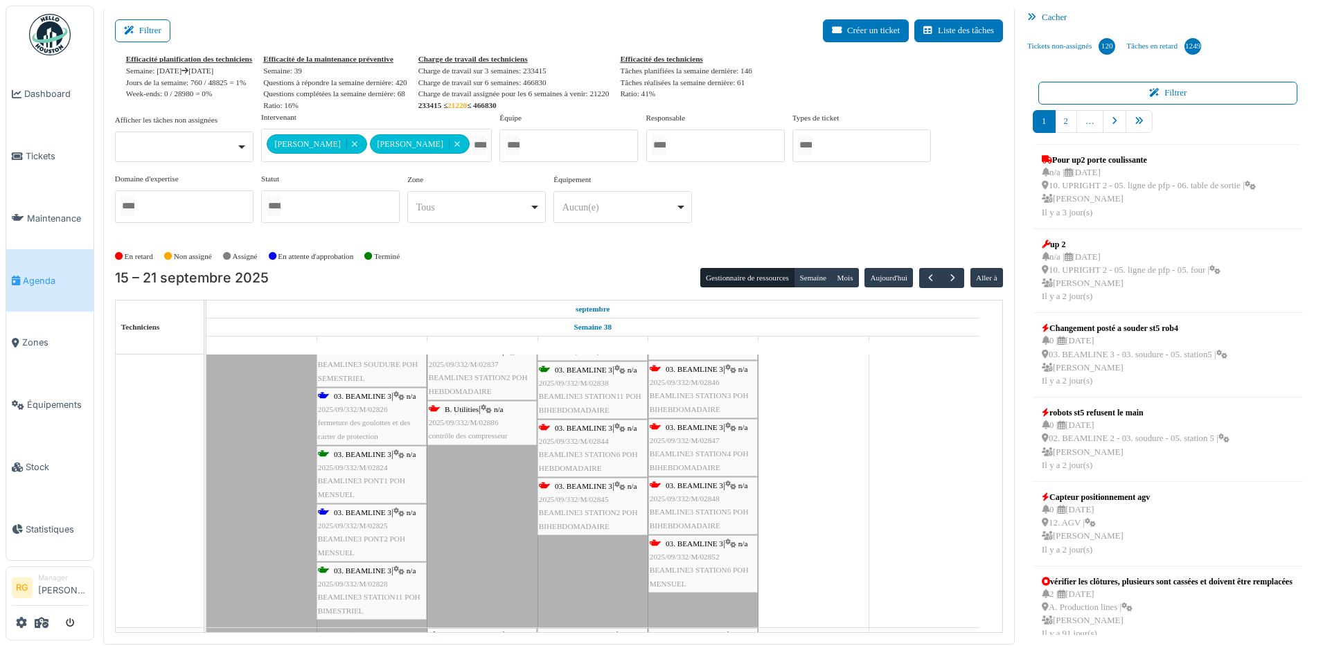
click at [362, 530] on div "03. BEAMLINE 3 | n/a 2025/09/332/M/02825 BEAMLINE3 PONT2 POH MENSUEL" at bounding box center [371, 532] width 107 height 53
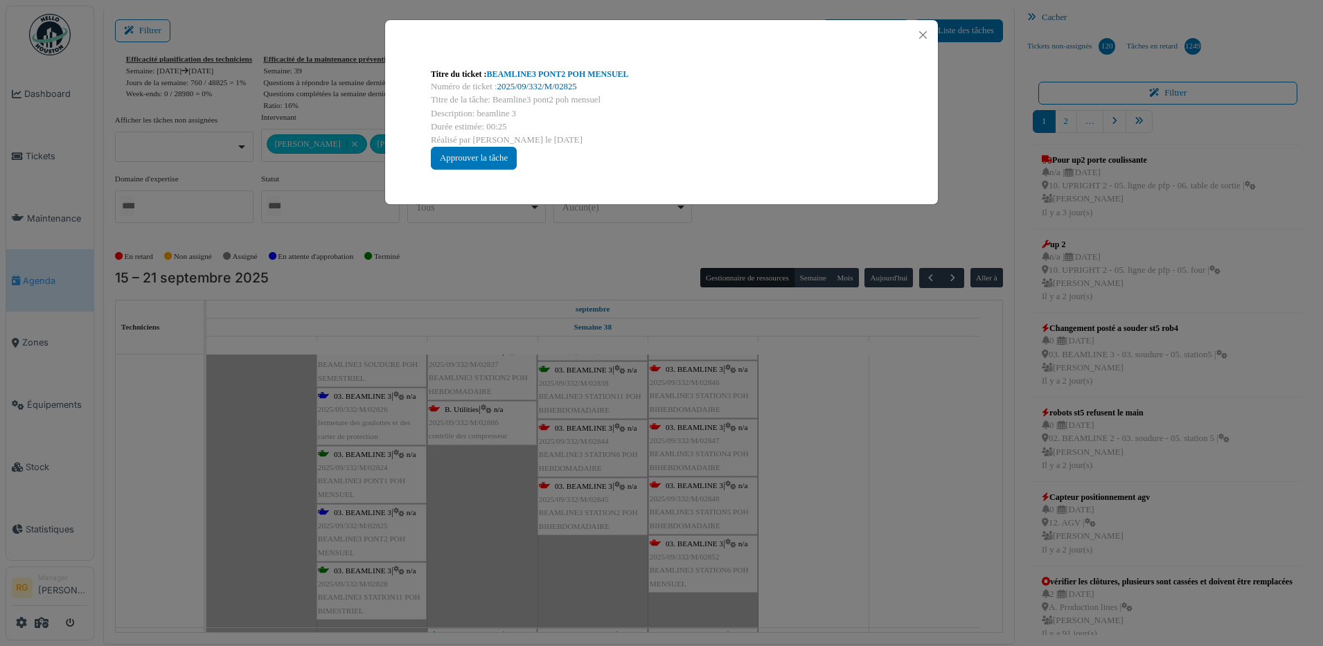
click at [547, 88] on link "2025/09/332/M/02825" at bounding box center [537, 87] width 80 height 10
click at [488, 159] on div "Approuver la tâche" at bounding box center [474, 158] width 86 height 23
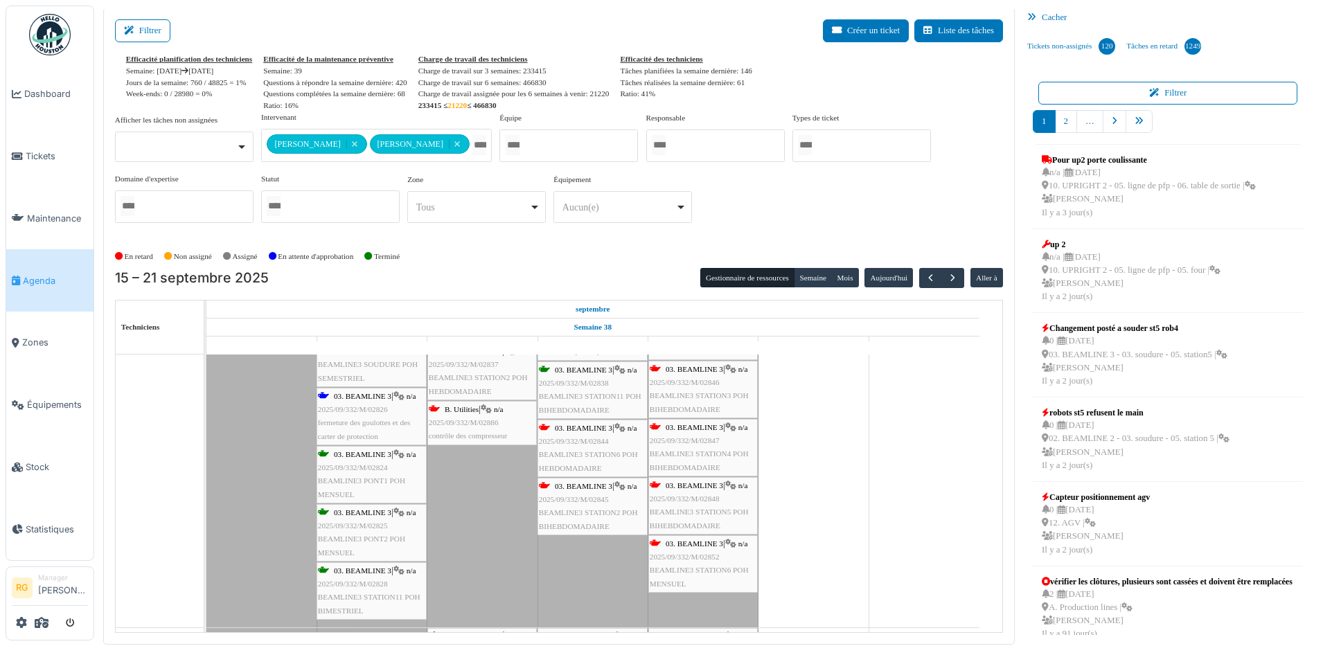
click at [365, 408] on span "2025/09/332/M/02826" at bounding box center [353, 409] width 70 height 8
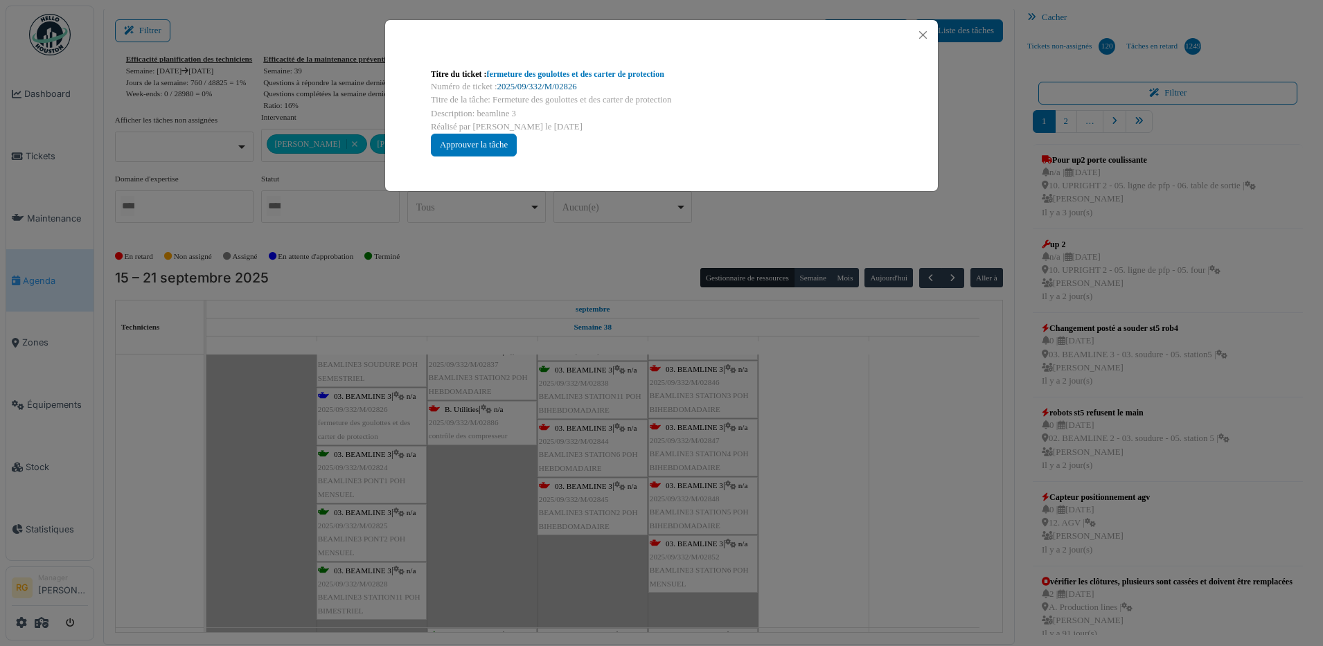
click at [550, 87] on link "2025/09/332/M/02826" at bounding box center [537, 87] width 80 height 10
click at [491, 145] on div "Approuver la tâche" at bounding box center [474, 145] width 86 height 23
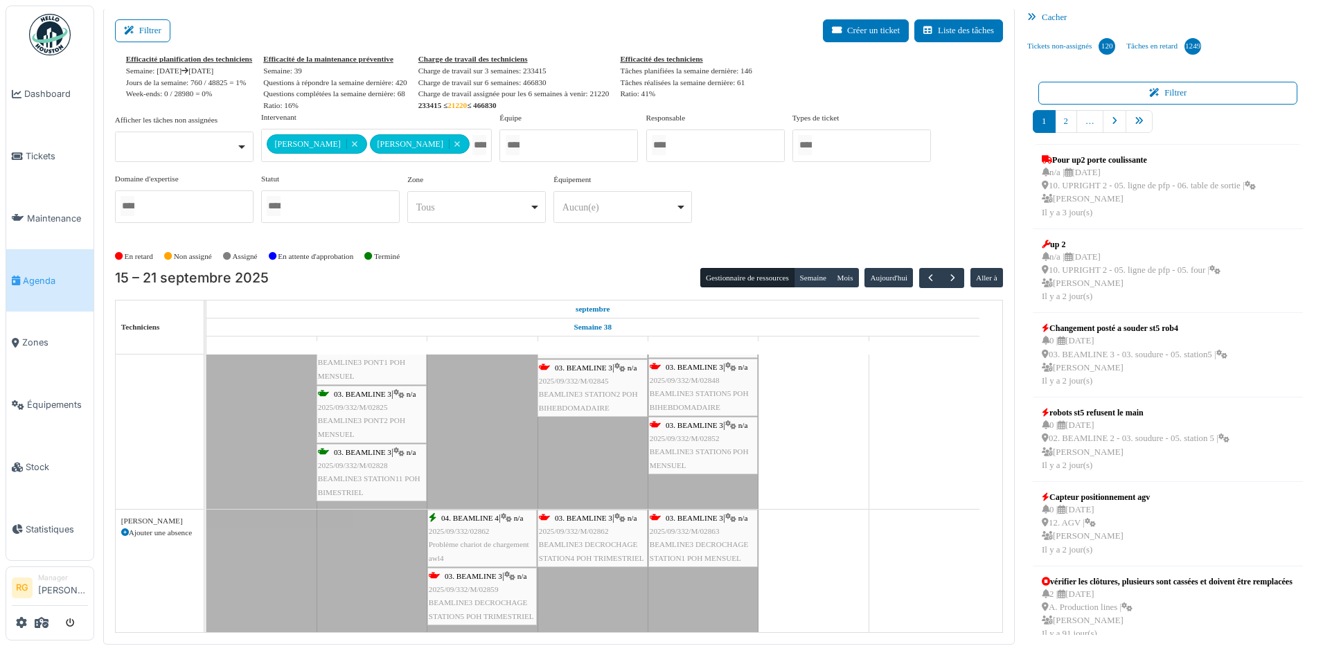
scroll to position [0, 0]
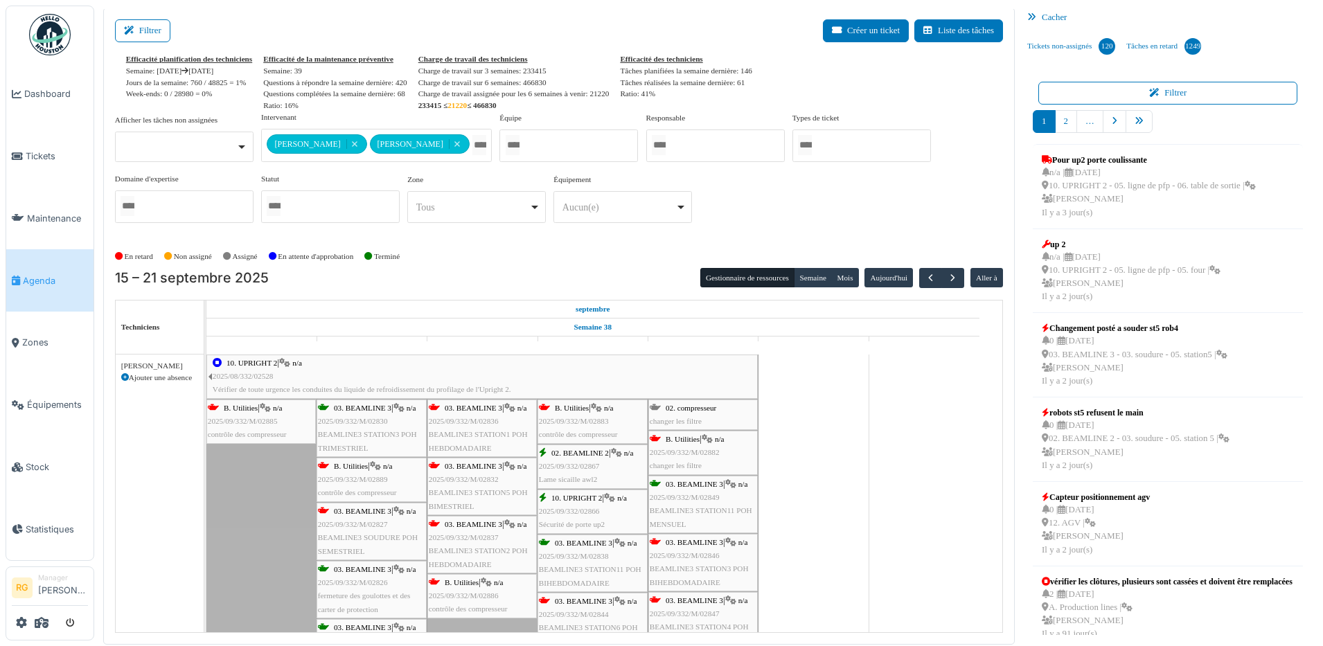
click at [366, 475] on span "2025/09/332/M/02889" at bounding box center [353, 479] width 70 height 8
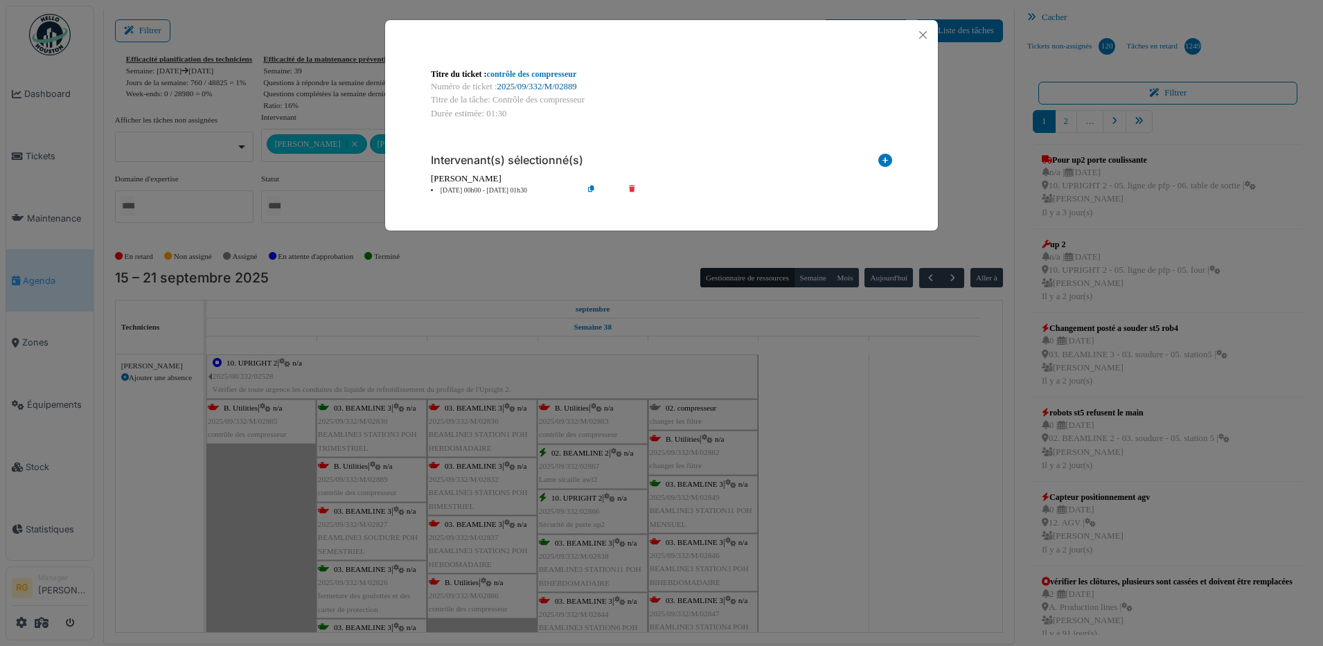
click at [533, 87] on link "2025/09/332/M/02889" at bounding box center [537, 87] width 80 height 10
click at [926, 29] on button "Close" at bounding box center [923, 35] width 19 height 19
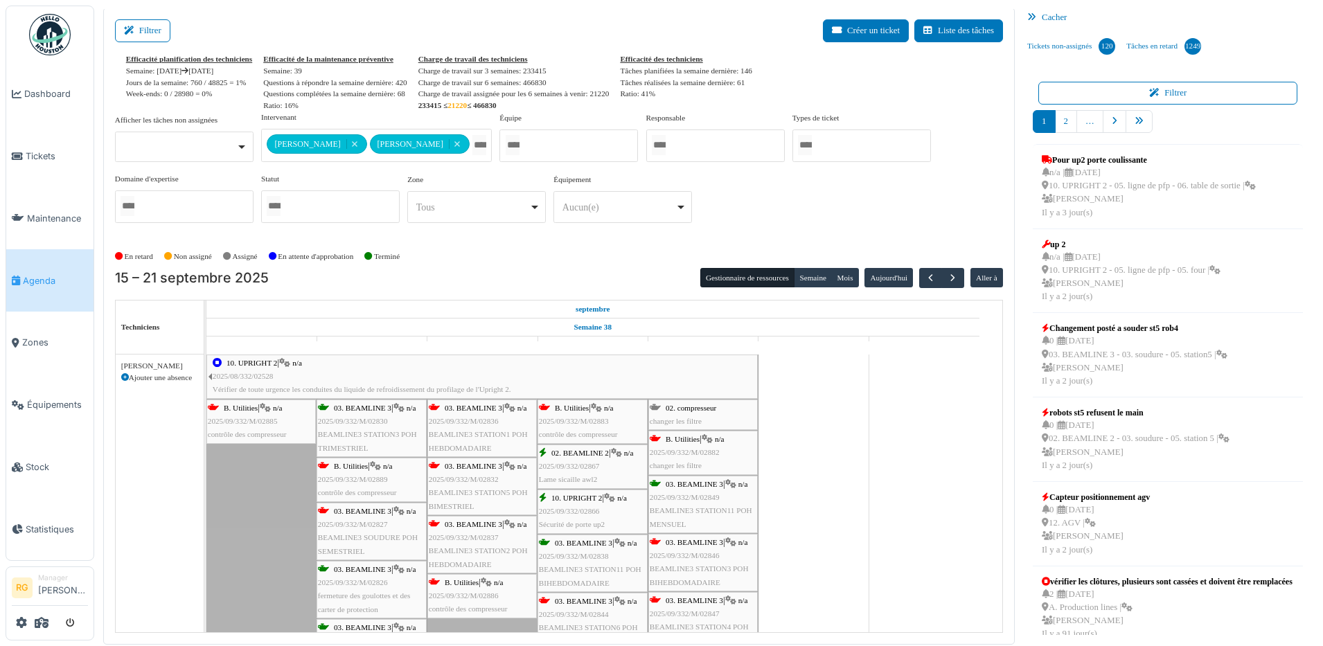
click at [474, 592] on span "2025/09/332/M/02886" at bounding box center [464, 596] width 70 height 8
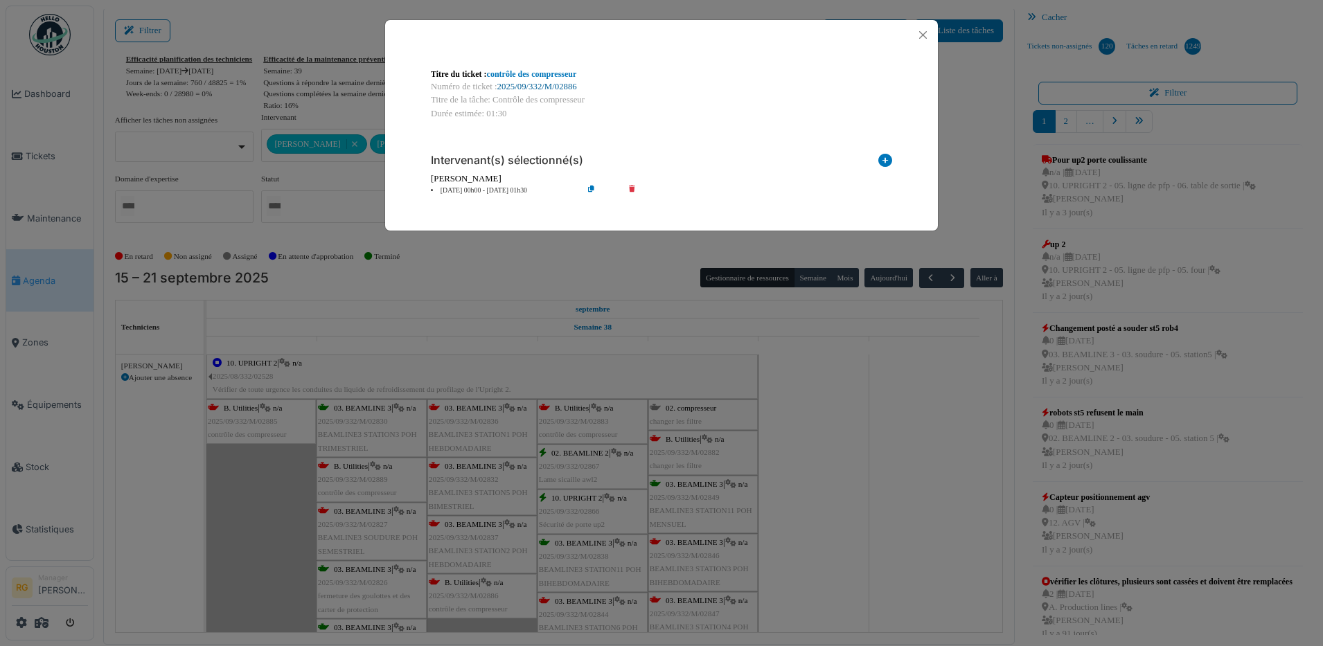
click at [537, 89] on link "2025/09/332/M/02886" at bounding box center [537, 87] width 80 height 10
click at [926, 33] on button "Close" at bounding box center [923, 35] width 19 height 19
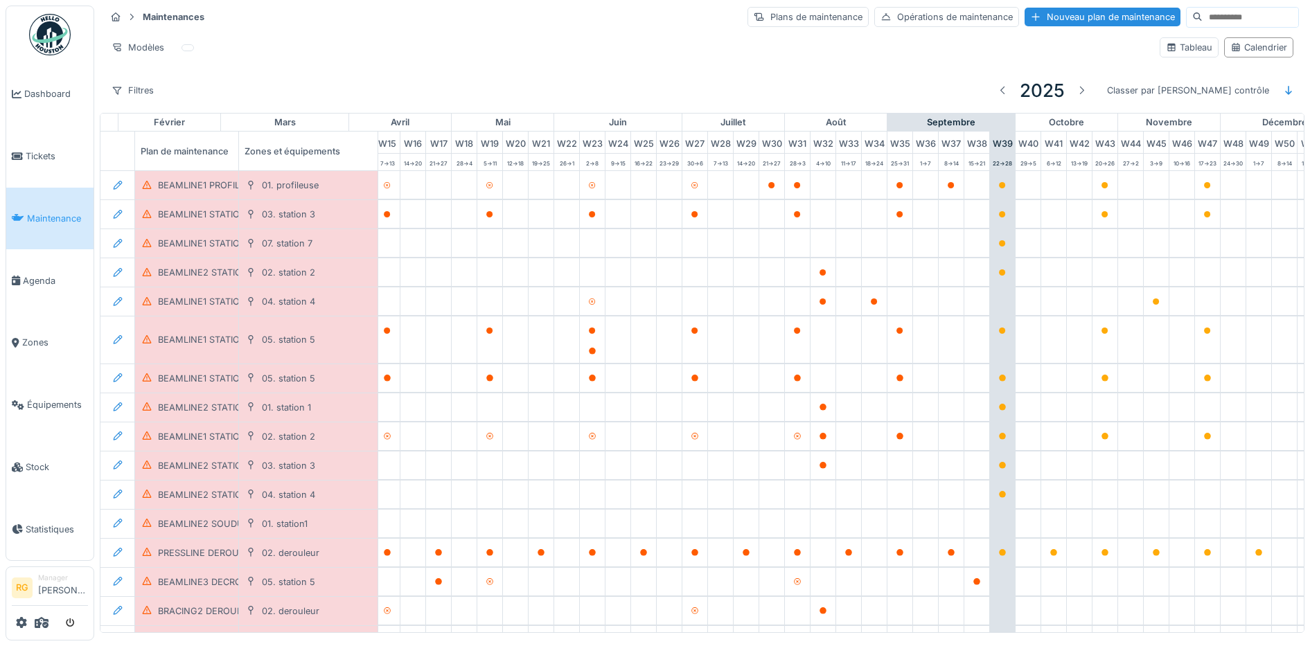
scroll to position [0, 469]
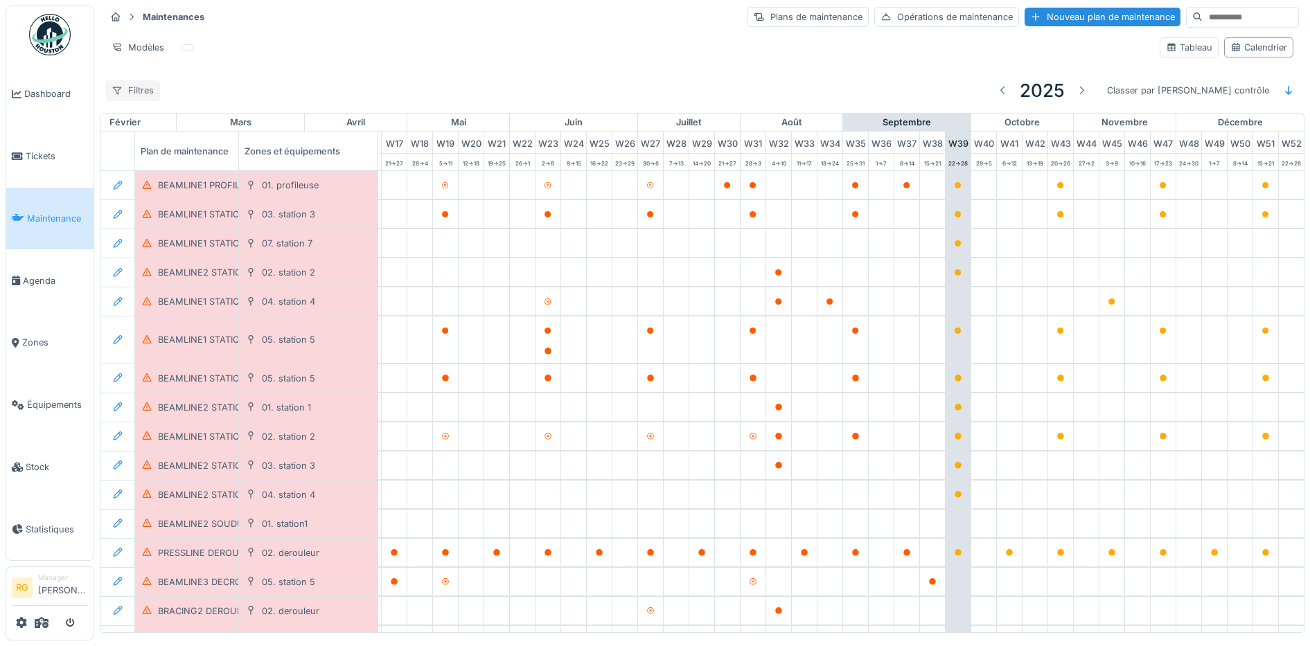
click at [145, 95] on div "Filtres" at bounding box center [132, 90] width 55 height 20
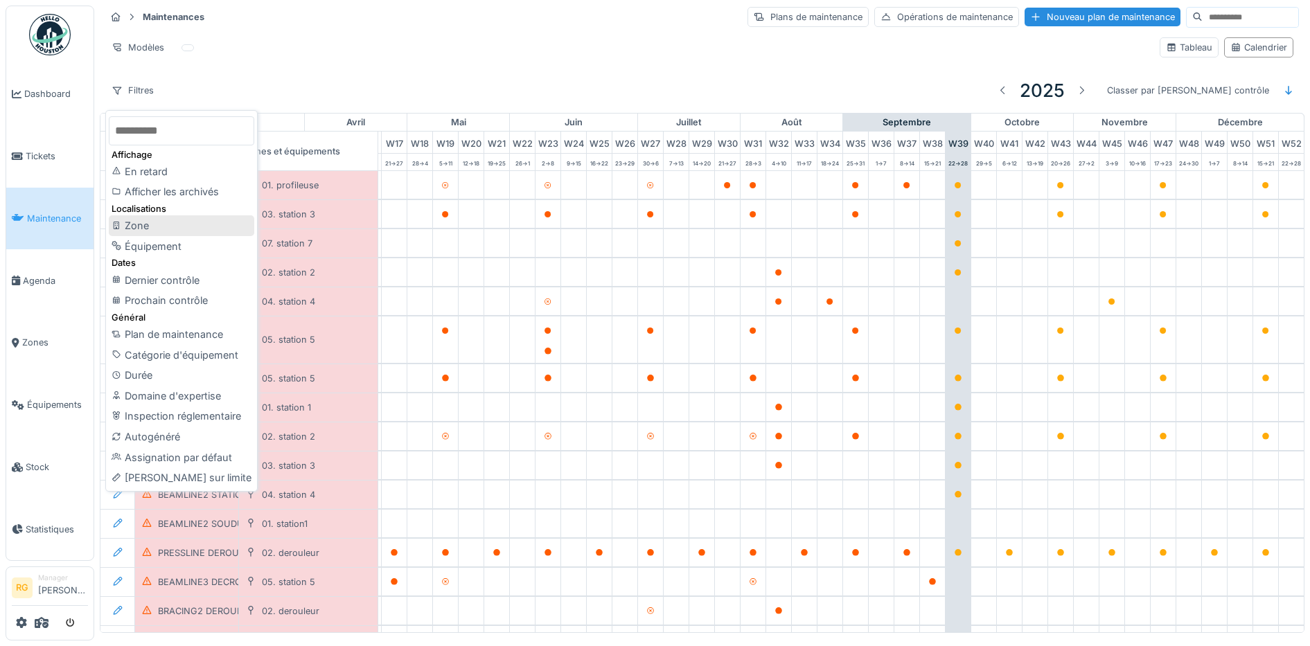
click at [140, 229] on div "Zone" at bounding box center [181, 225] width 145 height 21
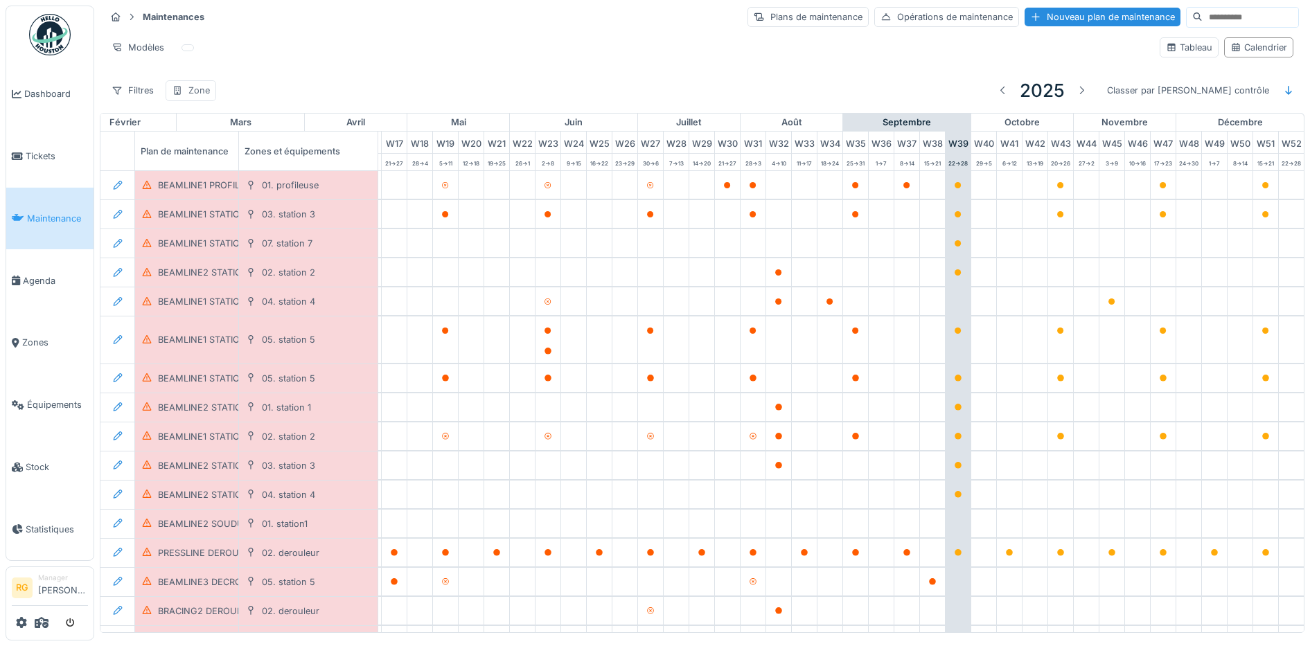
click at [188, 96] on div "Zone" at bounding box center [198, 90] width 21 height 13
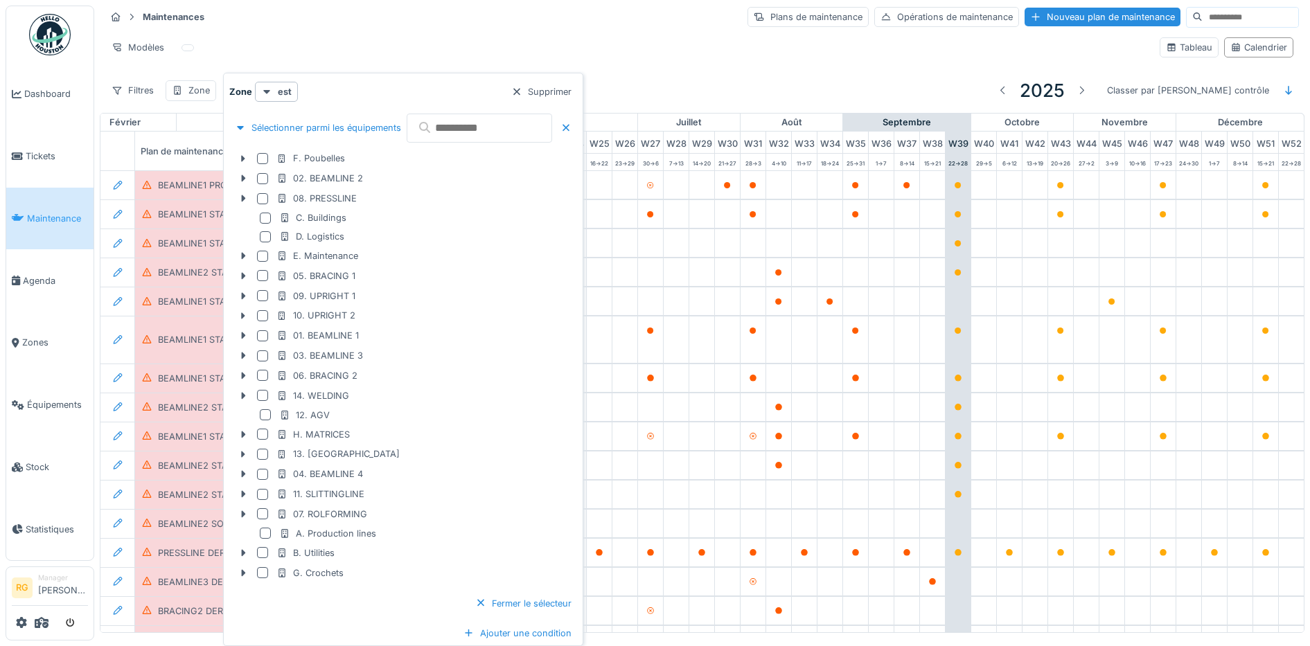
click at [262, 357] on div at bounding box center [262, 356] width 11 height 11
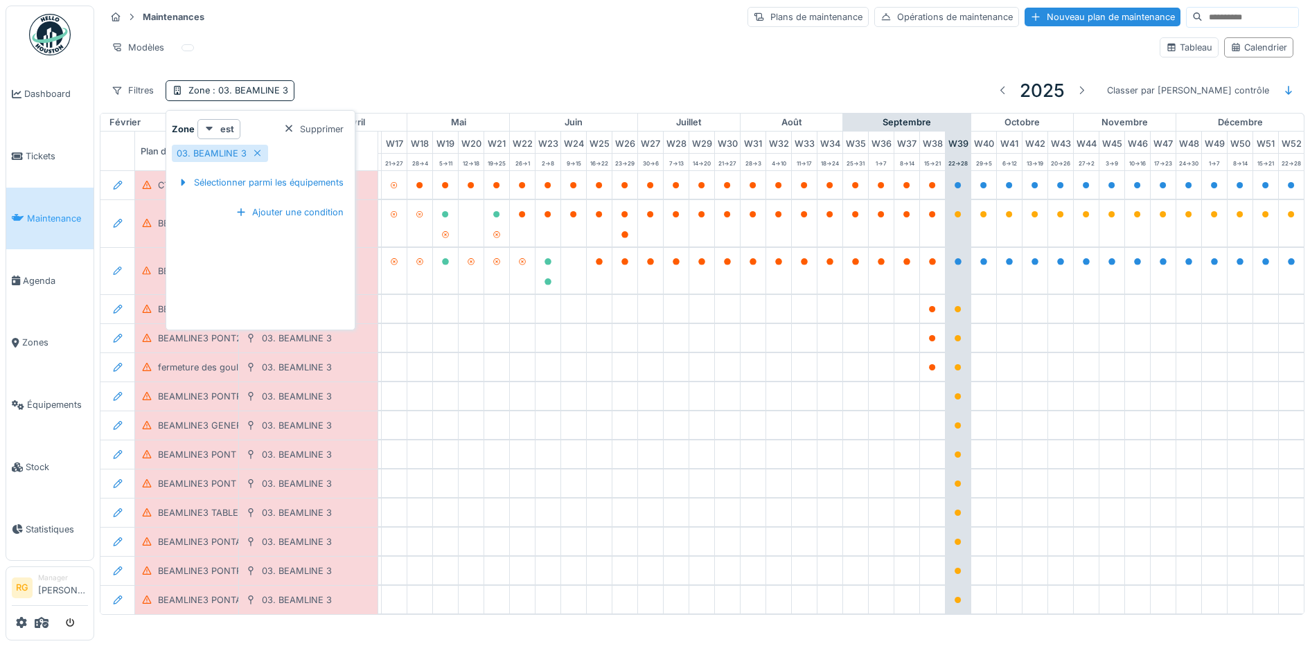
drag, startPoint x: 395, startPoint y: 80, endPoint x: 394, endPoint y: 72, distance: 7.7
click at [396, 77] on div "Filtres Zone : 03. BEAMLINE 3 2025 Classer par Dernier contrôle" at bounding box center [702, 90] width 1194 height 33
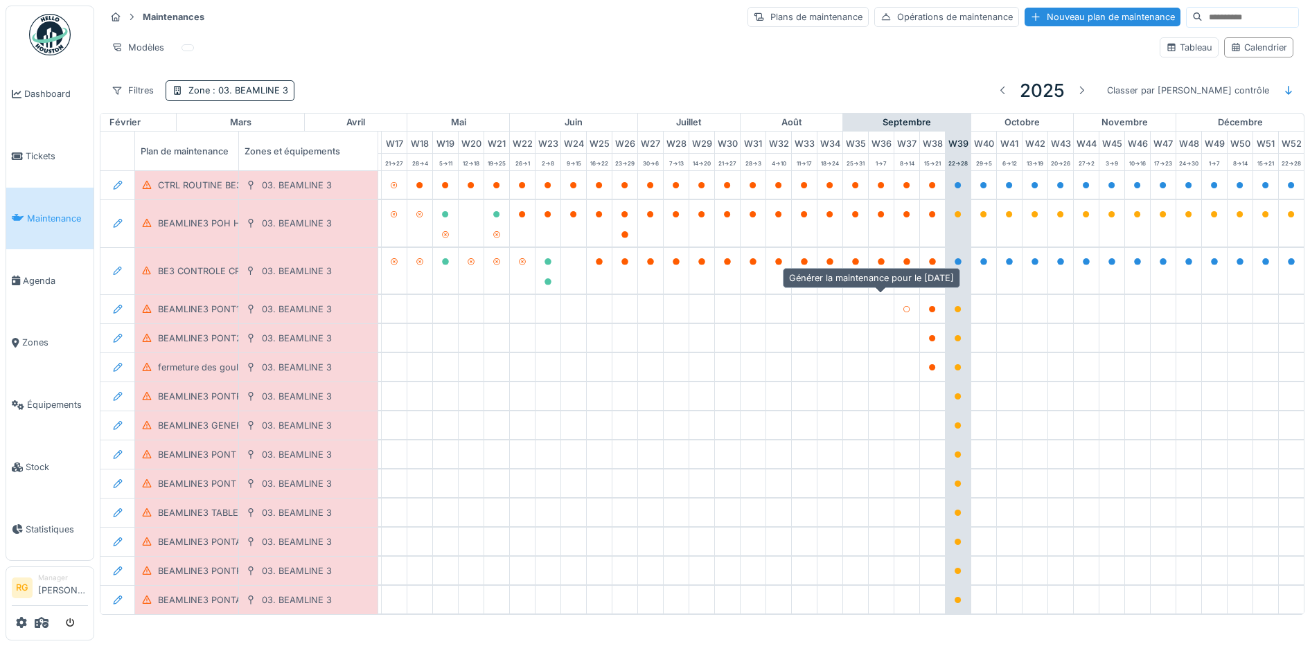
scroll to position [6, 0]
click at [252, 85] on span ": 03. BEAMLINE 3" at bounding box center [249, 90] width 78 height 10
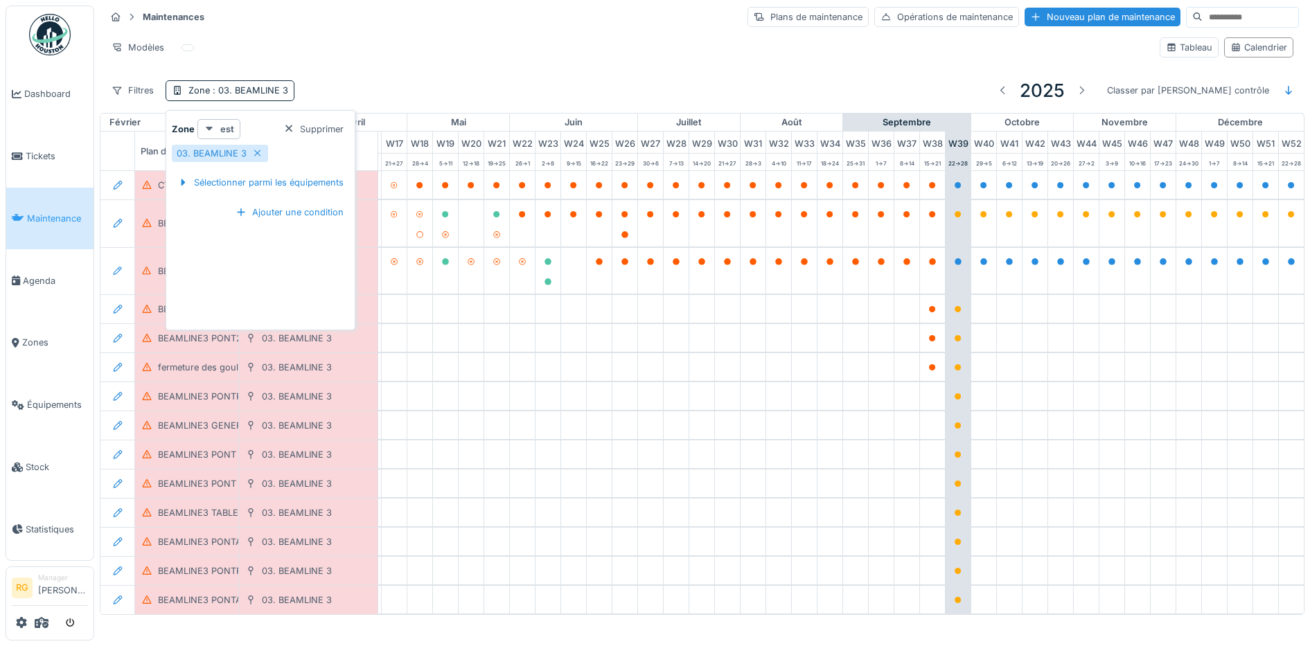
click at [209, 127] on icon at bounding box center [209, 129] width 7 height 4
click at [239, 172] on div "est (ou un des enfants)" at bounding box center [258, 180] width 116 height 21
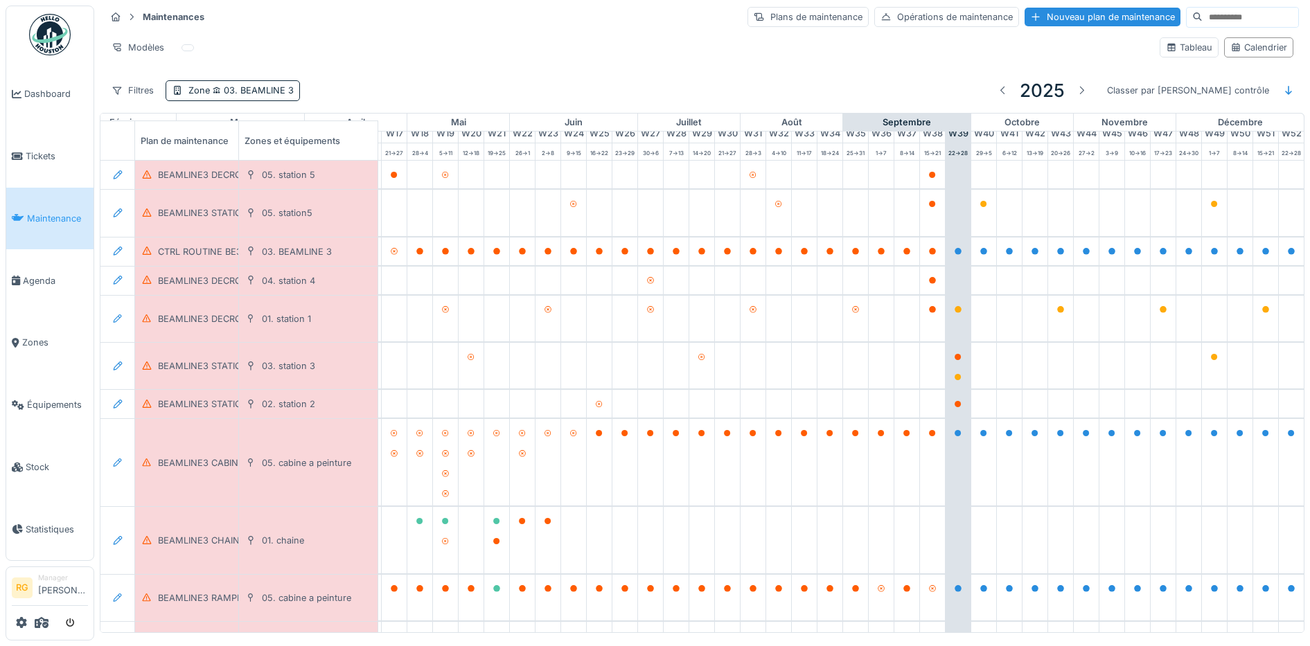
click at [364, 74] on div "Filtres Zone 03. BEAMLINE 3 2025 Classer par Dernier contrôle" at bounding box center [702, 90] width 1194 height 33
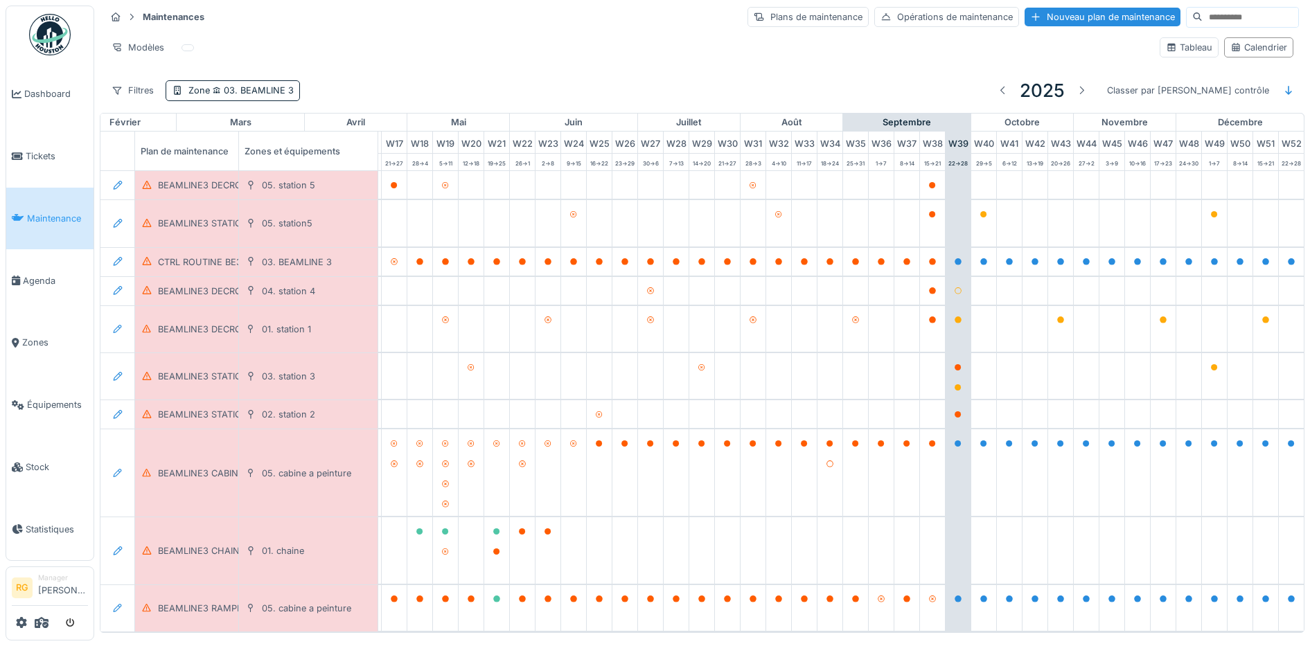
scroll to position [87, 469]
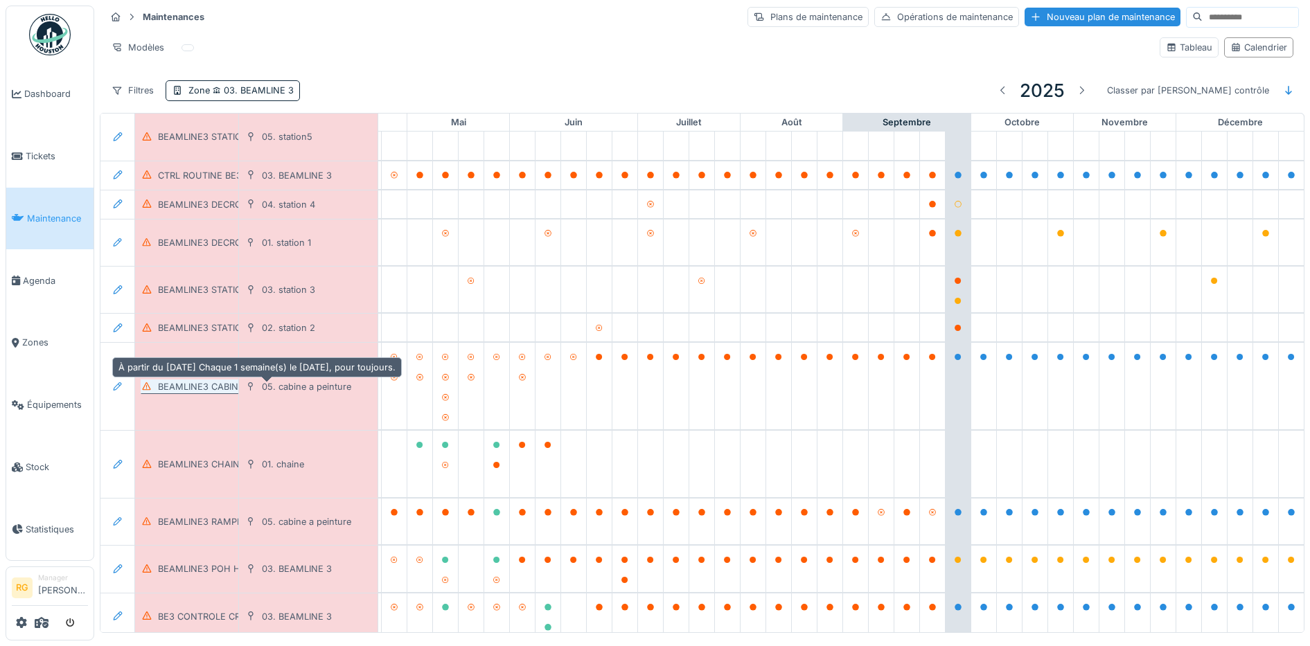
click at [213, 384] on div "BEAMLINE3 CABINE A PEINTURE POH HEBDOMADAIRE" at bounding box center [277, 386] width 238 height 13
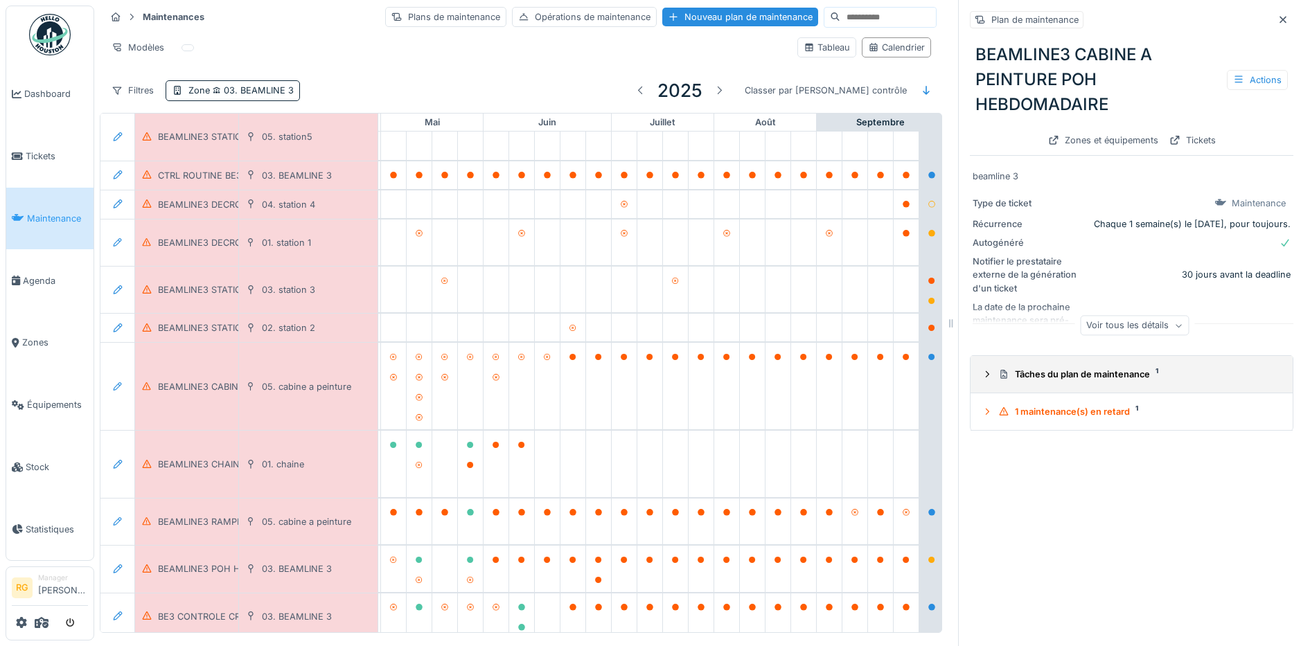
click at [982, 372] on icon at bounding box center [987, 374] width 11 height 9
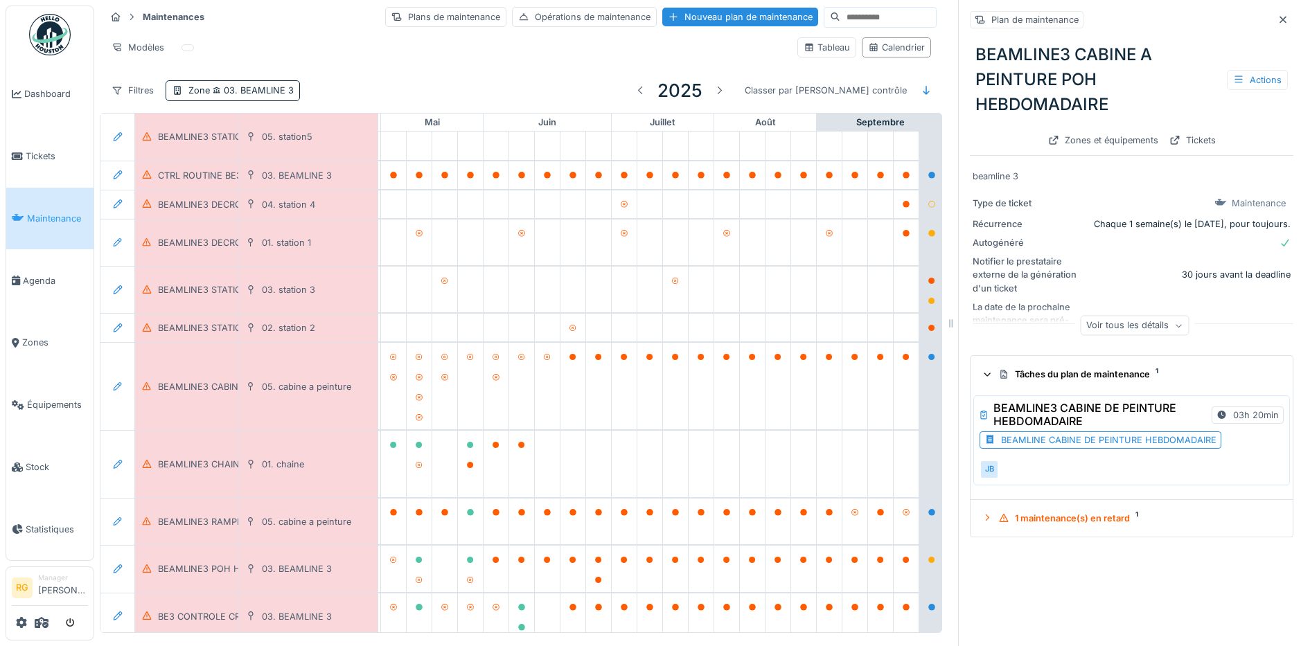
click at [1045, 439] on div "BEAMLINE CABINE DE PEINTURE HEBDOMADAIRE" at bounding box center [1108, 440] width 215 height 13
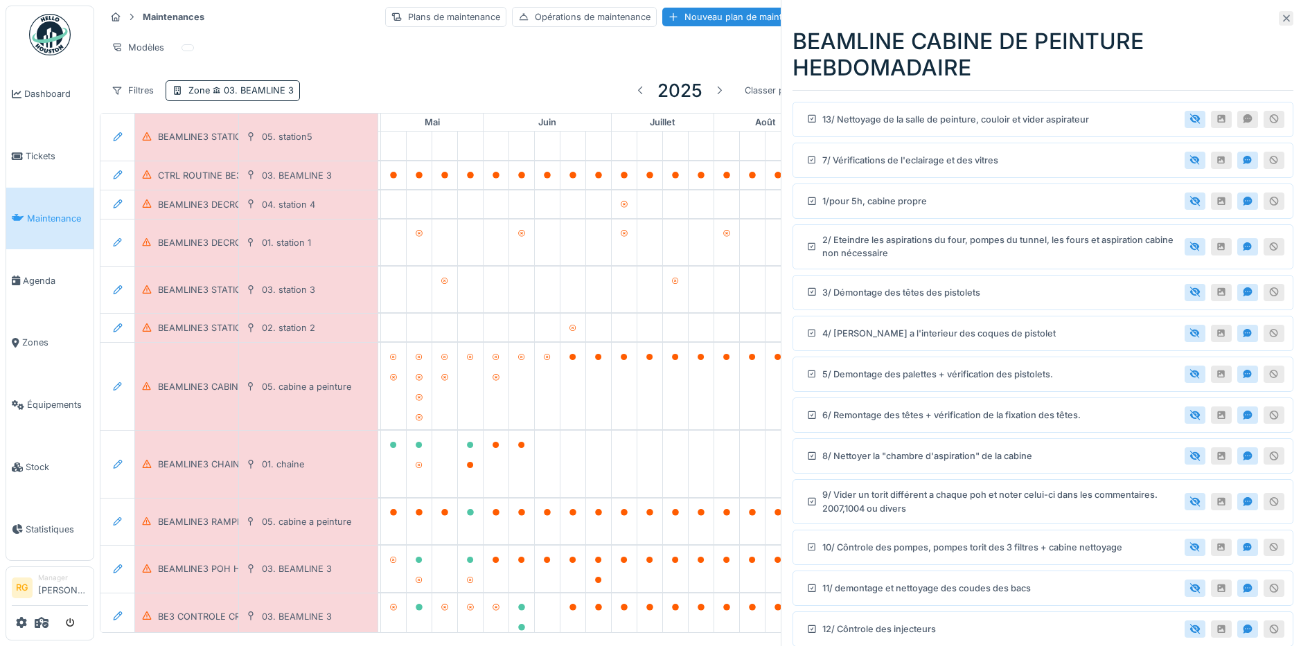
click at [1283, 19] on icon at bounding box center [1286, 18] width 7 height 7
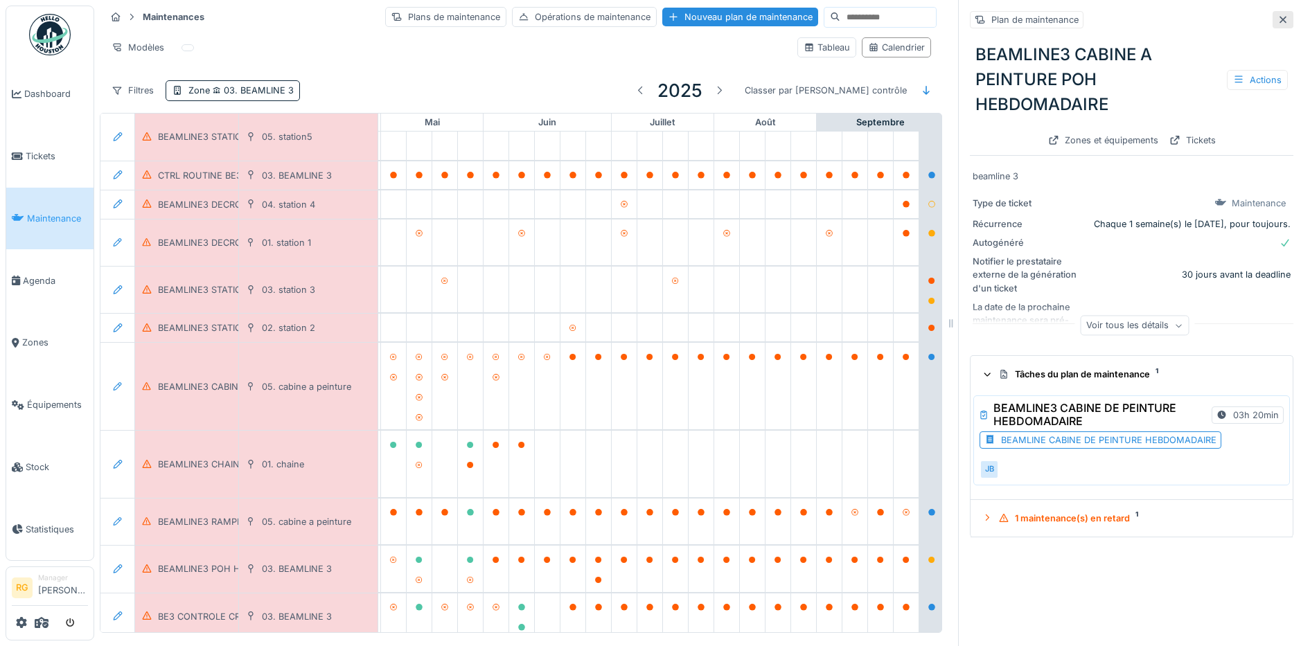
click at [1277, 15] on icon at bounding box center [1282, 19] width 11 height 9
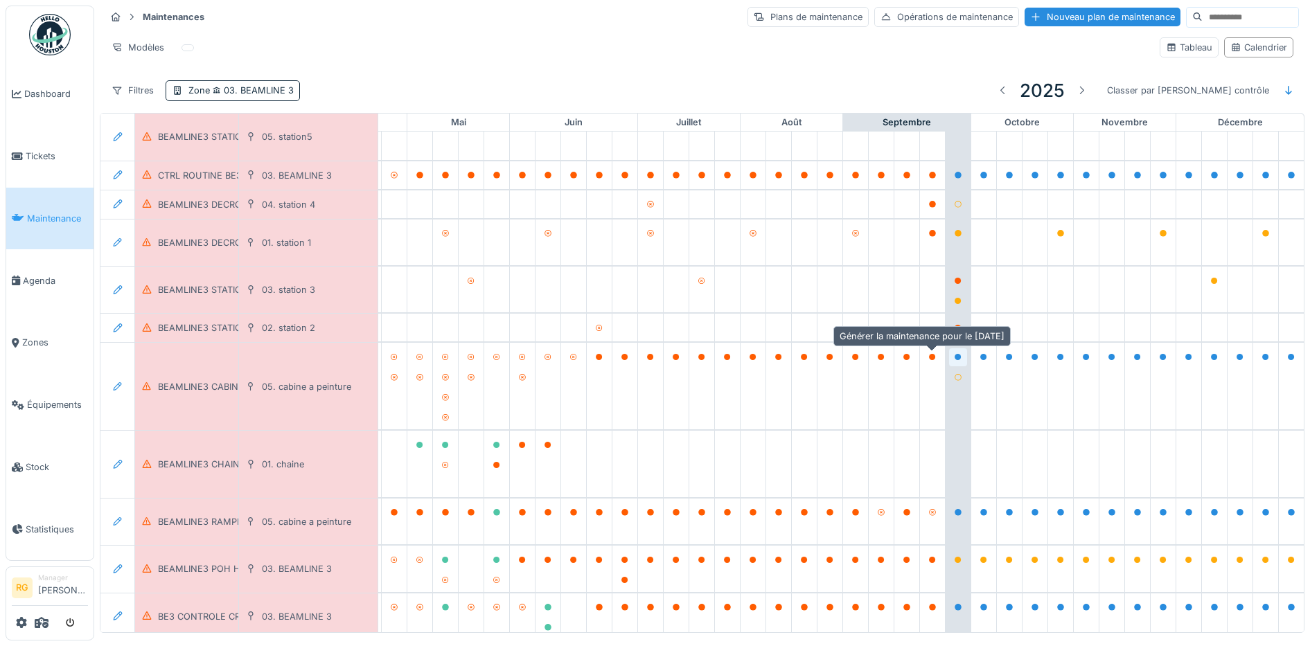
click at [955, 355] on icon at bounding box center [958, 357] width 7 height 7
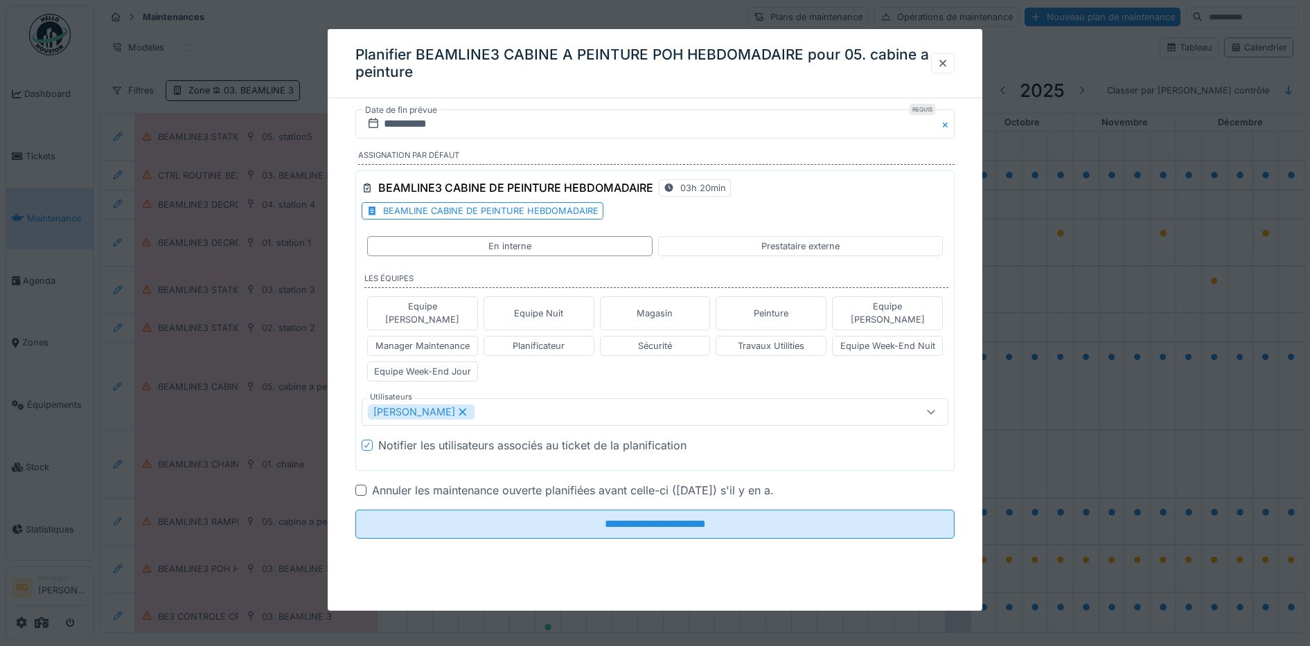
click at [361, 485] on div at bounding box center [360, 490] width 11 height 11
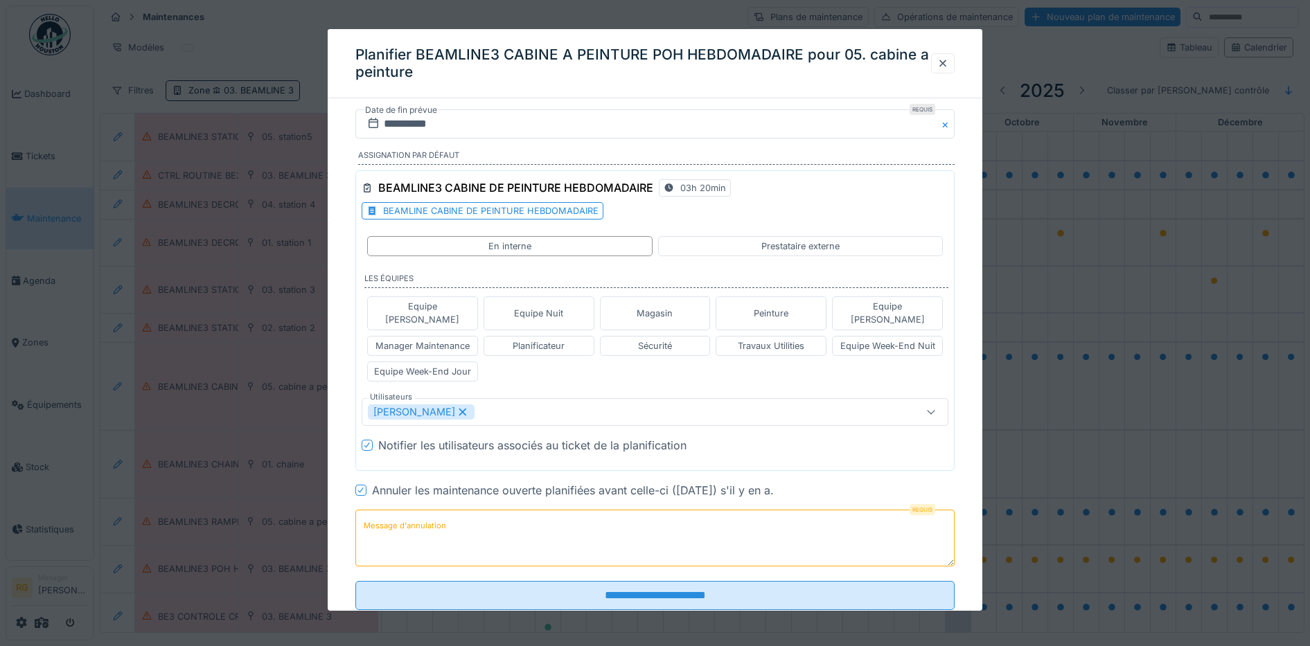
click at [528, 523] on textarea "Message d'annulation" at bounding box center [655, 538] width 600 height 57
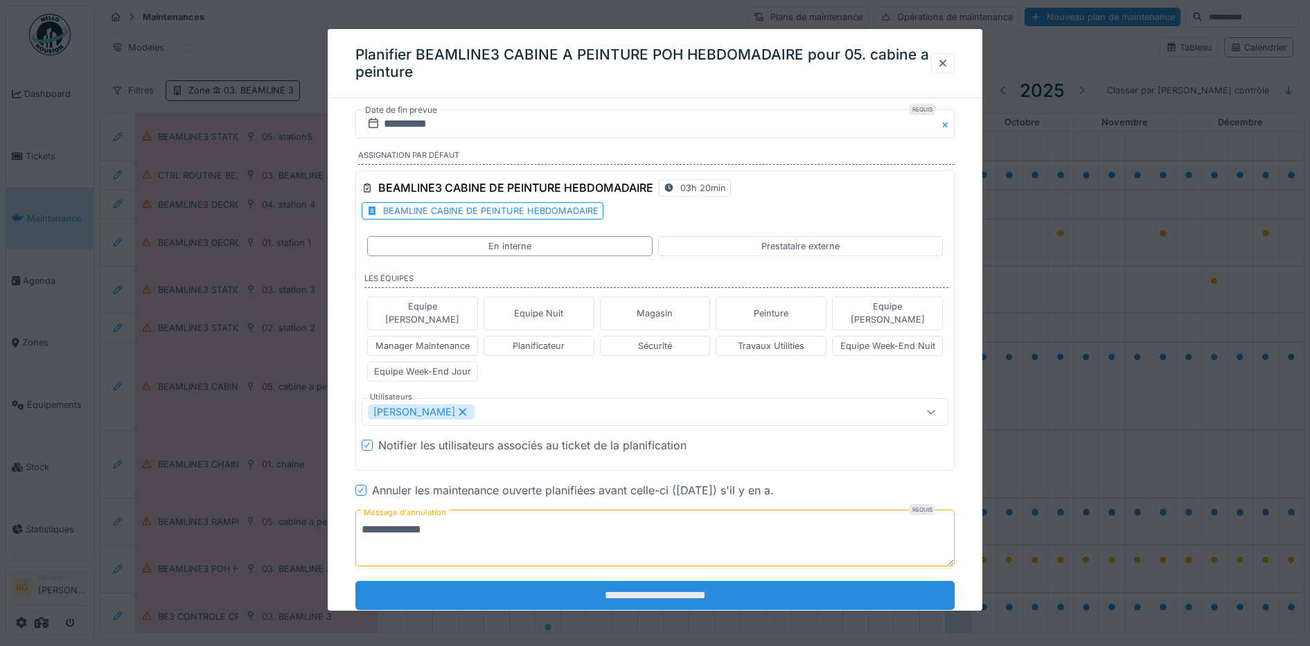
type textarea "**********"
click at [716, 585] on input "**********" at bounding box center [655, 595] width 600 height 29
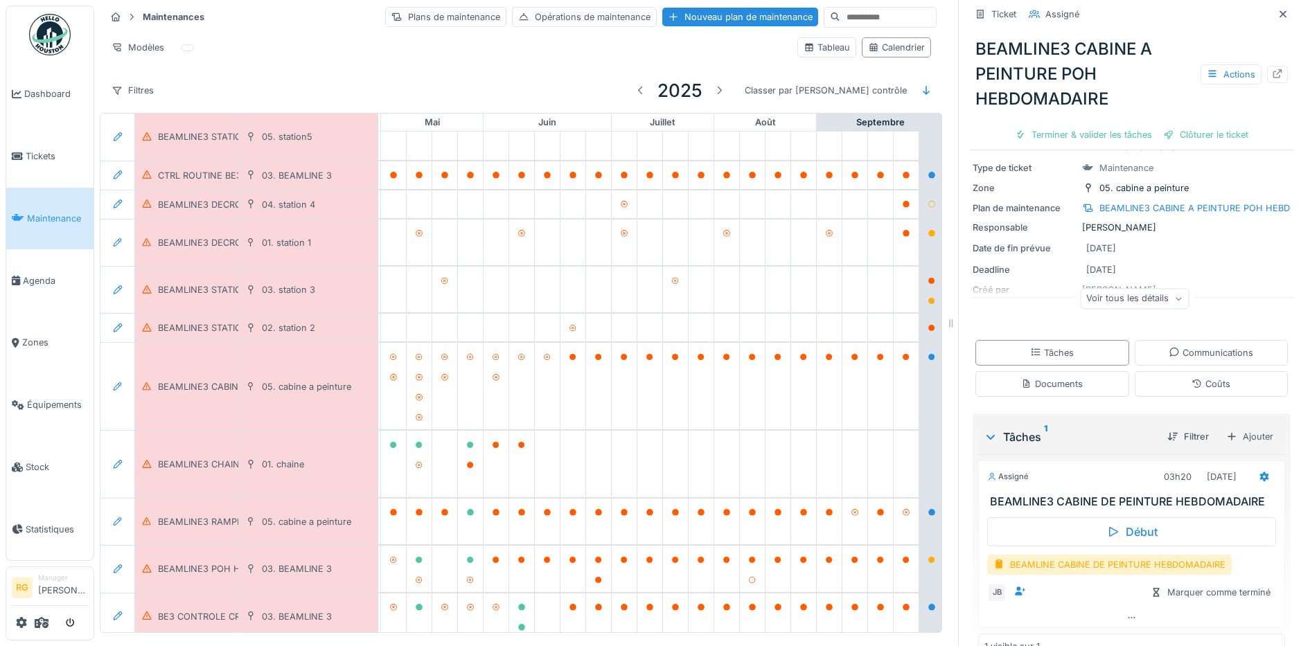
scroll to position [94, 0]
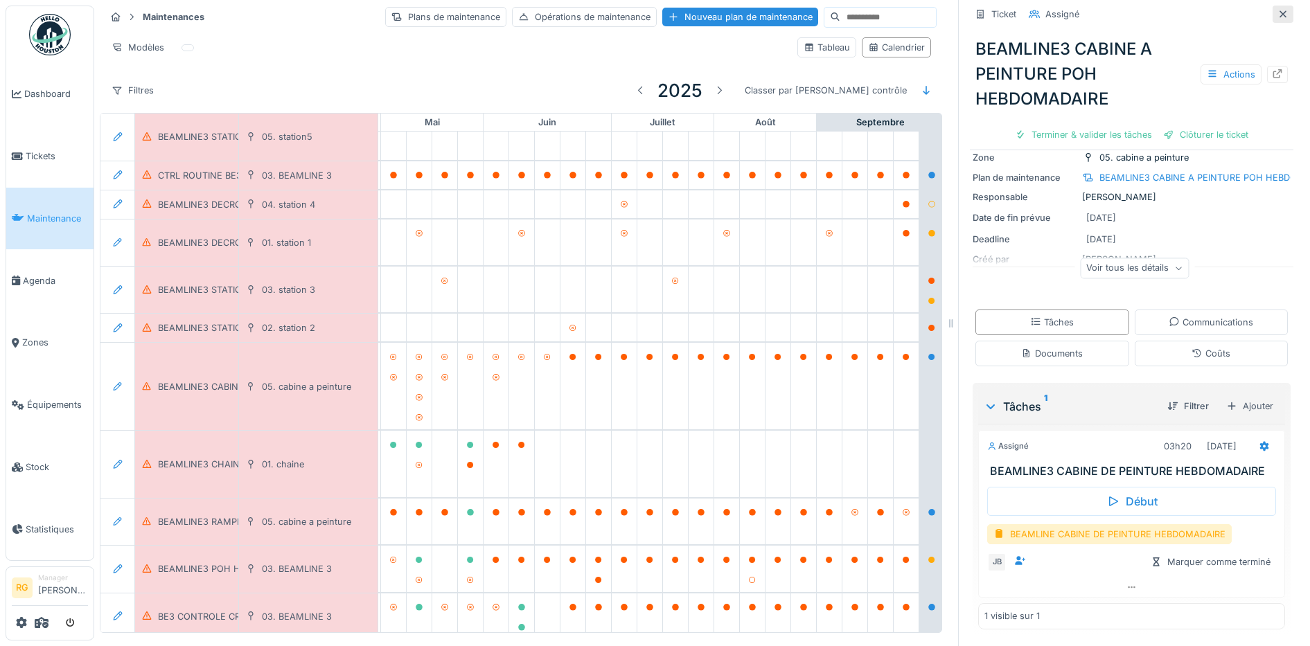
click at [1277, 10] on icon at bounding box center [1282, 14] width 11 height 9
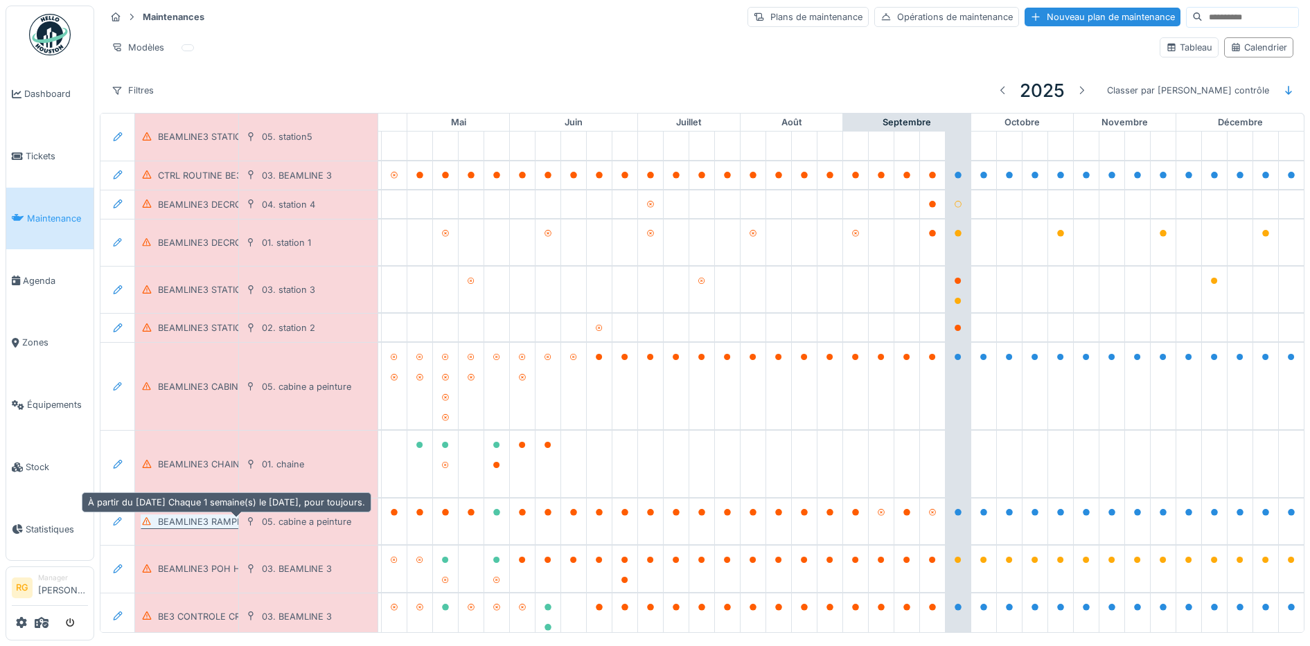
click at [200, 517] on div "BEAMLINE3 RAMPE CABINE A PEINTURE" at bounding box center [245, 521] width 175 height 13
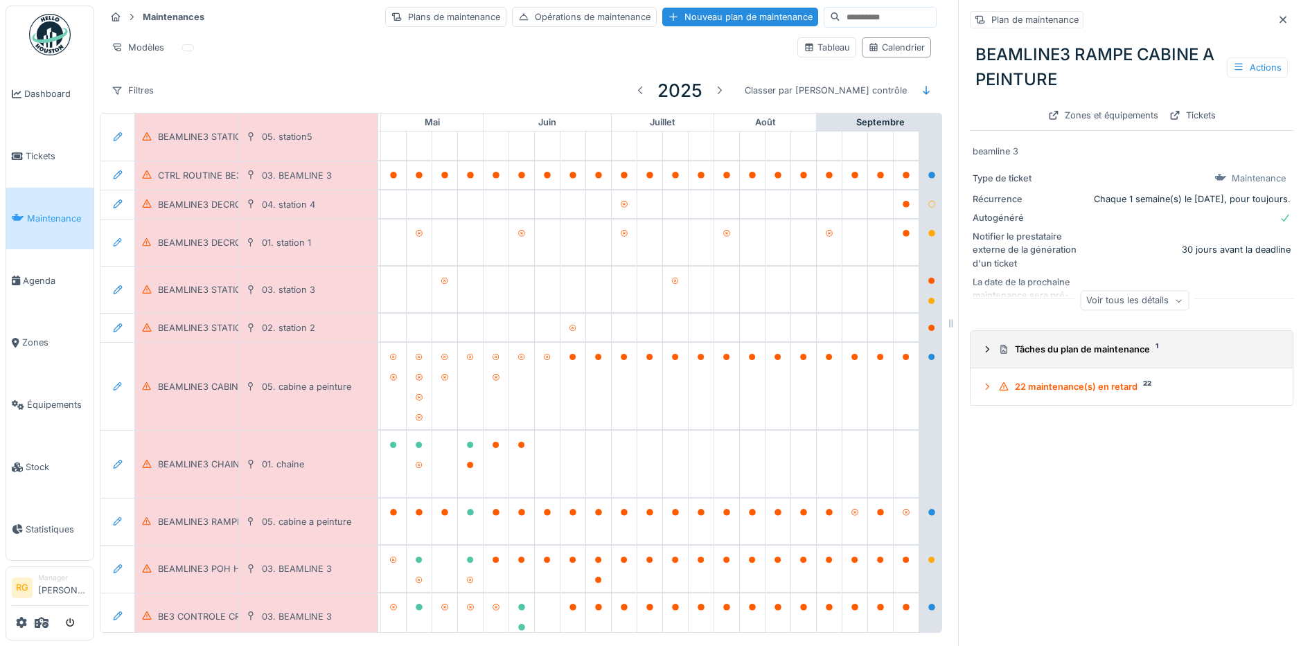
click at [982, 347] on icon at bounding box center [987, 349] width 11 height 9
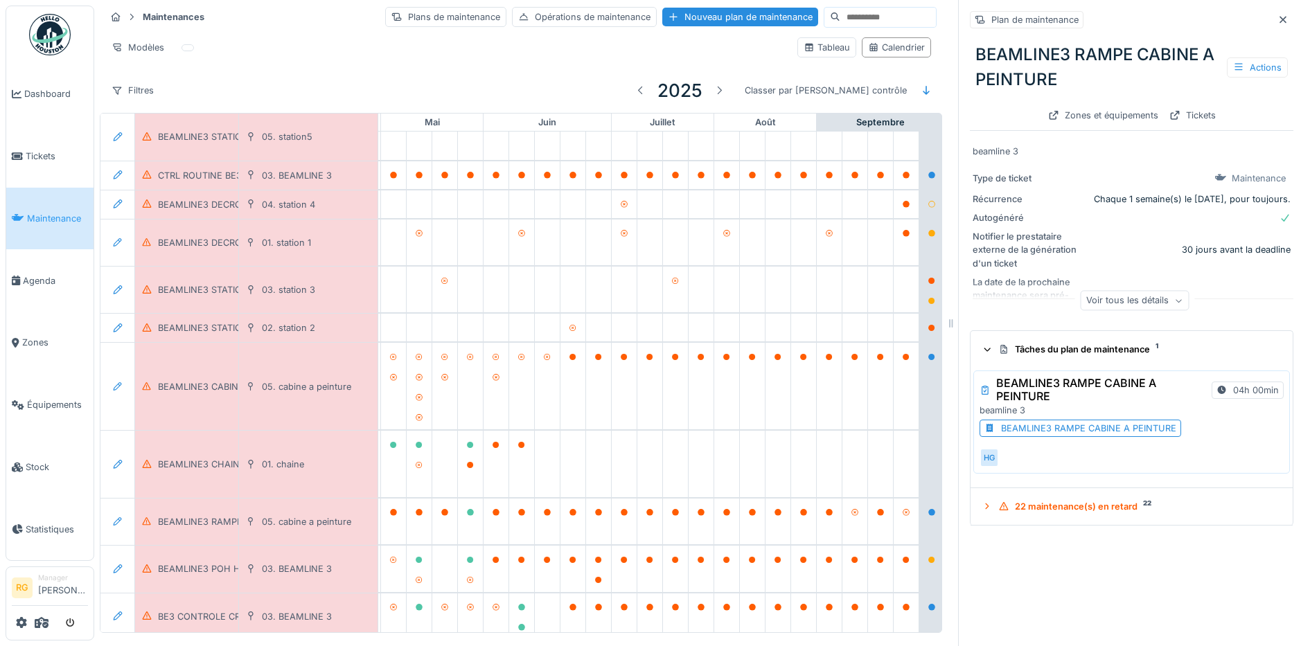
click at [1027, 425] on div "BEAMLINE3 RAMPE CABINE A PEINTURE" at bounding box center [1088, 428] width 175 height 13
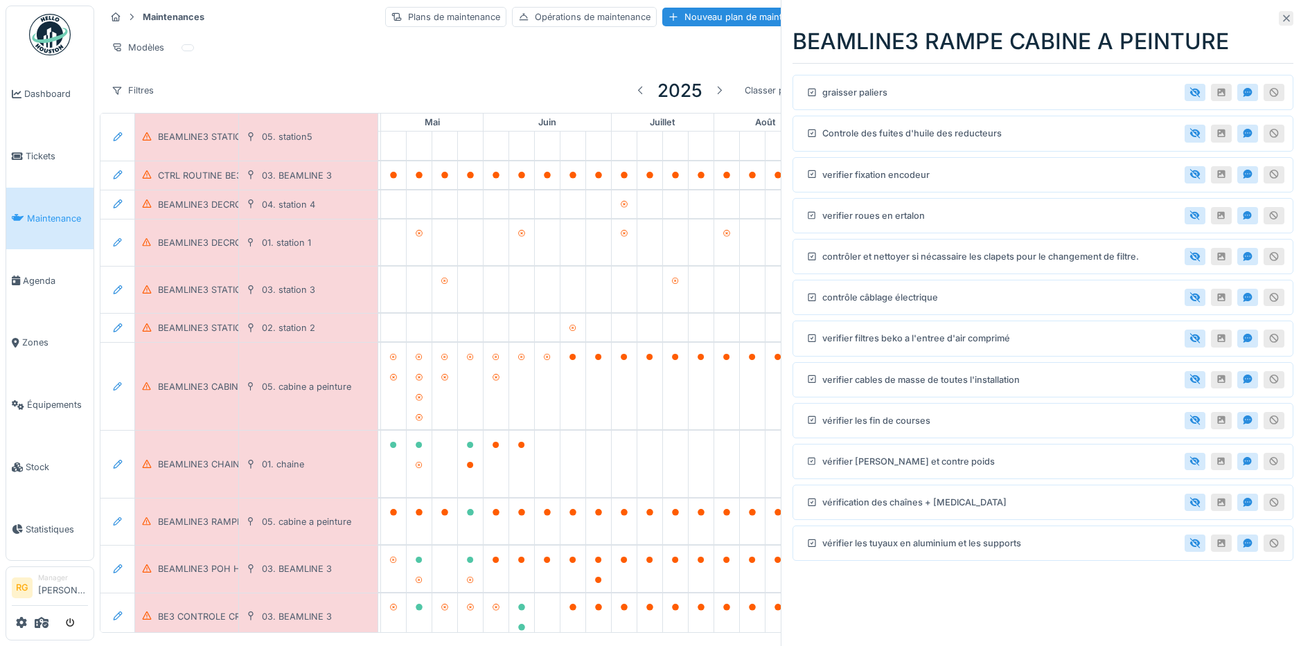
click at [1281, 15] on icon at bounding box center [1286, 18] width 11 height 9
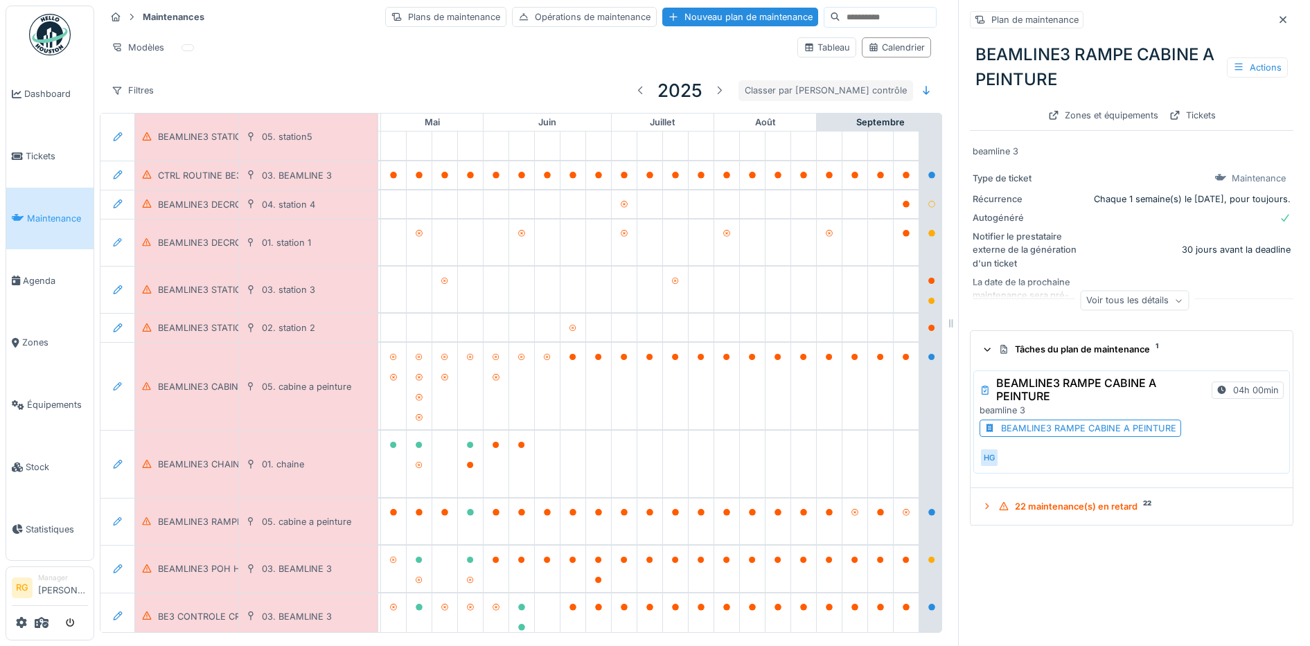
click at [1277, 15] on icon at bounding box center [1282, 19] width 11 height 9
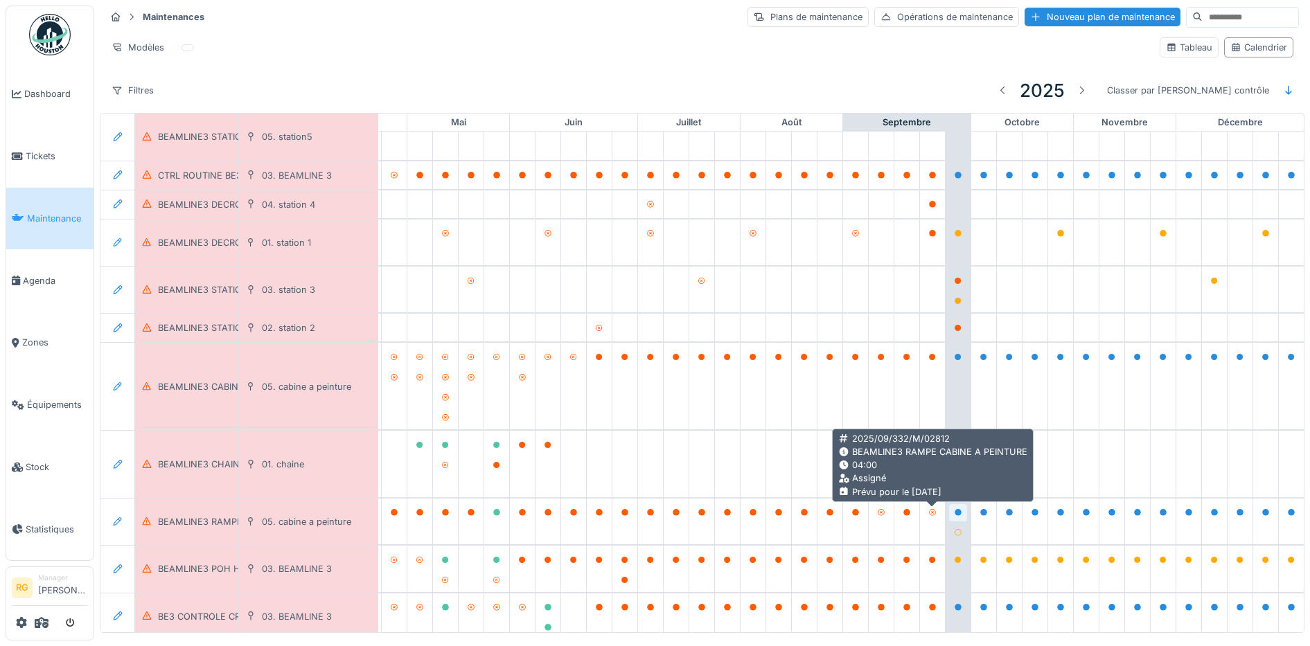
click at [955, 509] on icon at bounding box center [958, 512] width 7 height 7
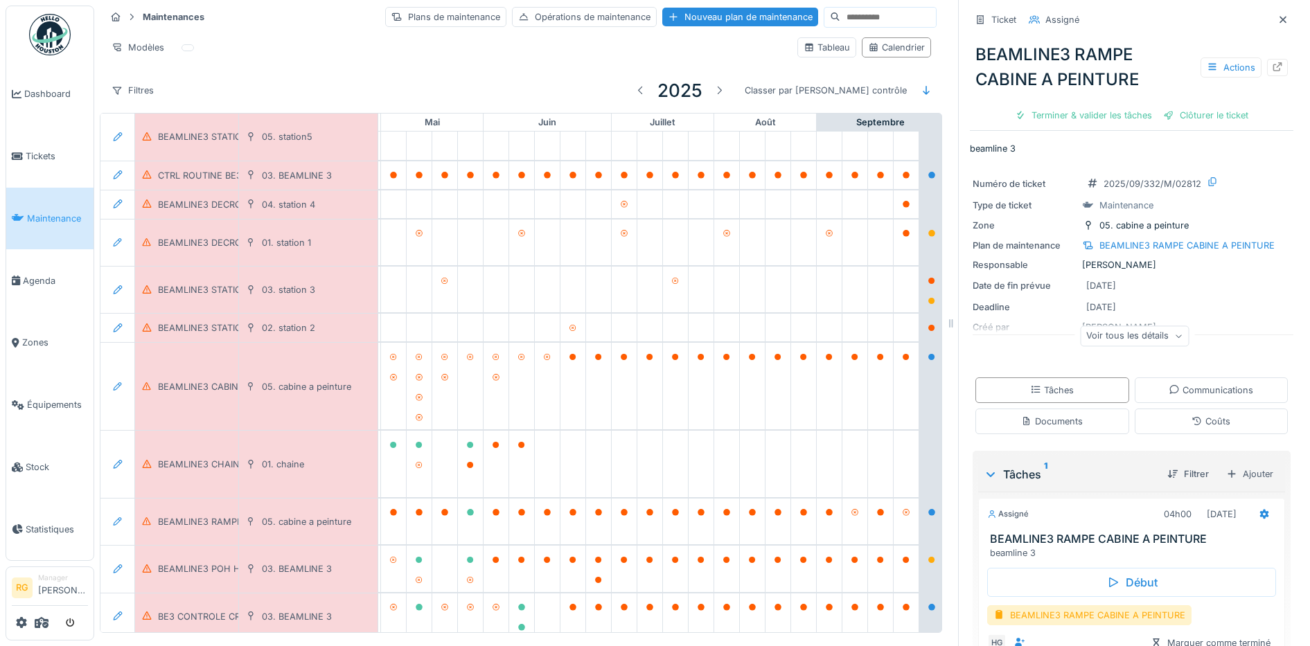
scroll to position [82, 0]
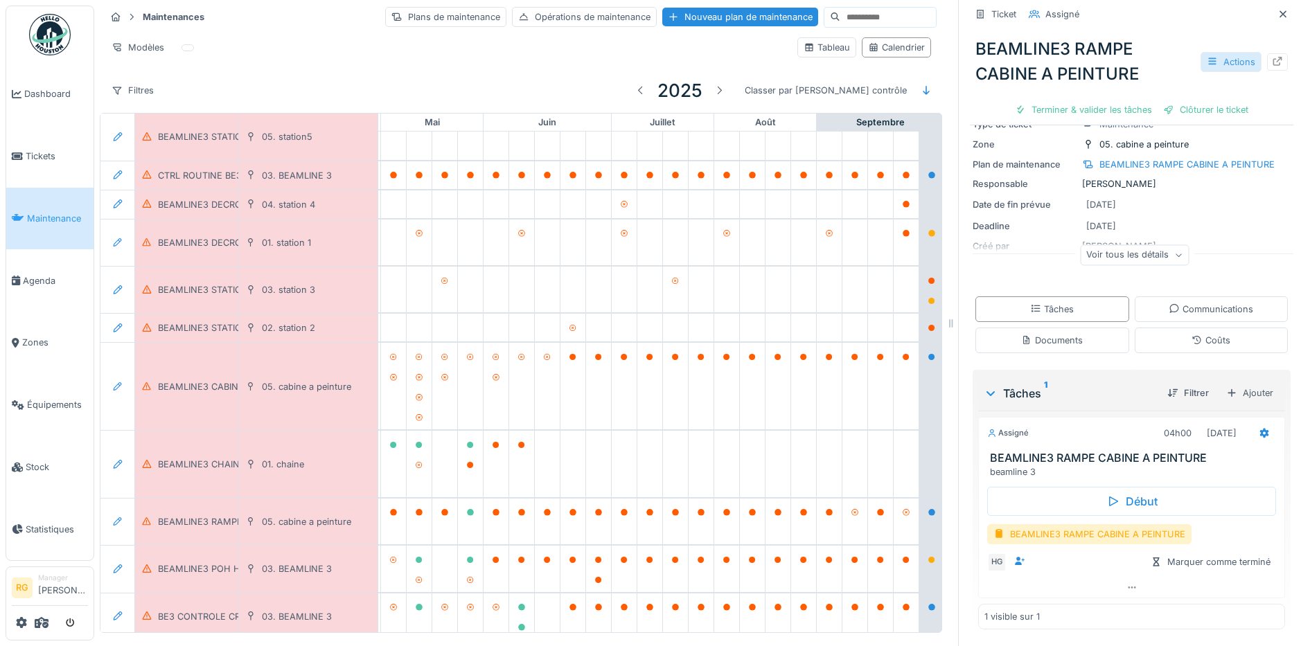
click at [1203, 52] on div "Actions" at bounding box center [1231, 62] width 61 height 20
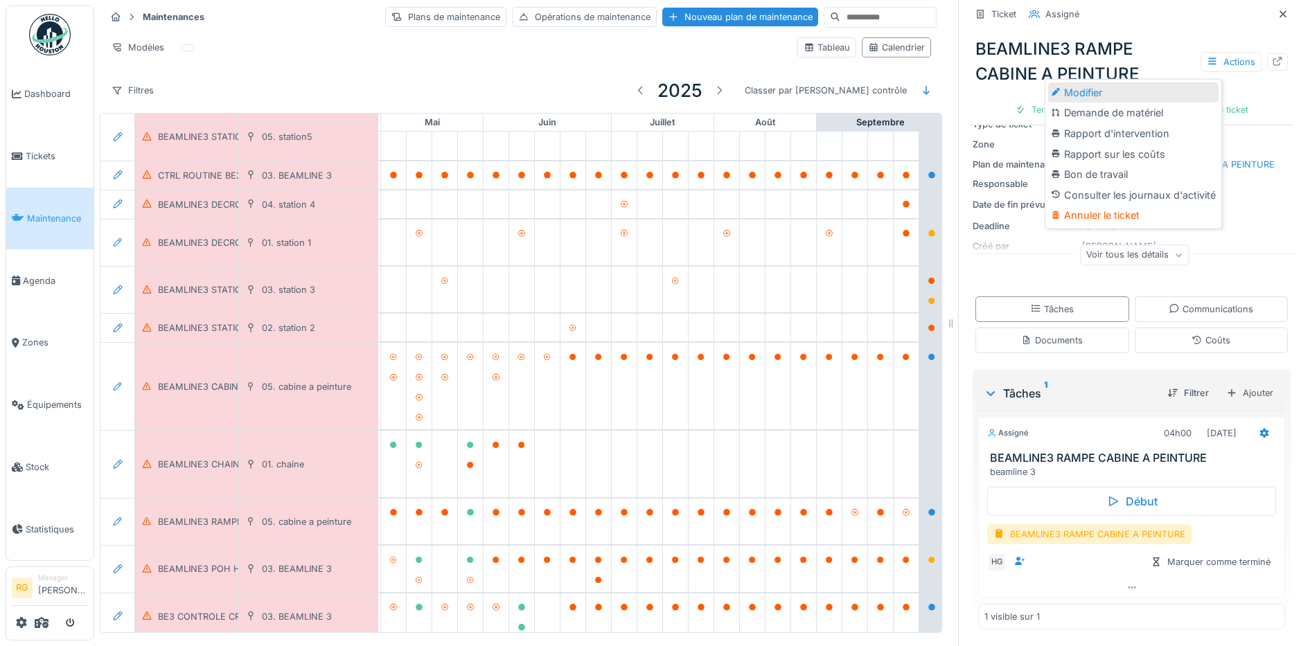
click at [1093, 86] on div "Modifier" at bounding box center [1133, 92] width 170 height 21
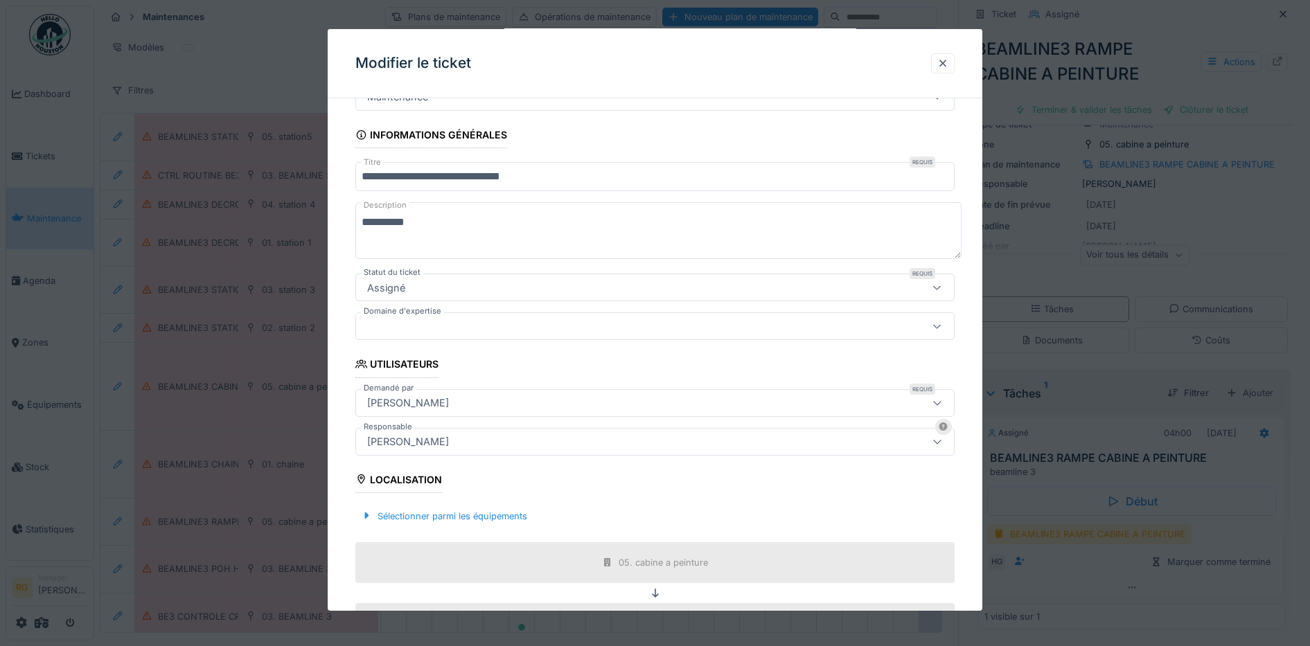
scroll to position [0, 0]
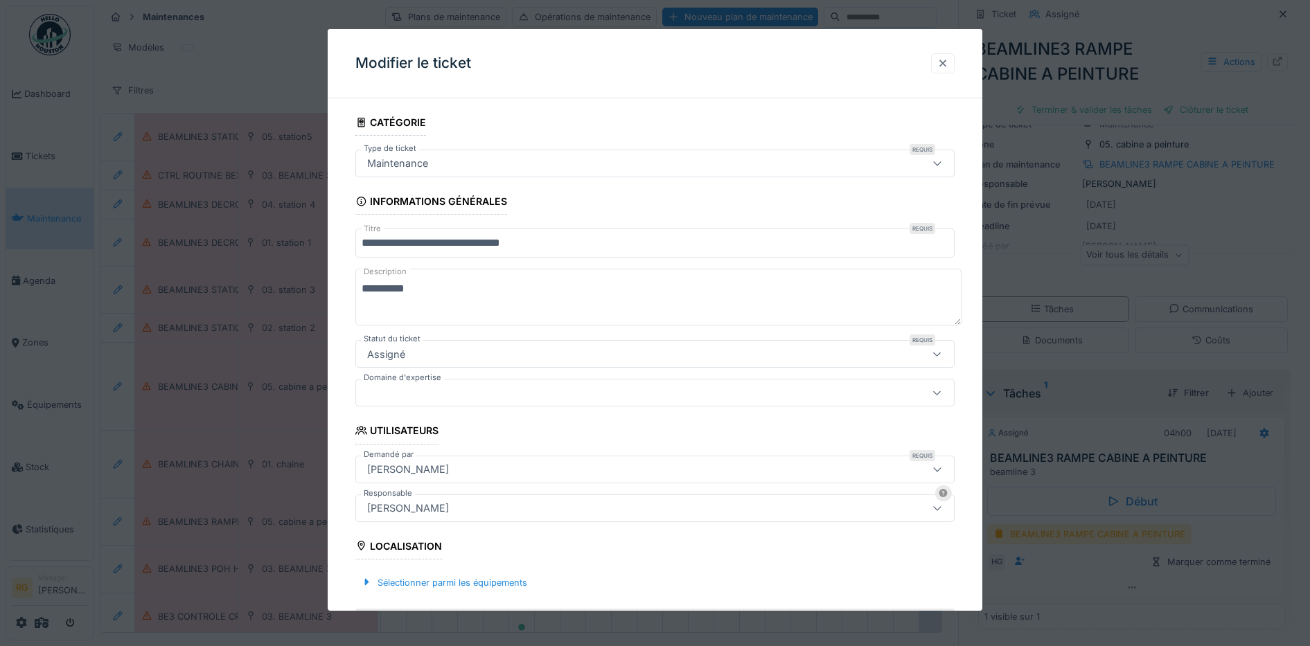
click at [948, 64] on div at bounding box center [942, 63] width 11 height 13
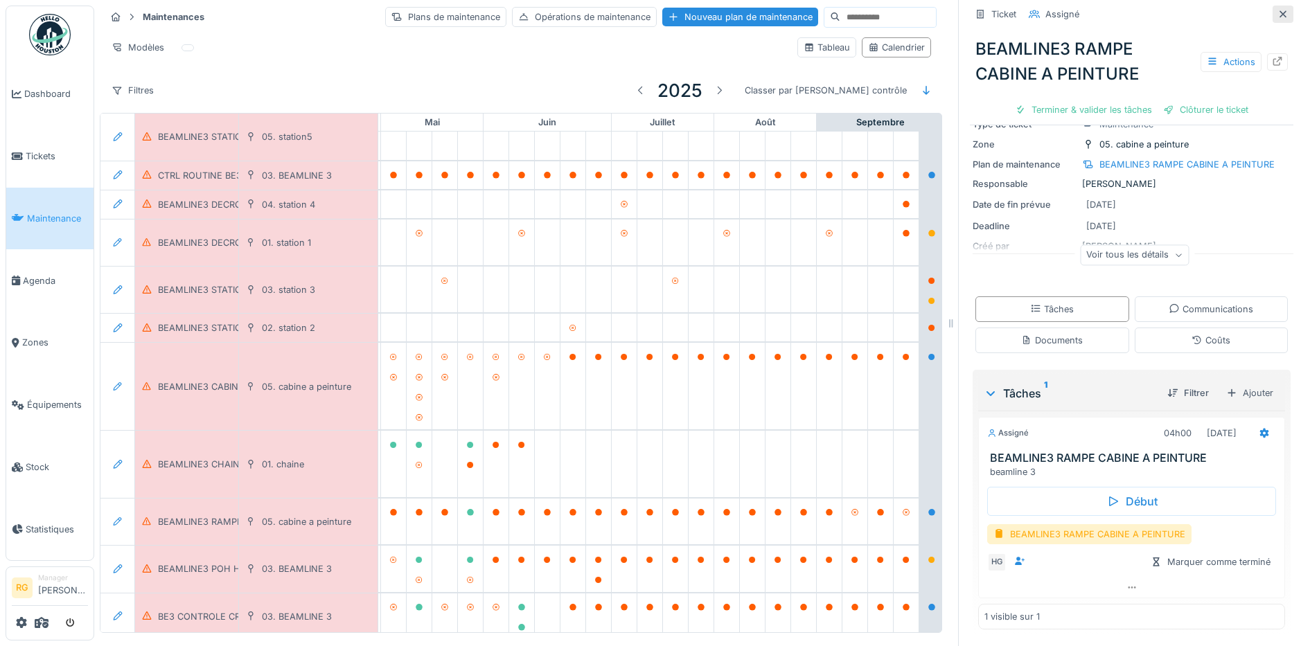
click at [1277, 10] on icon at bounding box center [1282, 14] width 11 height 9
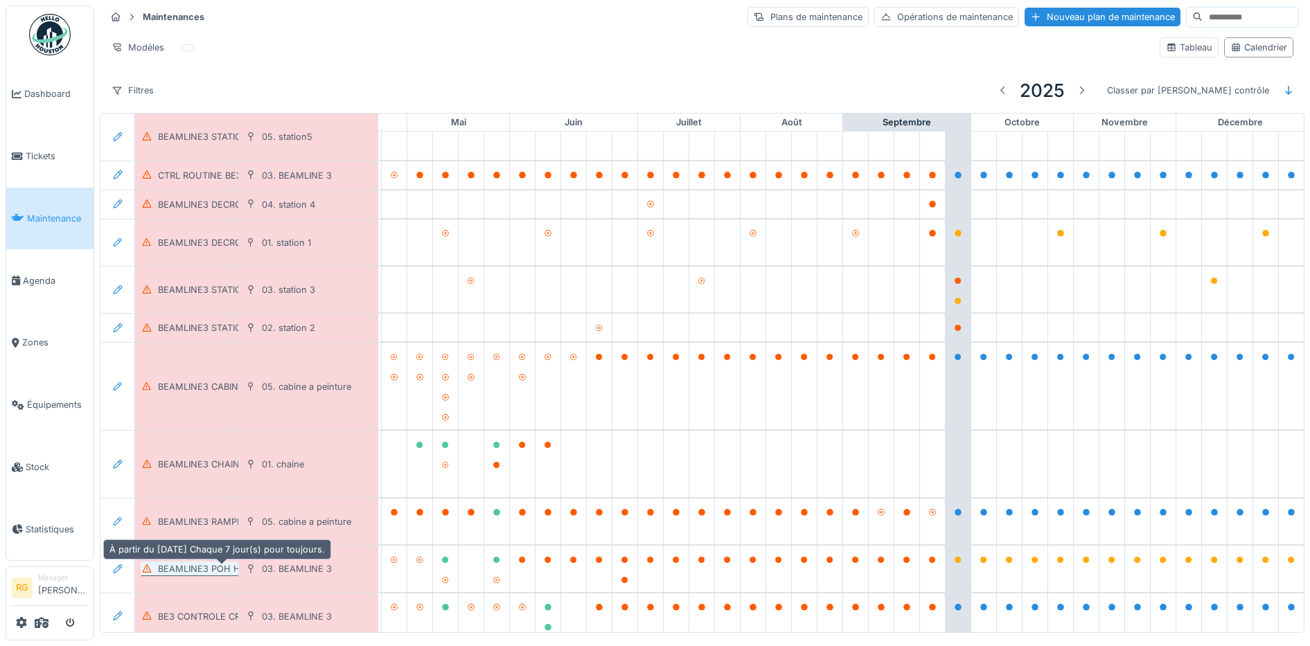
click at [208, 563] on div "BEAMLINE3 POH HEBDOMADAIRE" at bounding box center [231, 569] width 147 height 13
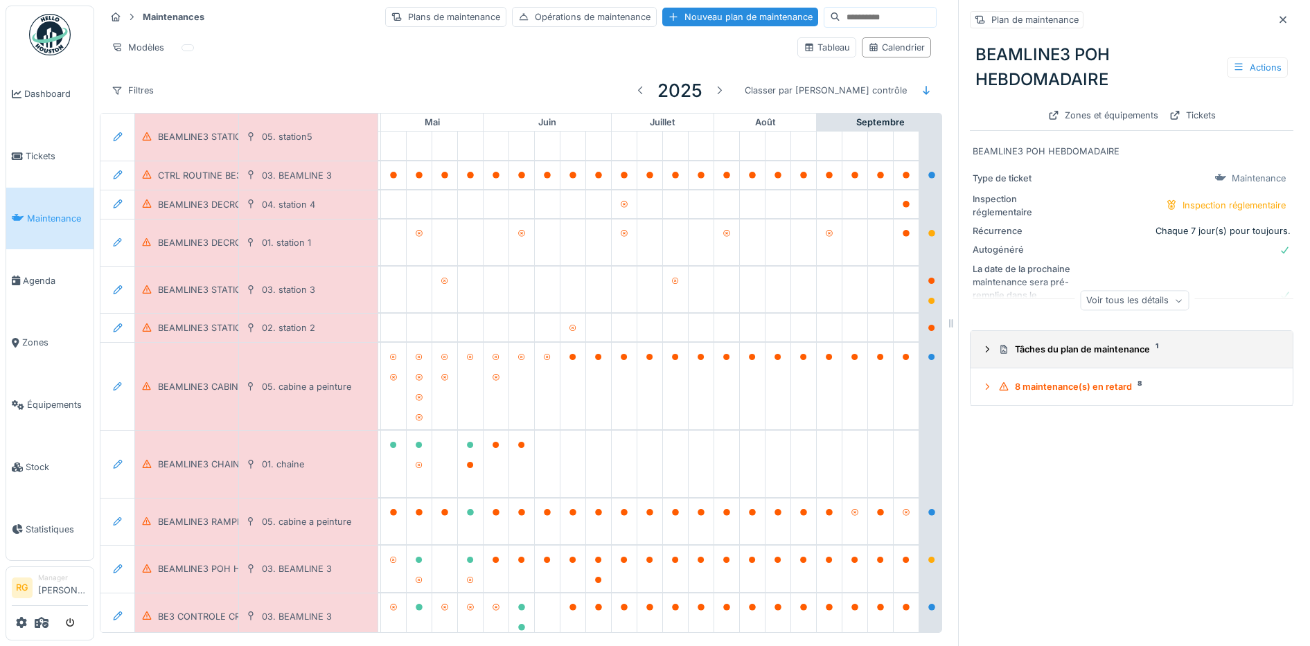
click at [982, 345] on icon at bounding box center [987, 349] width 11 height 9
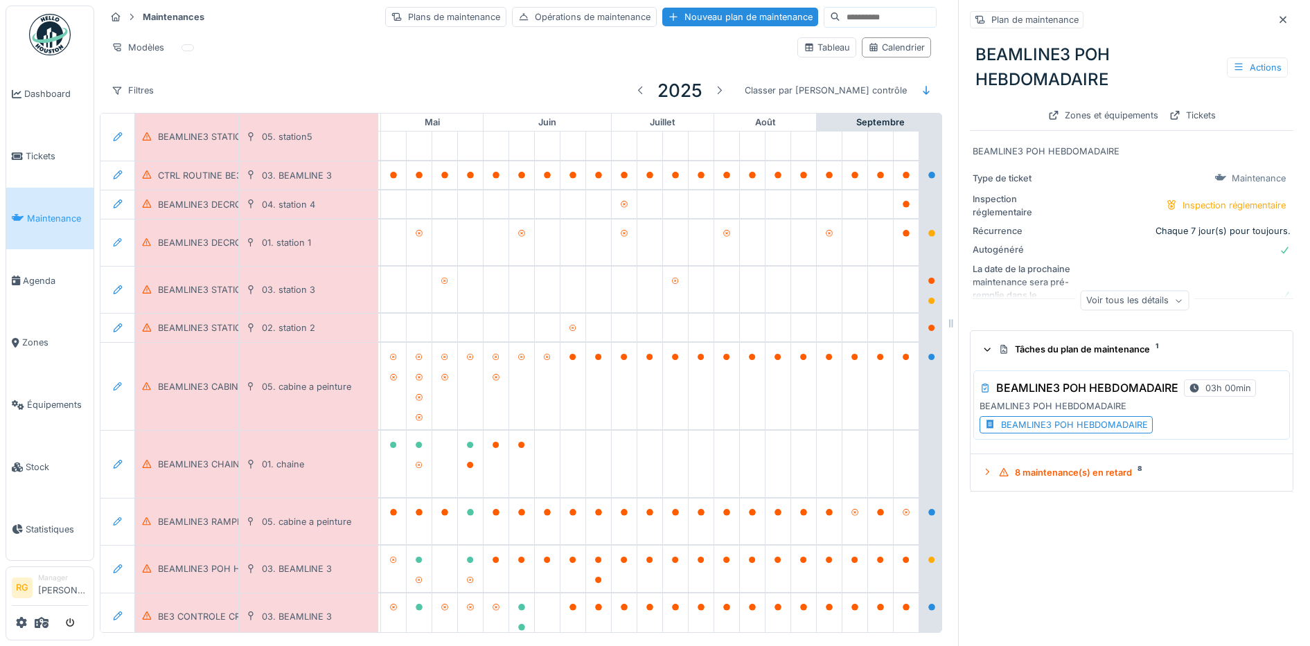
click at [1048, 418] on div "BEAMLINE3 POH HEBDOMADAIRE" at bounding box center [1074, 424] width 147 height 13
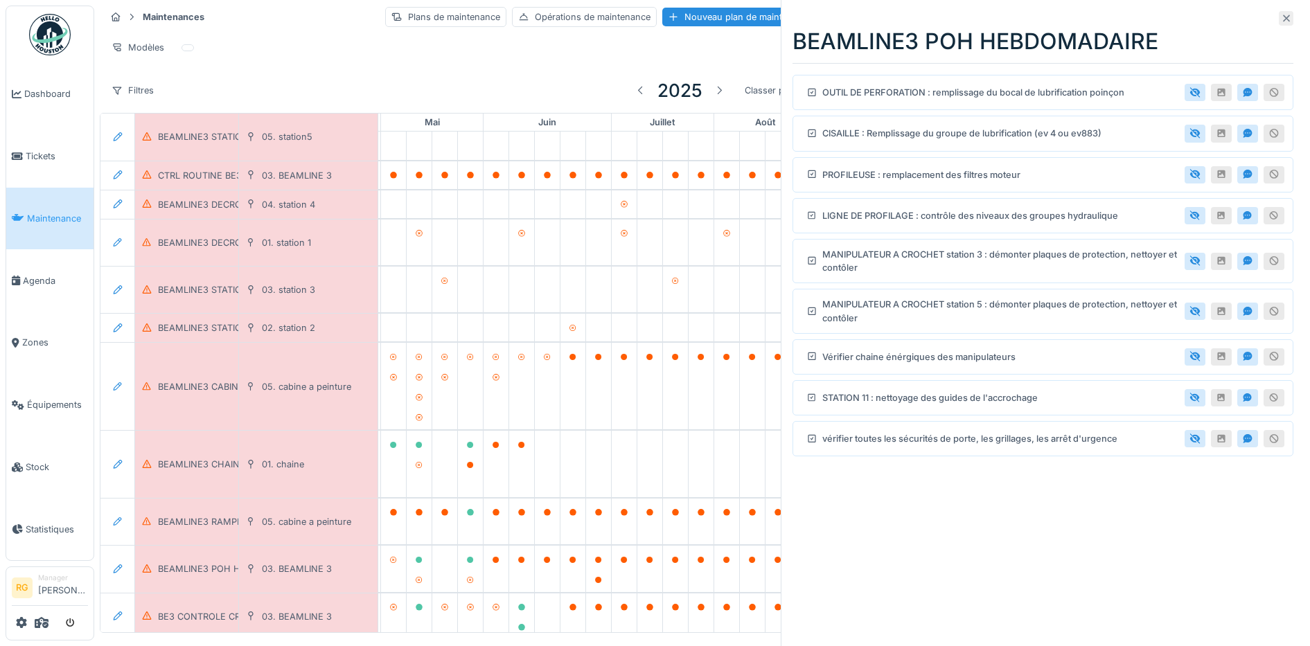
click at [1283, 19] on icon at bounding box center [1286, 18] width 7 height 7
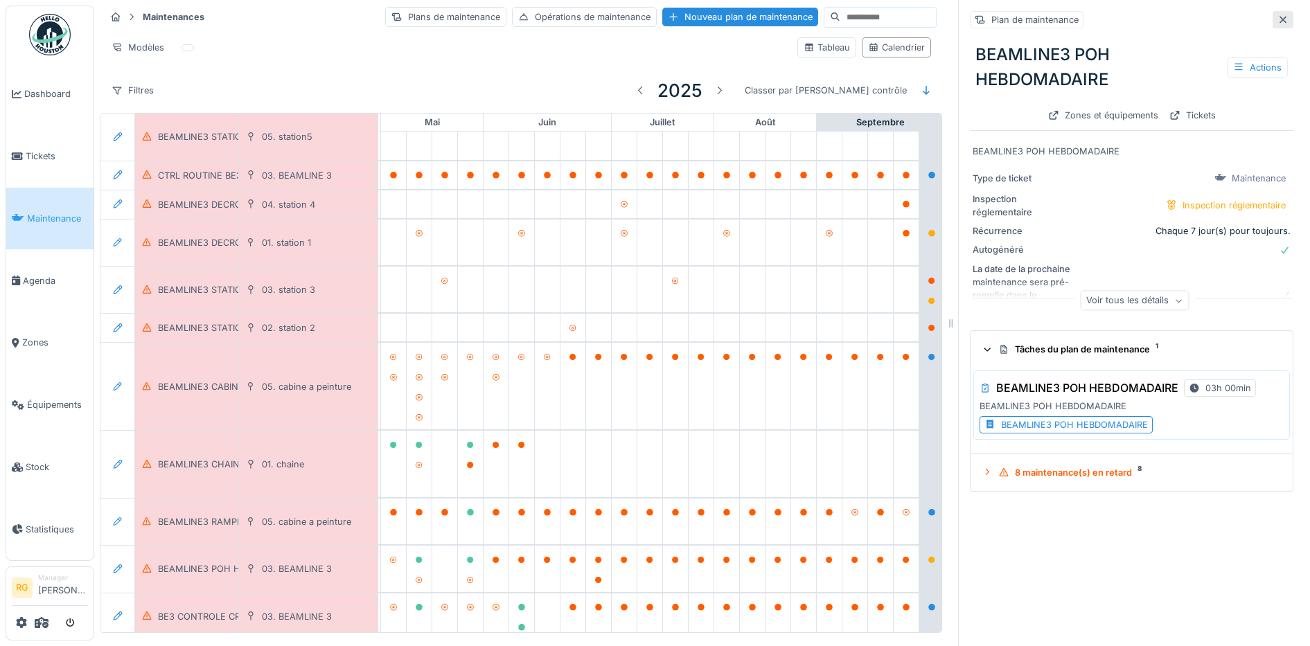
click at [1277, 15] on icon at bounding box center [1282, 19] width 11 height 9
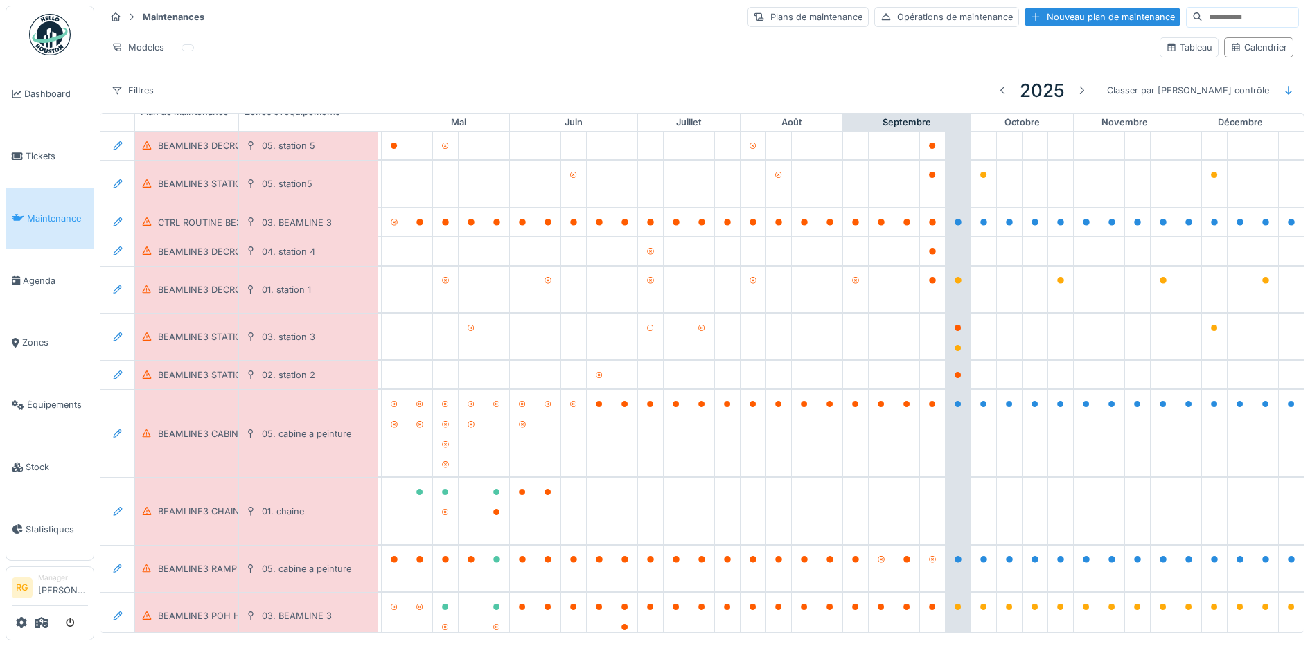
scroll to position [0, 469]
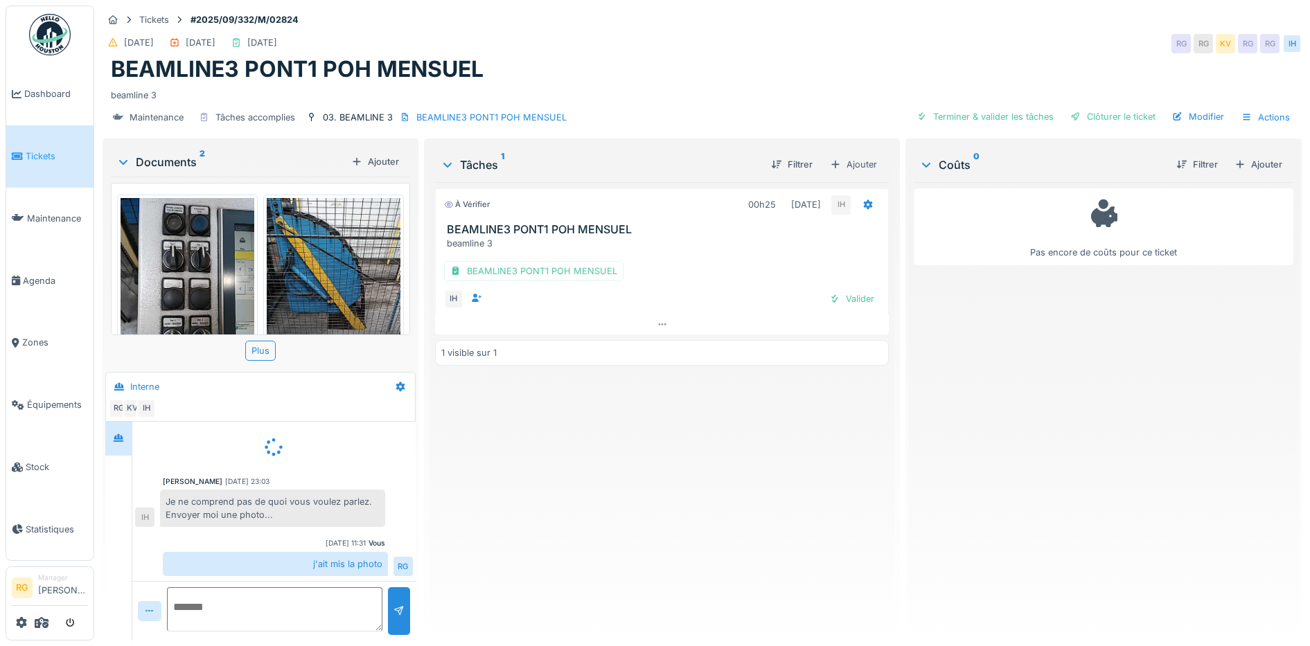
scroll to position [1, 0]
click at [851, 301] on div "Valider" at bounding box center [852, 299] width 56 height 19
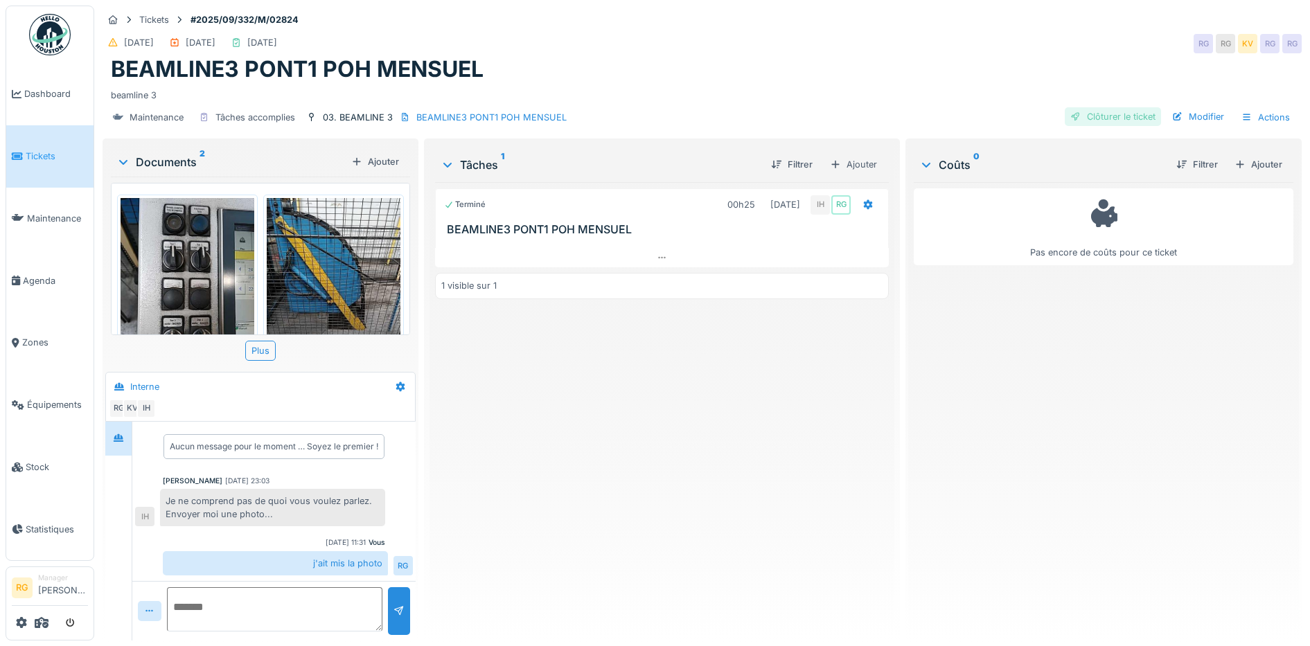
click at [1113, 117] on div "Clôturer le ticket" at bounding box center [1113, 116] width 96 height 19
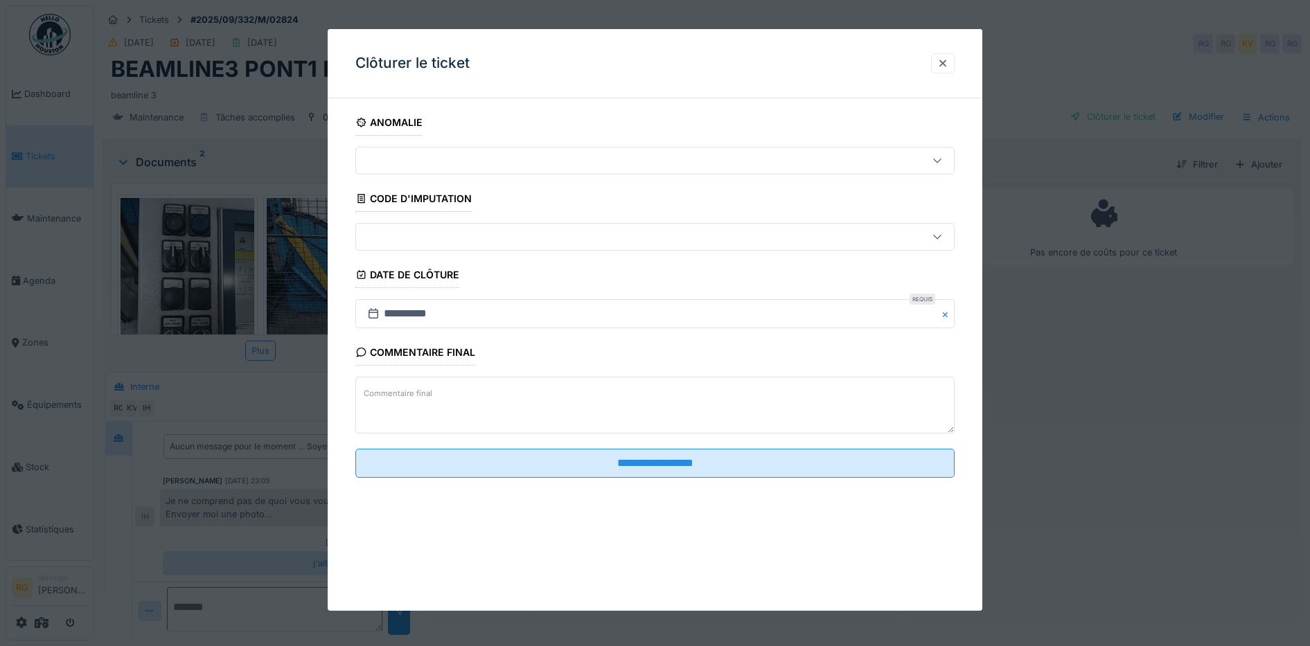
click at [394, 391] on label "Commentaire final" at bounding box center [398, 393] width 74 height 17
click at [394, 391] on textarea "Commentaire final" at bounding box center [655, 405] width 600 height 57
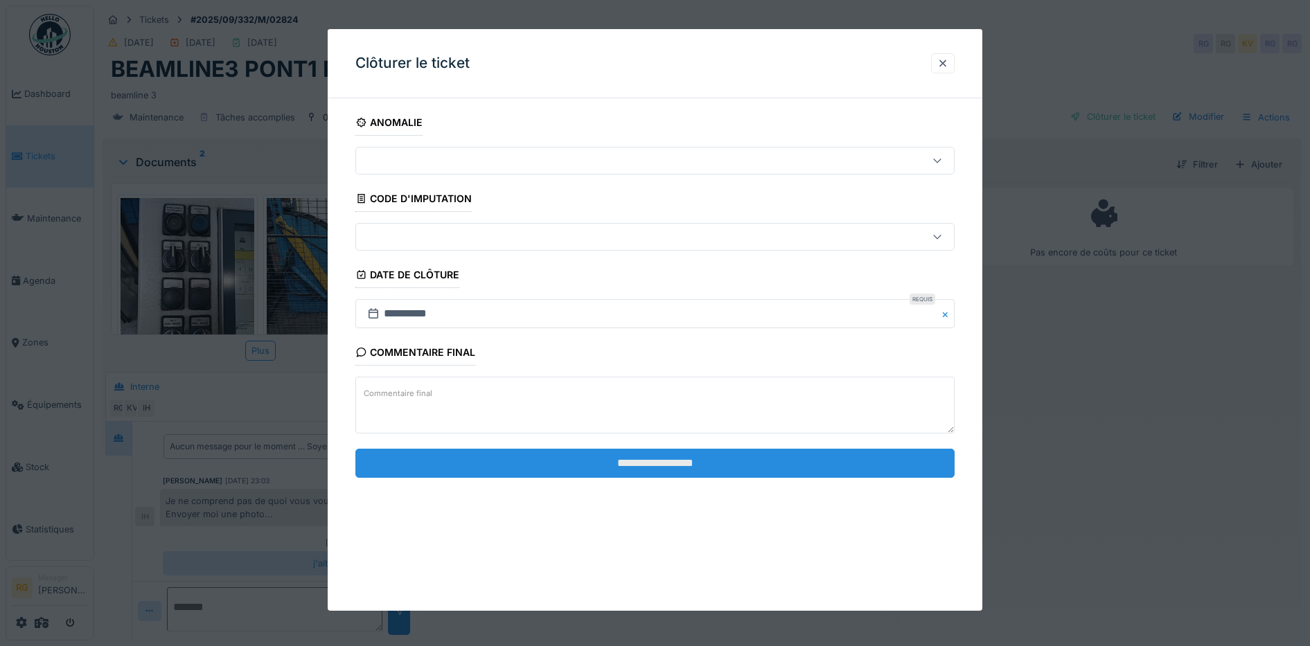
click at [642, 461] on input "**********" at bounding box center [655, 463] width 600 height 29
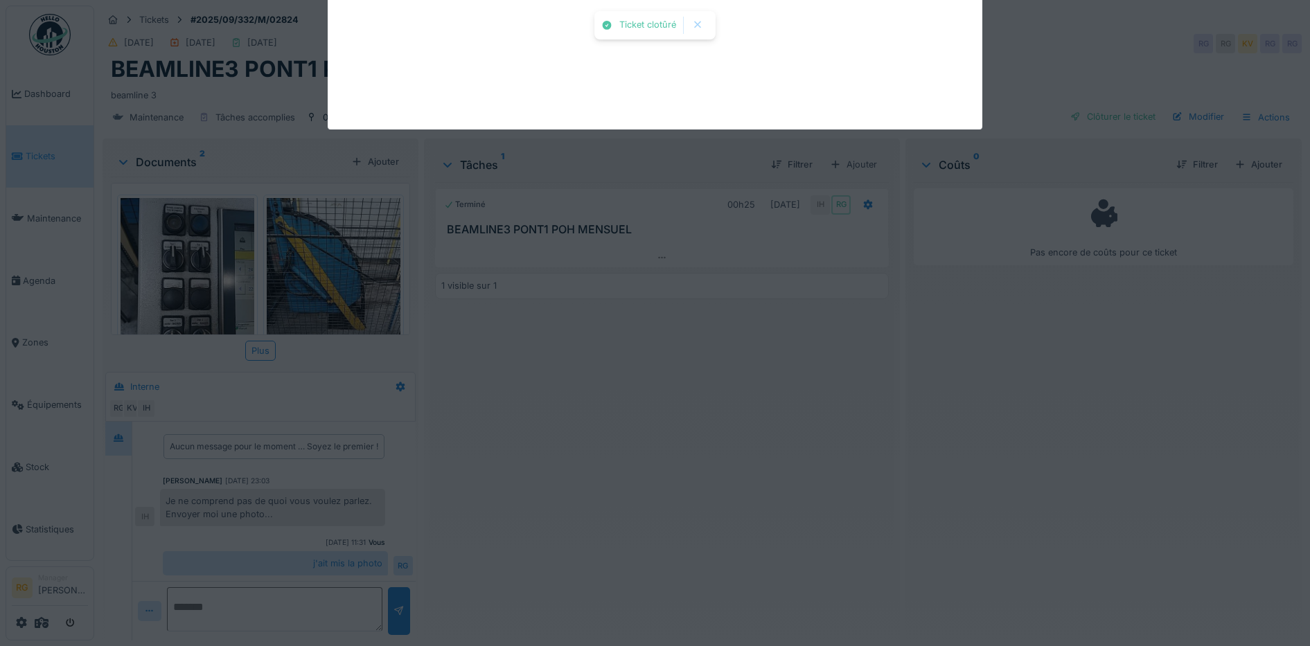
scroll to position [24, 0]
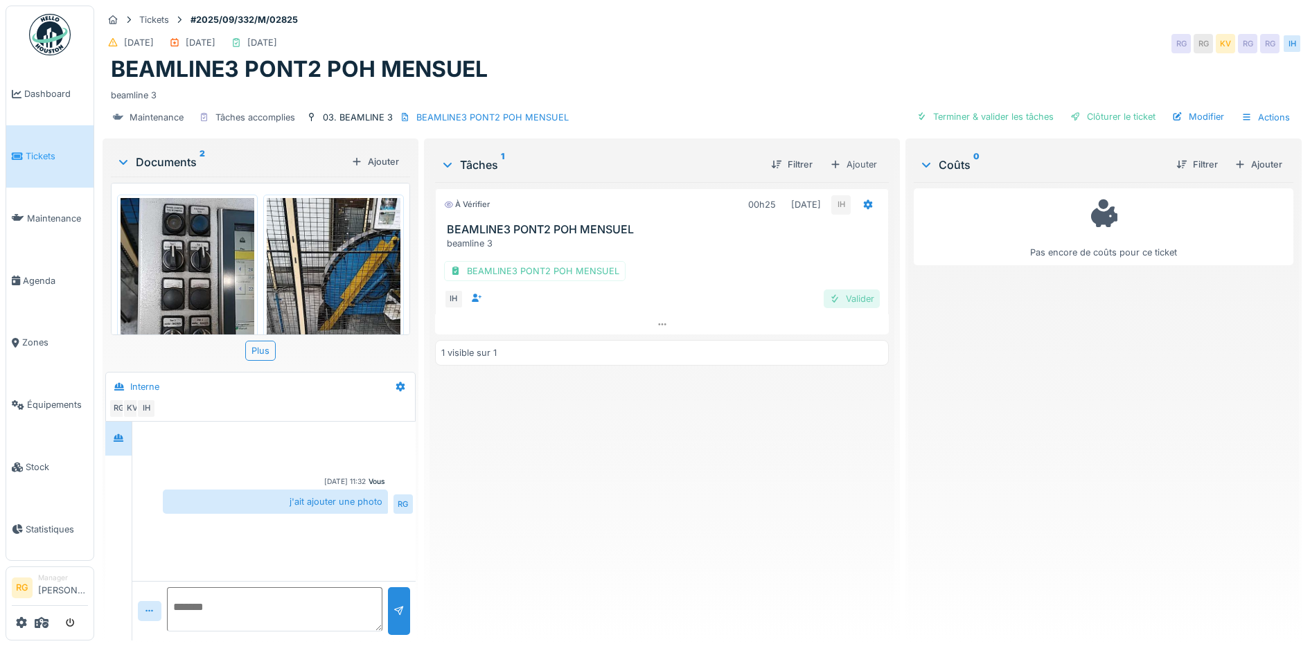
click at [842, 302] on div "Valider" at bounding box center [852, 299] width 56 height 19
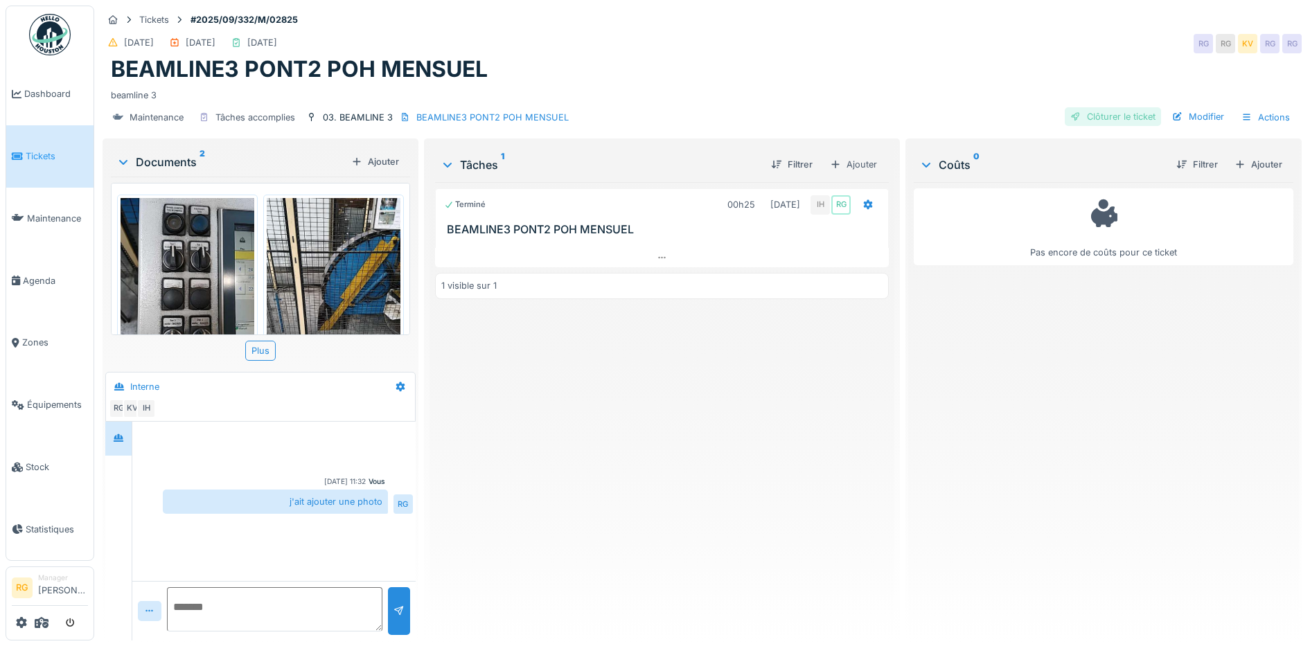
click at [1116, 117] on div "Clôturer le ticket" at bounding box center [1113, 116] width 96 height 19
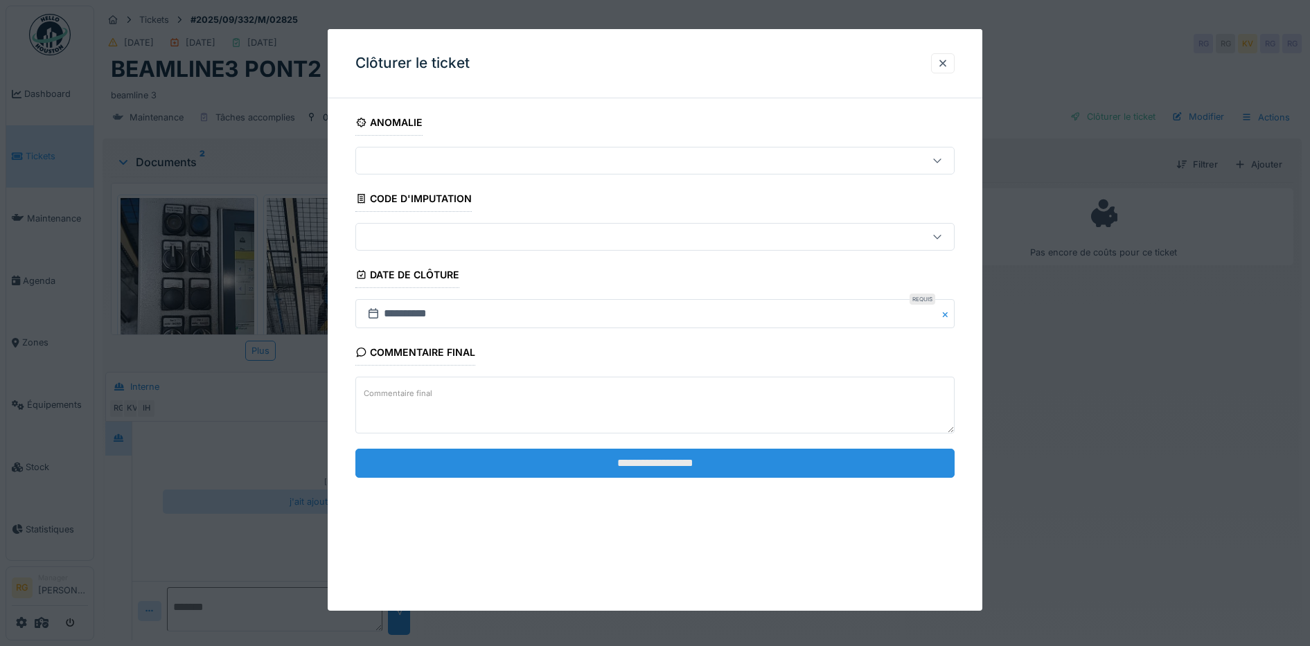
click at [638, 458] on input "**********" at bounding box center [655, 463] width 600 height 29
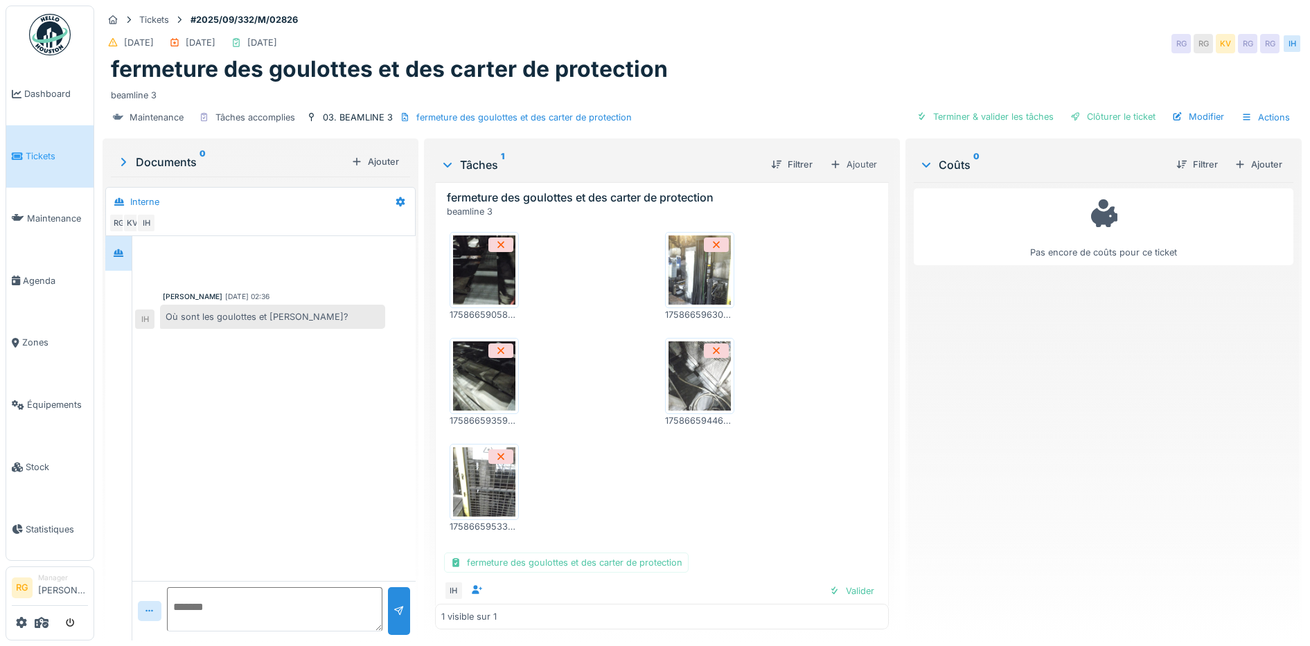
scroll to position [60, 0]
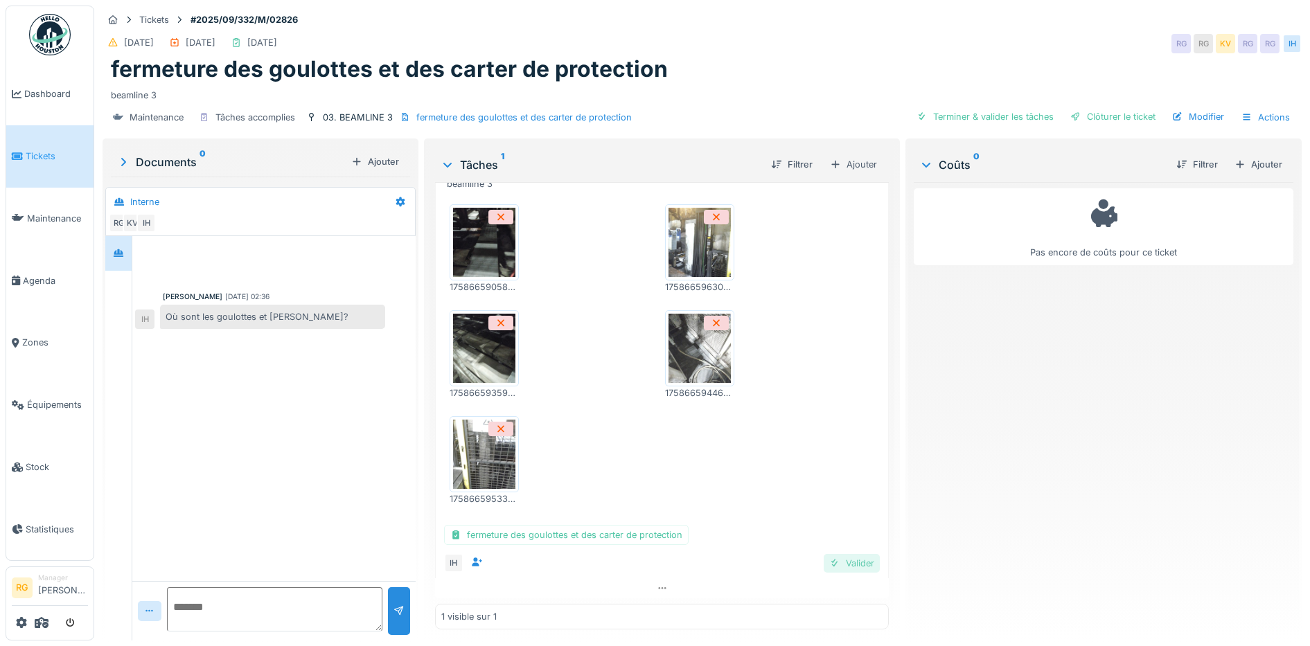
click at [839, 569] on div "Valider" at bounding box center [852, 563] width 56 height 19
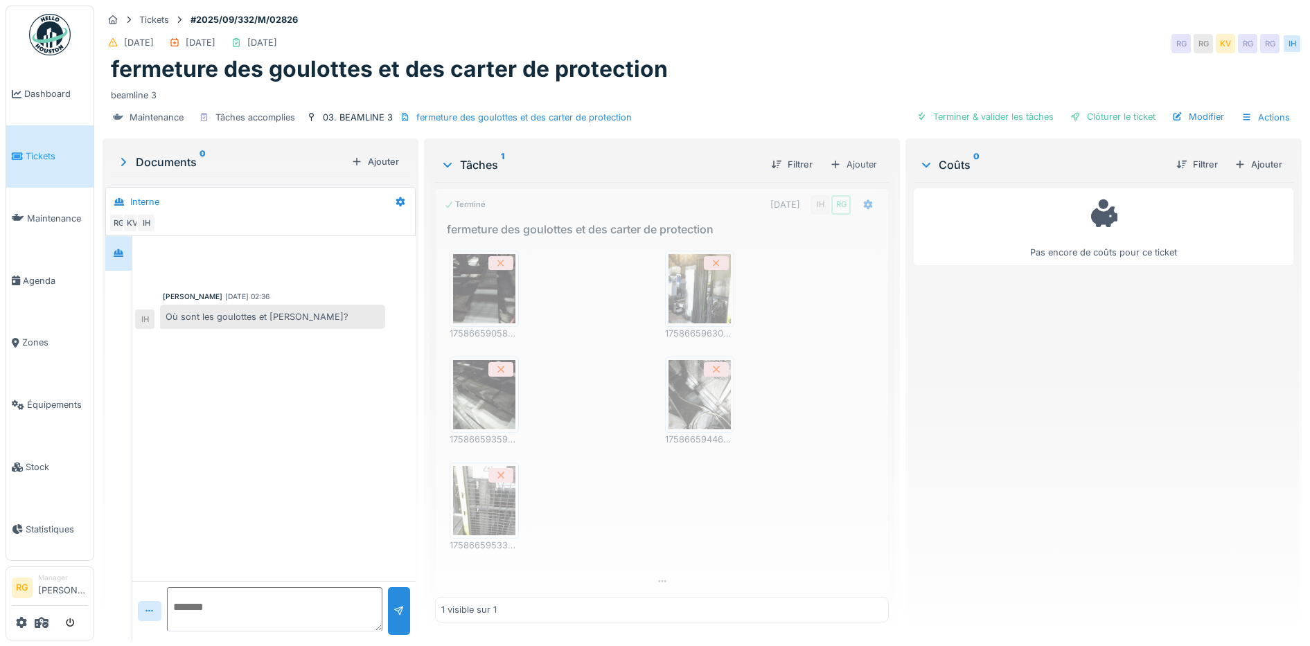
scroll to position [0, 0]
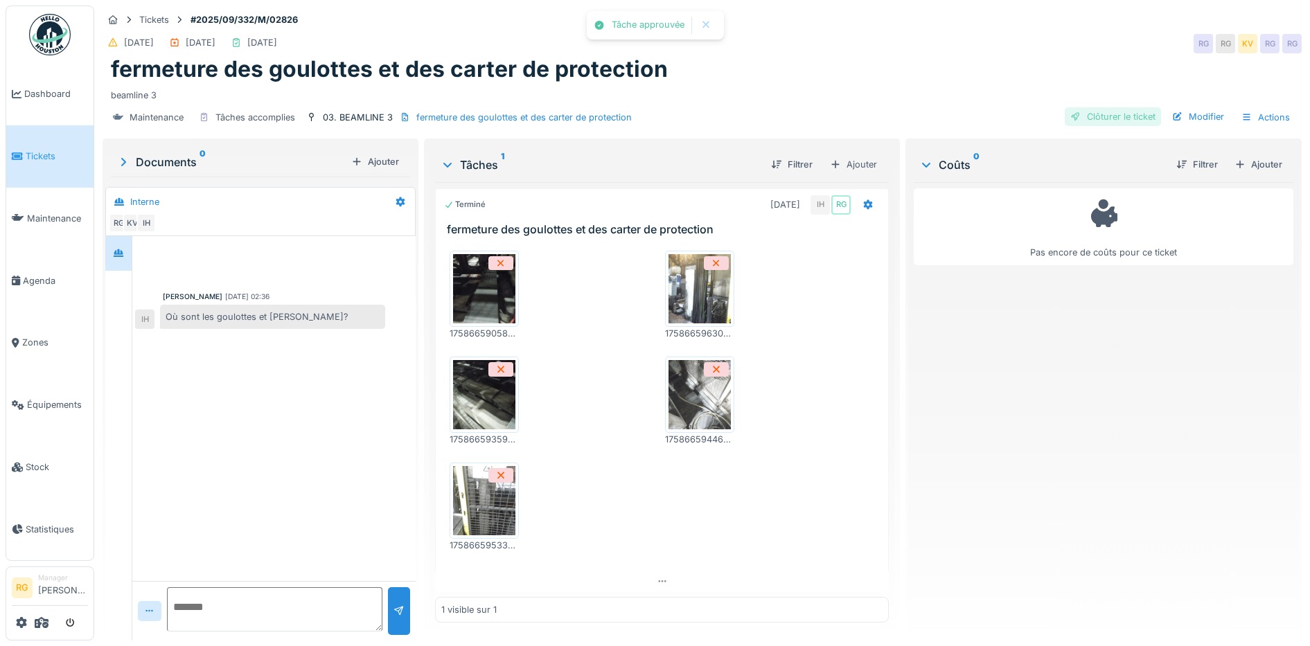
click at [1110, 117] on div "Clôturer le ticket" at bounding box center [1113, 116] width 96 height 19
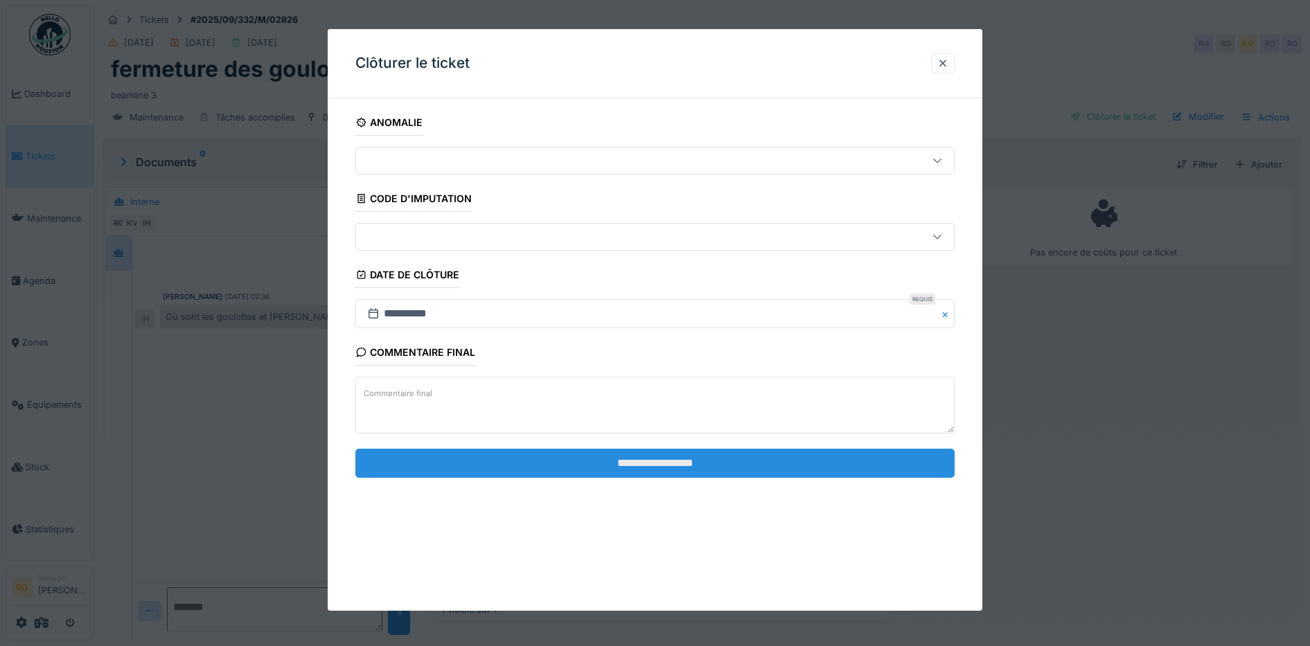
click at [776, 468] on input "**********" at bounding box center [655, 463] width 600 height 29
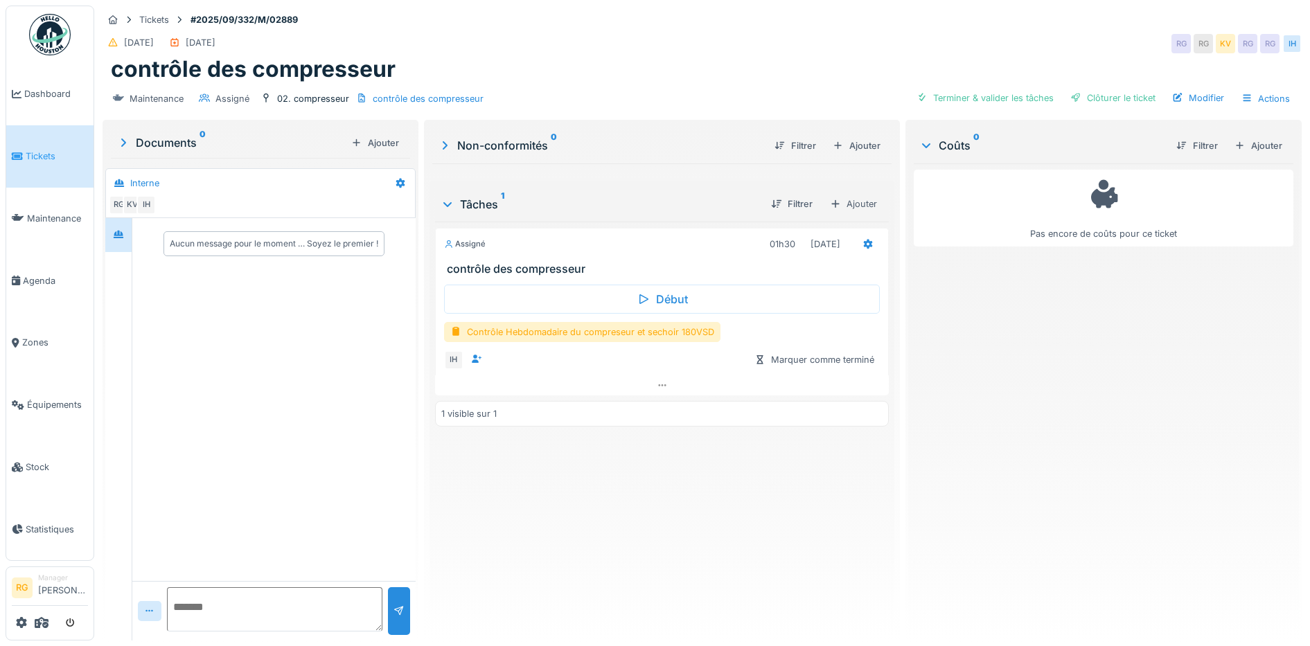
click at [439, 145] on icon at bounding box center [445, 145] width 14 height 11
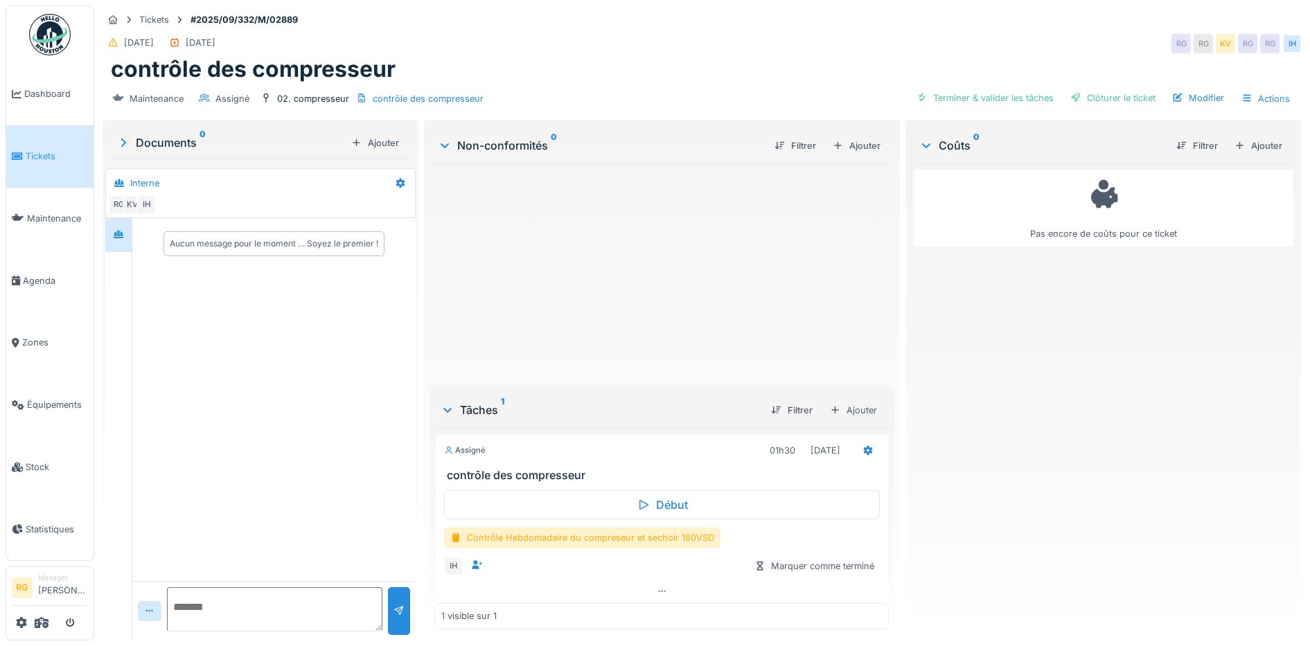
click at [442, 146] on icon at bounding box center [445, 145] width 8 height 5
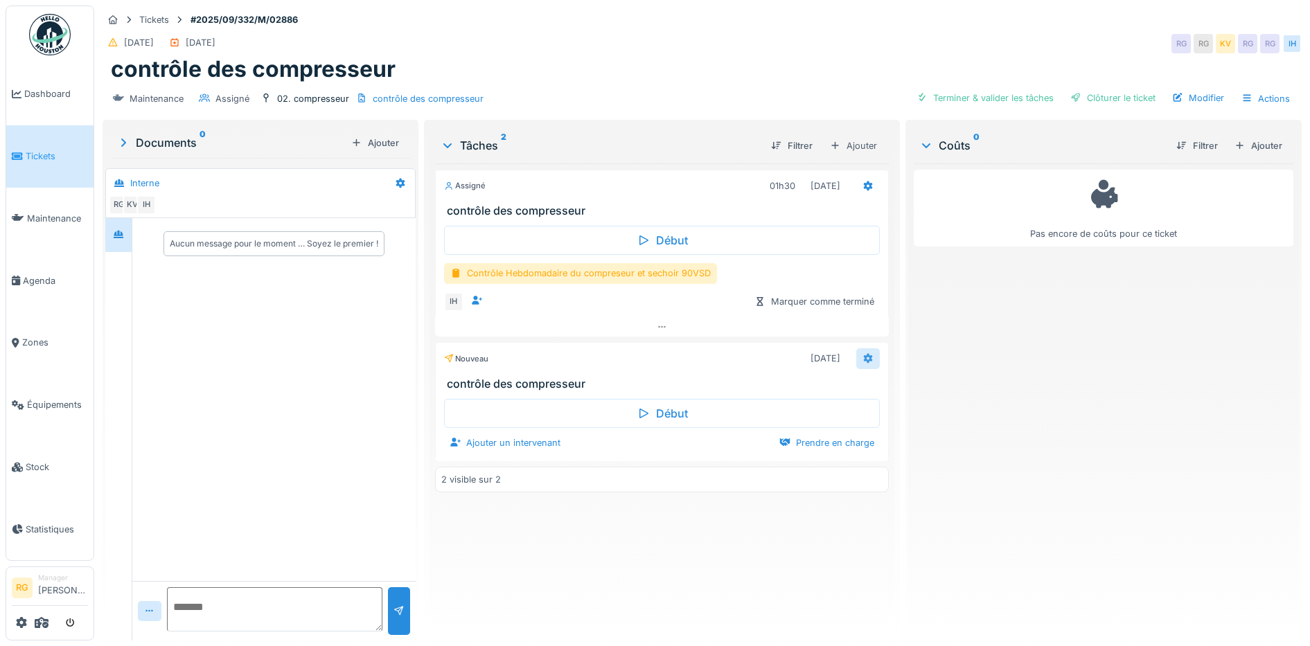
click at [864, 361] on icon at bounding box center [868, 359] width 9 height 10
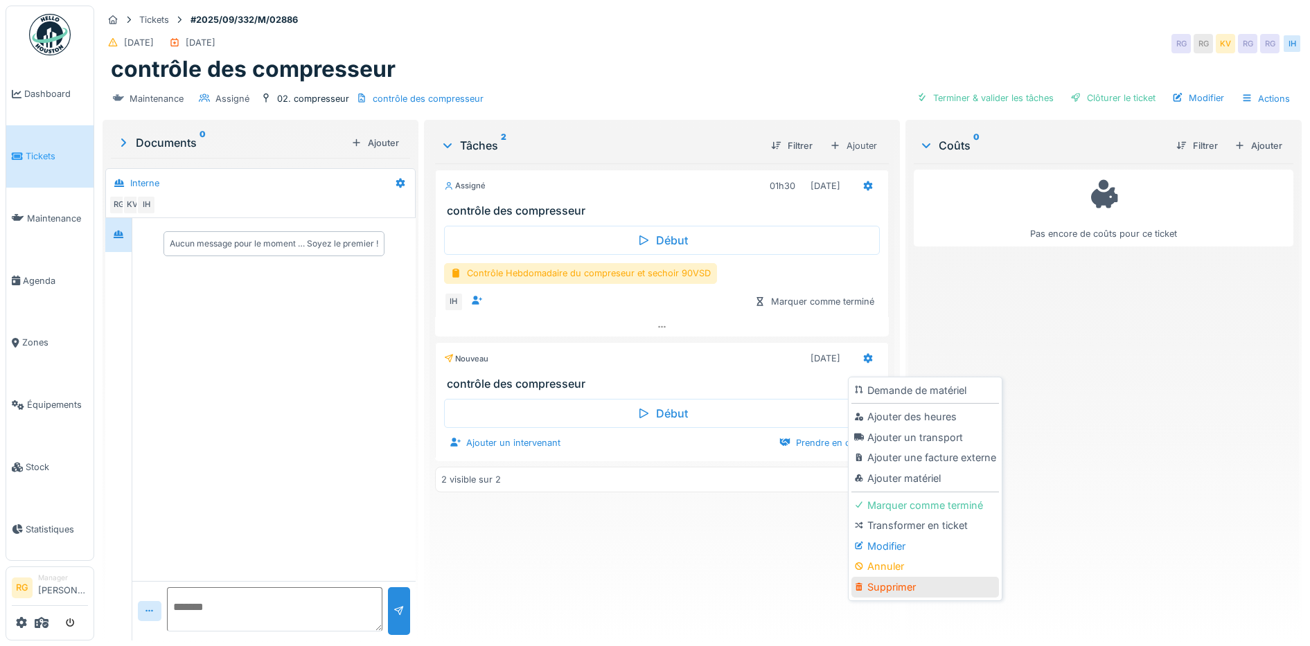
click at [901, 592] on div "Supprimer" at bounding box center [925, 587] width 148 height 21
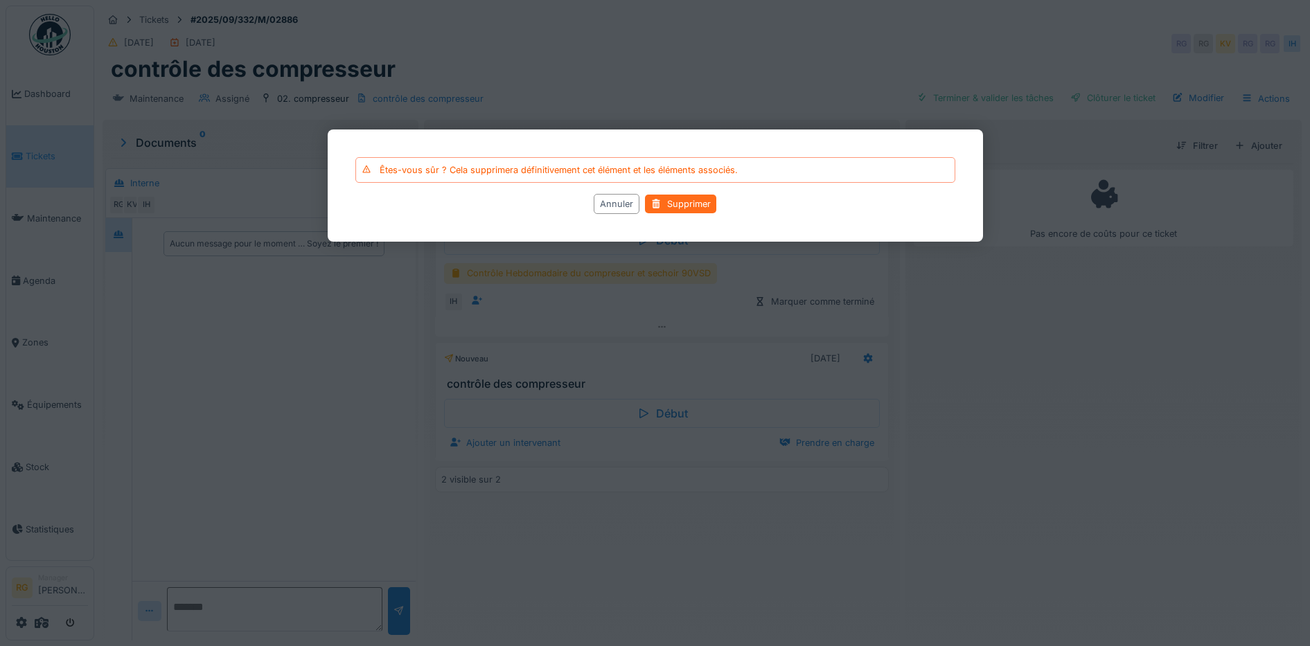
click at [703, 208] on div "Supprimer" at bounding box center [680, 204] width 71 height 19
